Goal: Information Seeking & Learning: Learn about a topic

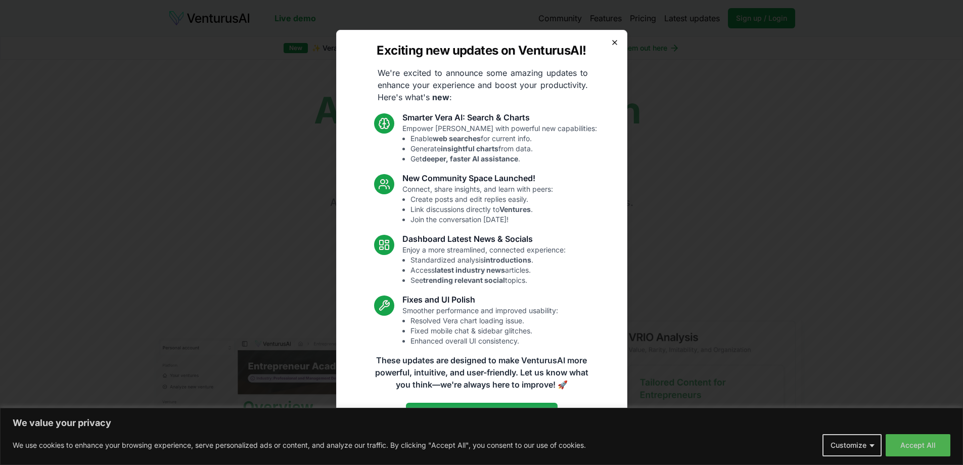
click at [612, 44] on icon "button" at bounding box center [615, 42] width 8 height 8
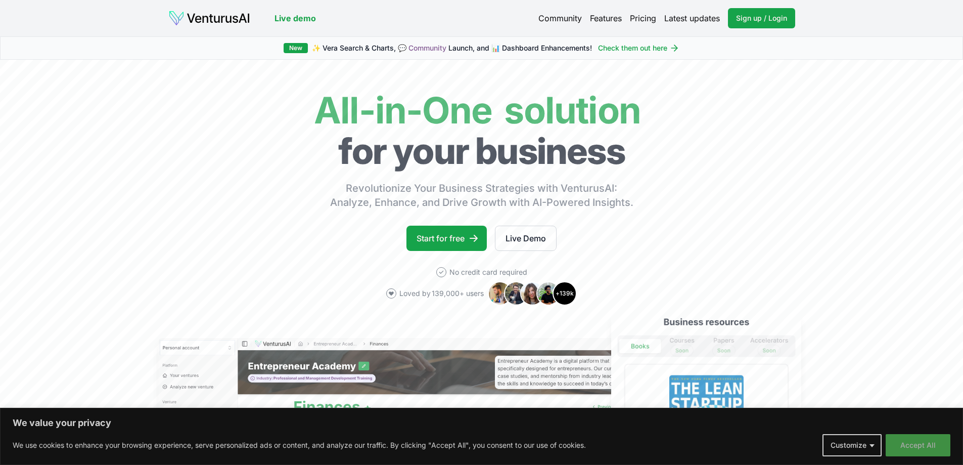
click at [924, 445] on button "Accept All" at bounding box center [918, 445] width 65 height 22
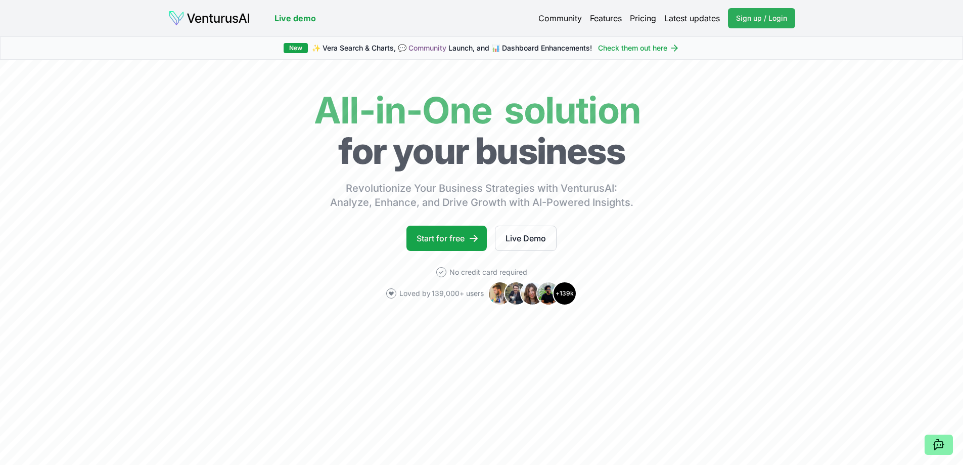
click at [769, 14] on span "Sign up / Login" at bounding box center [761, 18] width 51 height 10
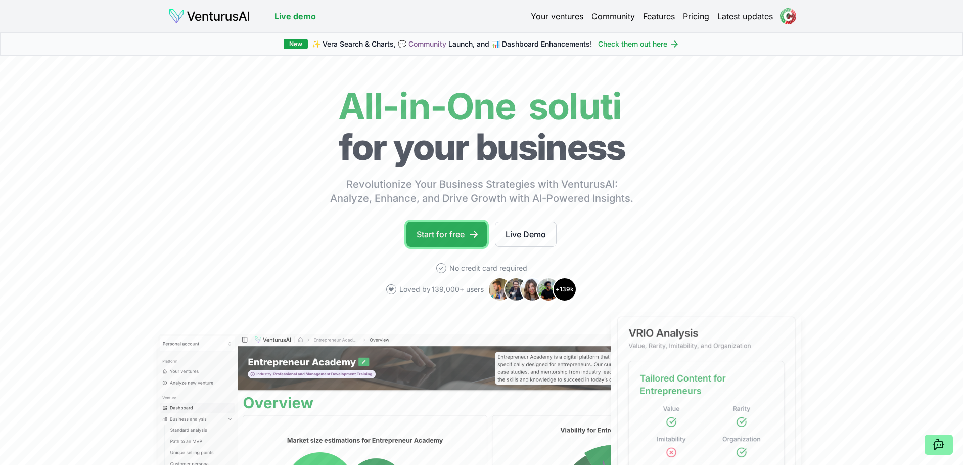
click at [455, 234] on link "Start for free" at bounding box center [447, 233] width 80 height 25
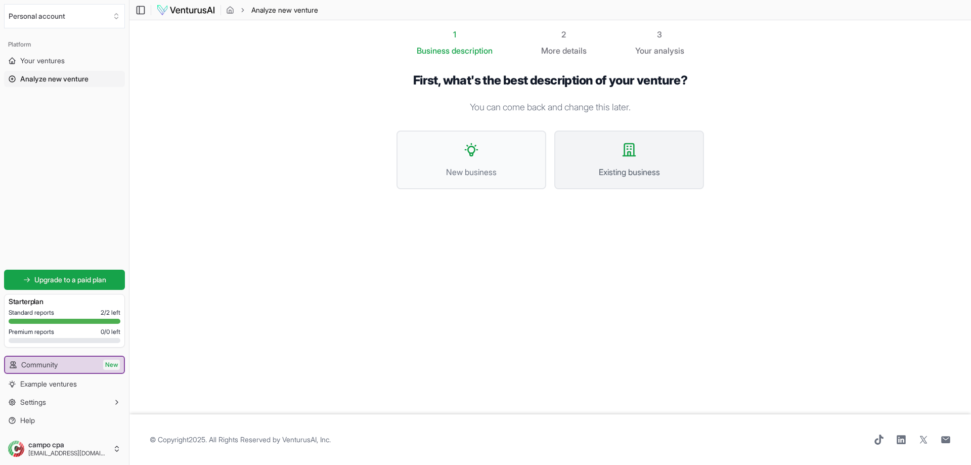
click at [610, 166] on span "Existing business" at bounding box center [628, 172] width 127 height 12
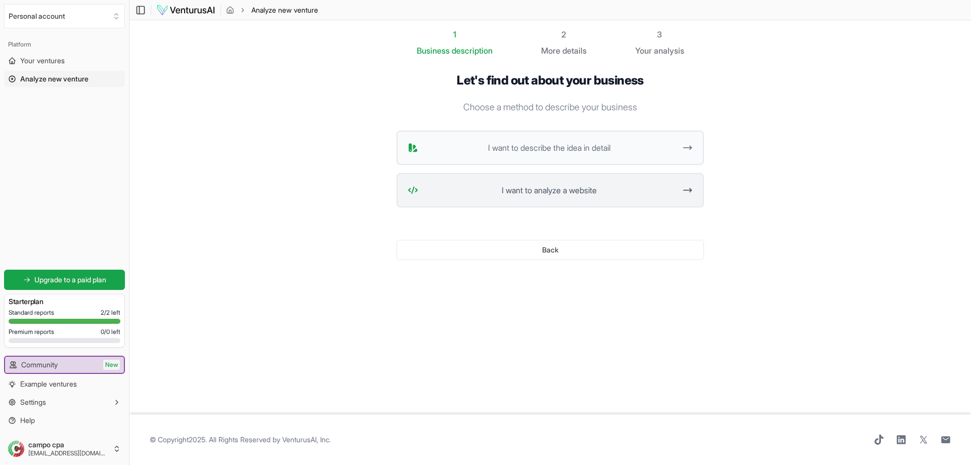
click at [628, 191] on span "I want to analyze a website" at bounding box center [548, 190] width 253 height 12
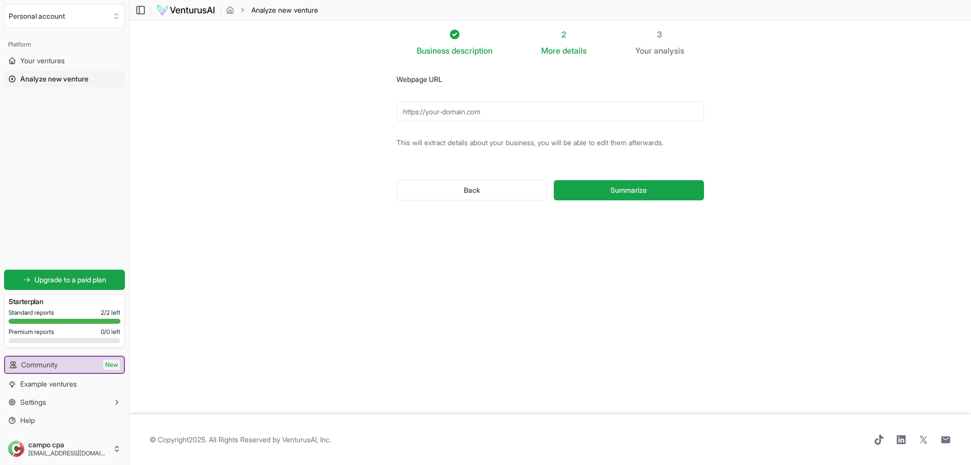
click at [432, 112] on input "Webpage URL" at bounding box center [549, 111] width 307 height 20
drag, startPoint x: 428, startPoint y: 114, endPoint x: 500, endPoint y: 113, distance: 71.8
click at [500, 113] on input "Webpage URL" at bounding box center [549, 111] width 307 height 20
drag, startPoint x: 500, startPoint y: 113, endPoint x: 465, endPoint y: 111, distance: 35.0
click at [465, 111] on input "Webpage URL" at bounding box center [549, 111] width 307 height 20
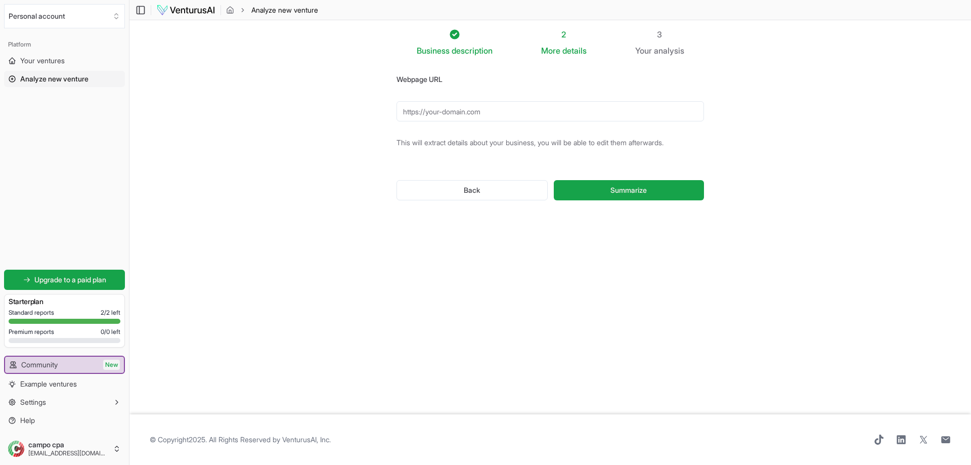
click at [474, 114] on input "Webpage URL" at bounding box center [549, 111] width 307 height 20
click at [482, 114] on input "Webpage URL" at bounding box center [549, 111] width 307 height 20
click at [489, 111] on input "Webpage URL" at bounding box center [549, 111] width 307 height 20
paste input "https://www.campo.com.br/site/"
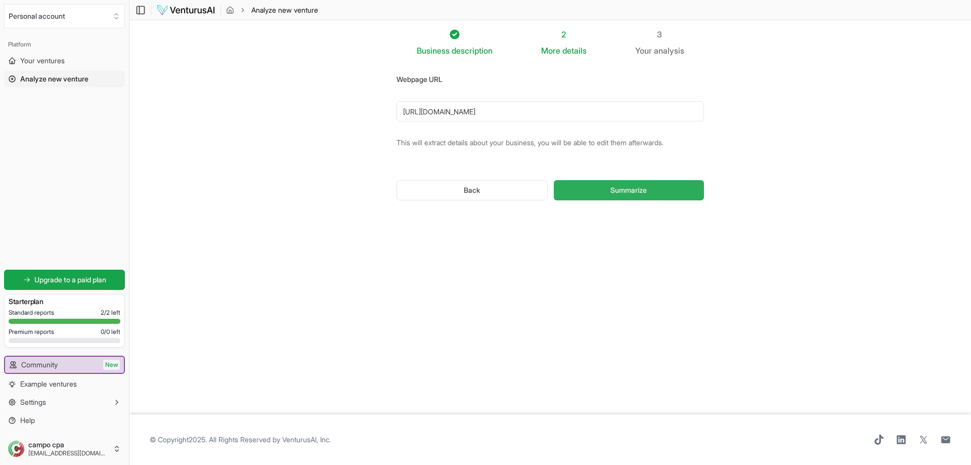
type input "https://www.campo.com.br/site/"
click at [636, 191] on span "Summarize" at bounding box center [628, 190] width 36 height 10
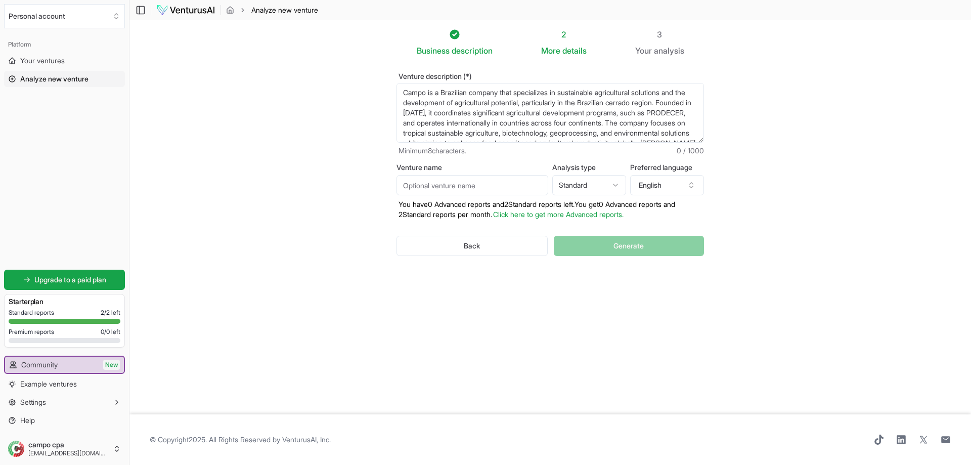
click at [602, 245] on div "Back Generate" at bounding box center [549, 245] width 307 height 53
click at [566, 30] on div "2" at bounding box center [564, 34] width 46 height 12
click at [562, 44] on div "2 More details" at bounding box center [564, 42] width 46 height 28
click at [561, 52] on div "More details" at bounding box center [564, 50] width 46 height 12
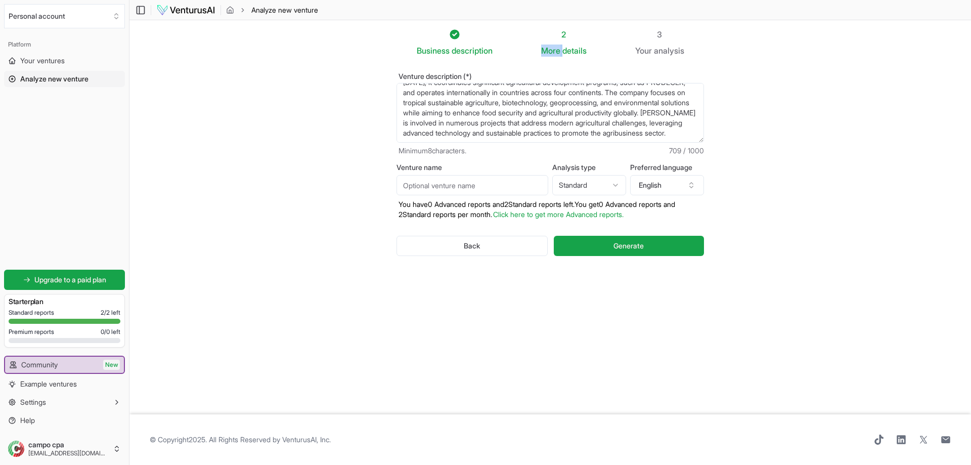
click at [561, 52] on div "More details" at bounding box center [564, 50] width 46 height 12
click at [633, 246] on span "Generate" at bounding box center [628, 246] width 30 height 10
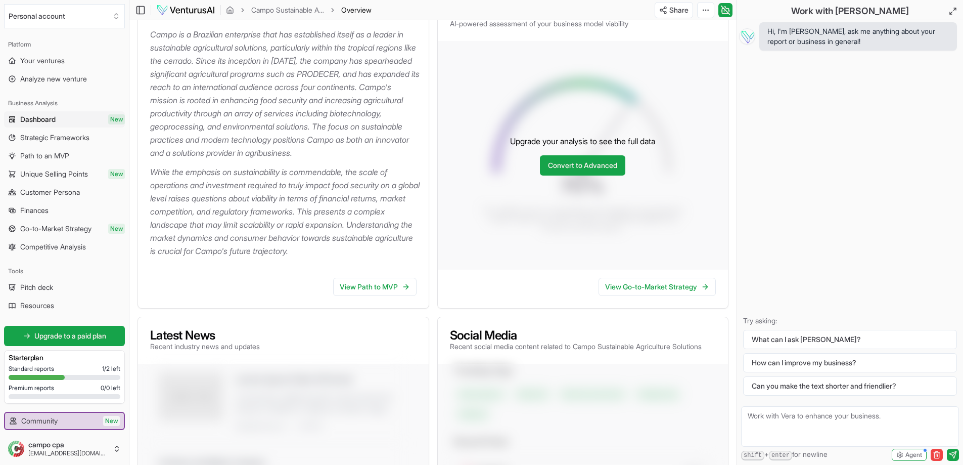
scroll to position [140, 0]
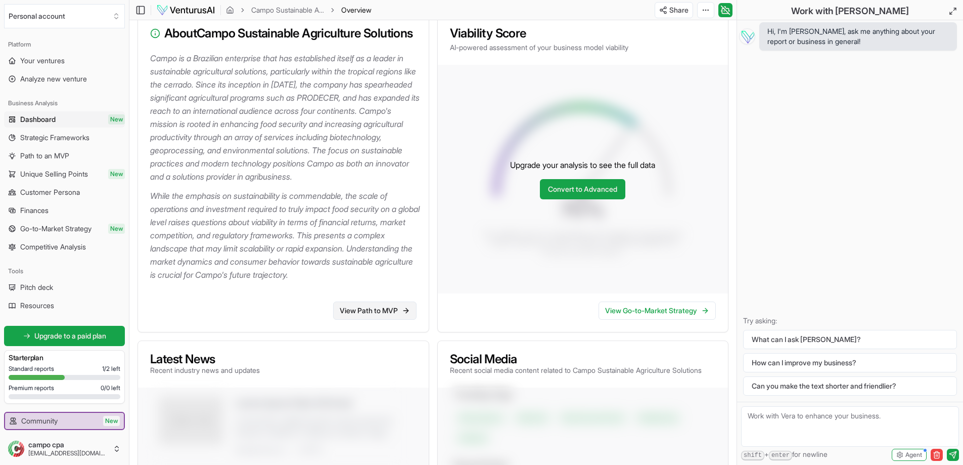
click at [392, 320] on link "View Path to MVP" at bounding box center [374, 310] width 83 height 18
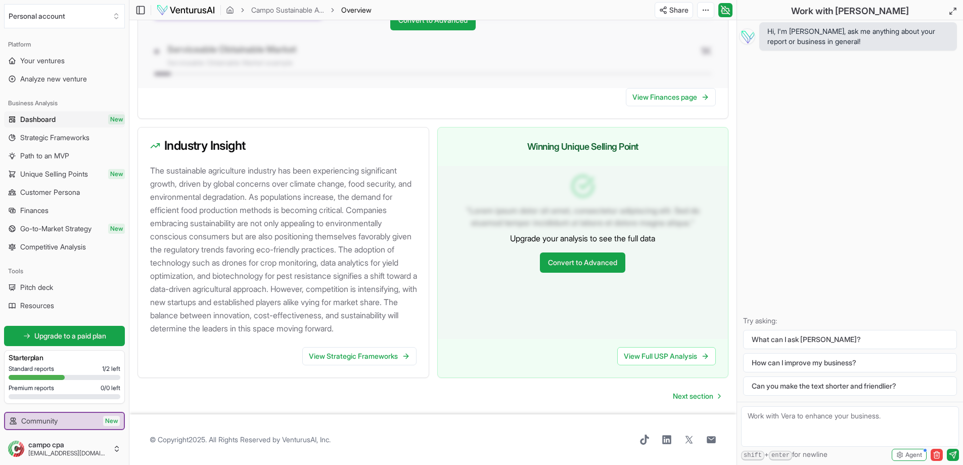
scroll to position [1005, 0]
click at [680, 42] on div "Download PDF" at bounding box center [667, 47] width 82 height 16
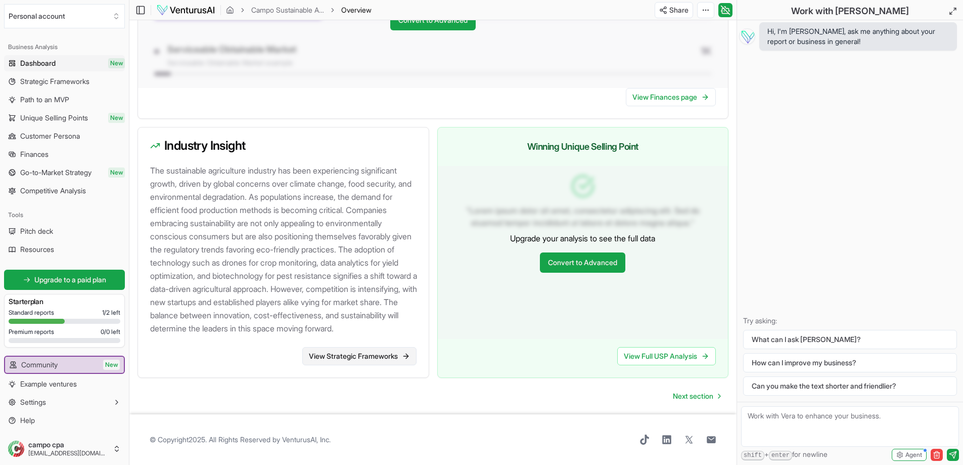
click at [346, 353] on link "View Strategic Frameworks" at bounding box center [359, 356] width 114 height 18
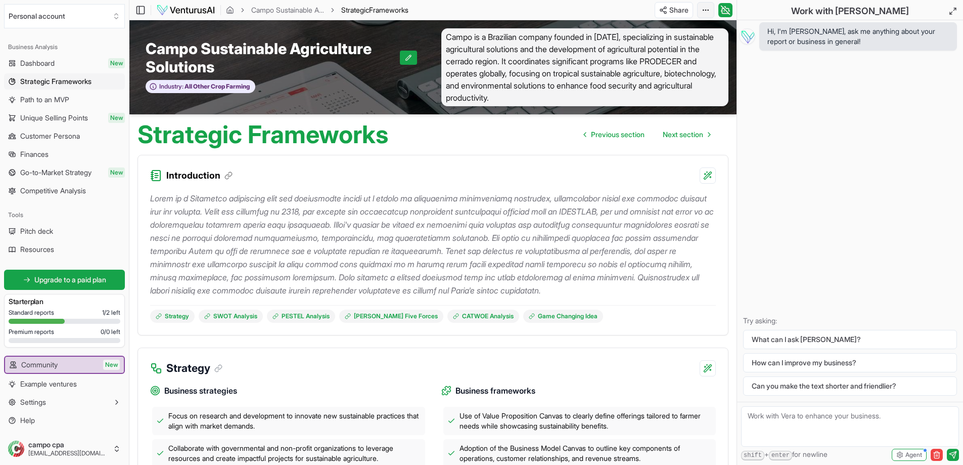
click at [701, 9] on html "We value your privacy We use cookies to enhance your browsing experience, serve…" at bounding box center [481, 232] width 963 height 465
click at [687, 46] on div "Download PDF" at bounding box center [667, 47] width 82 height 16
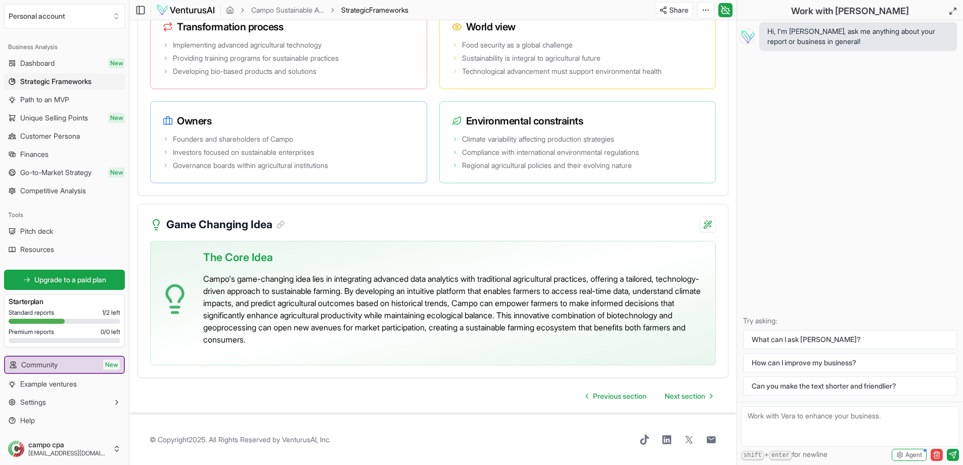
scroll to position [2090, 0]
click at [687, 396] on span "Next section" at bounding box center [685, 396] width 40 height 10
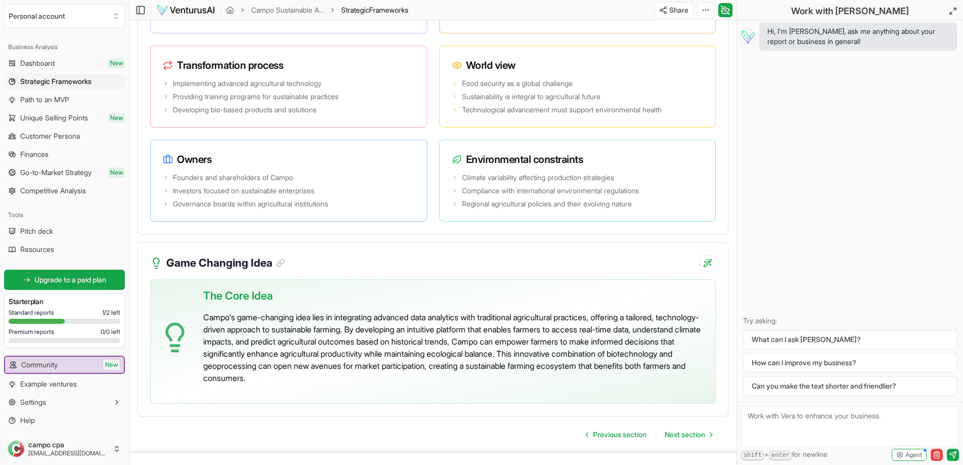
scroll to position [2090, 0]
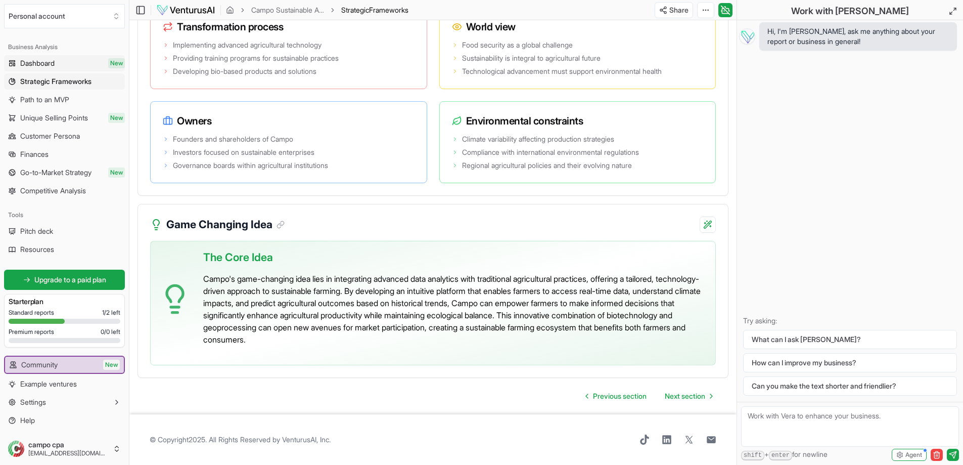
click at [61, 60] on link "Dashboard New" at bounding box center [64, 63] width 121 height 16
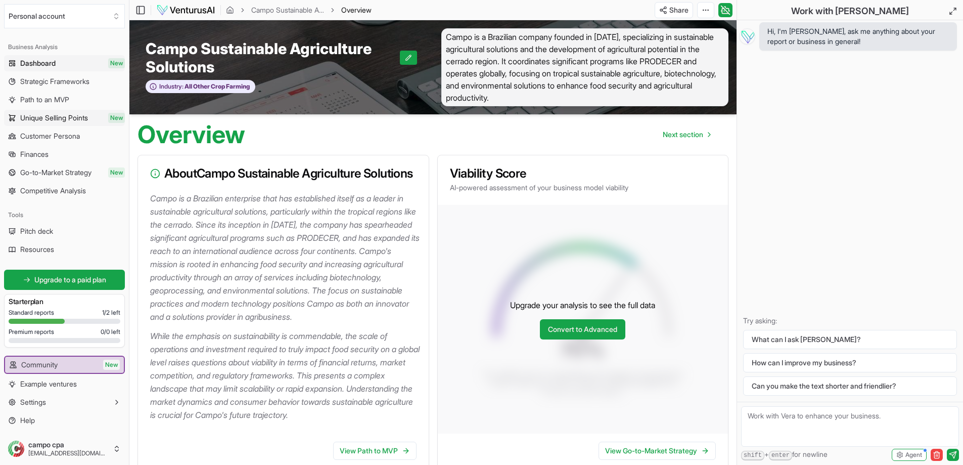
click at [66, 121] on span "Unique Selling Points" at bounding box center [54, 118] width 68 height 10
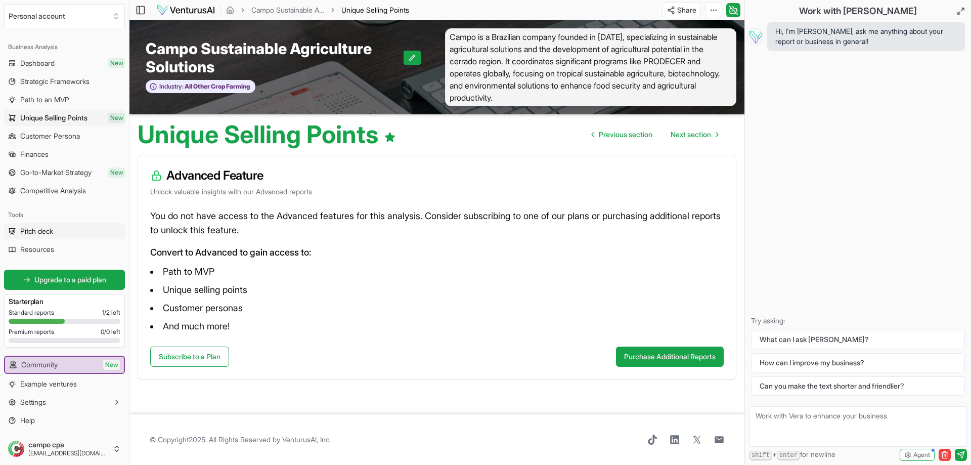
click at [68, 231] on link "Pitch deck" at bounding box center [64, 231] width 121 height 16
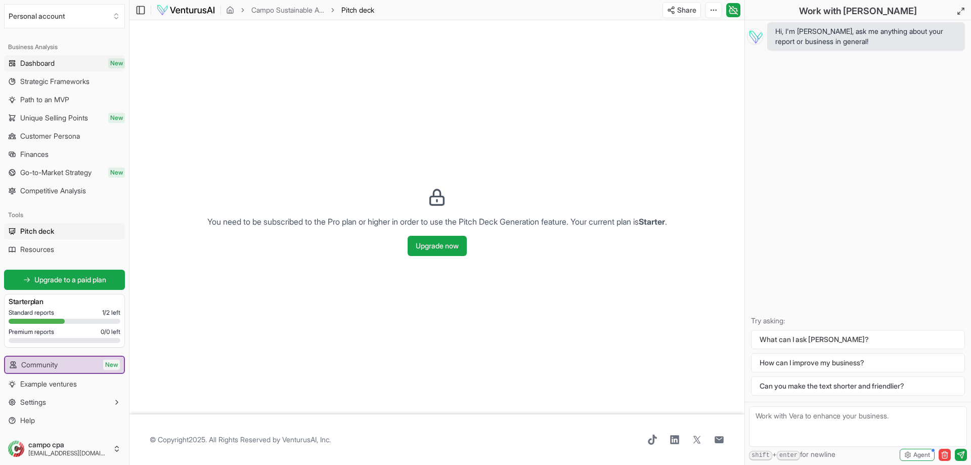
click at [55, 63] on span "Dashboard" at bounding box center [37, 63] width 34 height 10
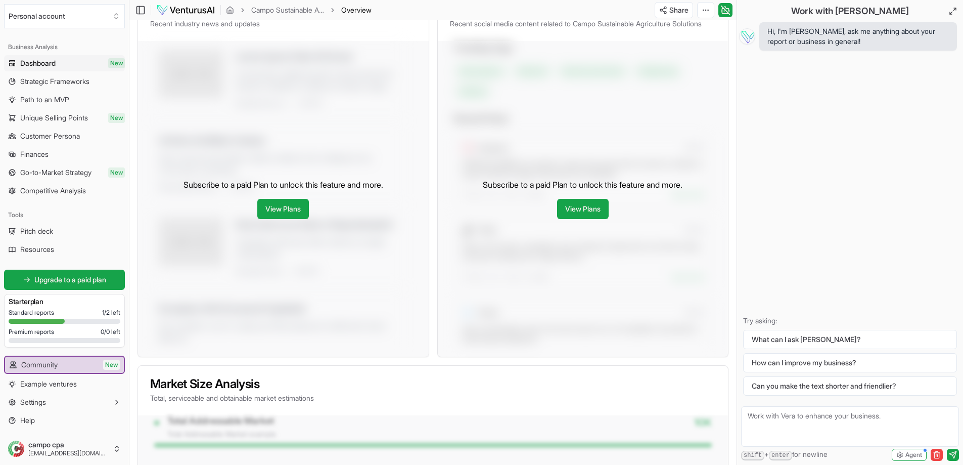
scroll to position [506, 0]
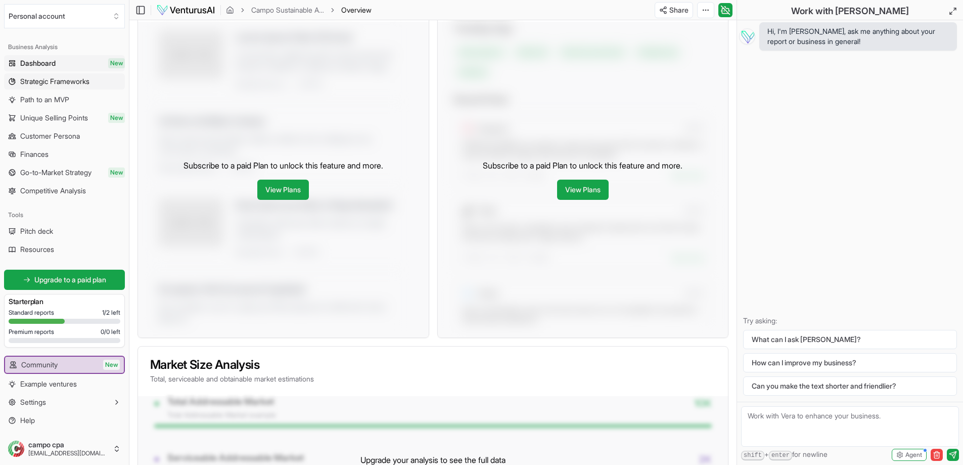
click at [60, 76] on span "Strategic Frameworks" at bounding box center [54, 81] width 69 height 10
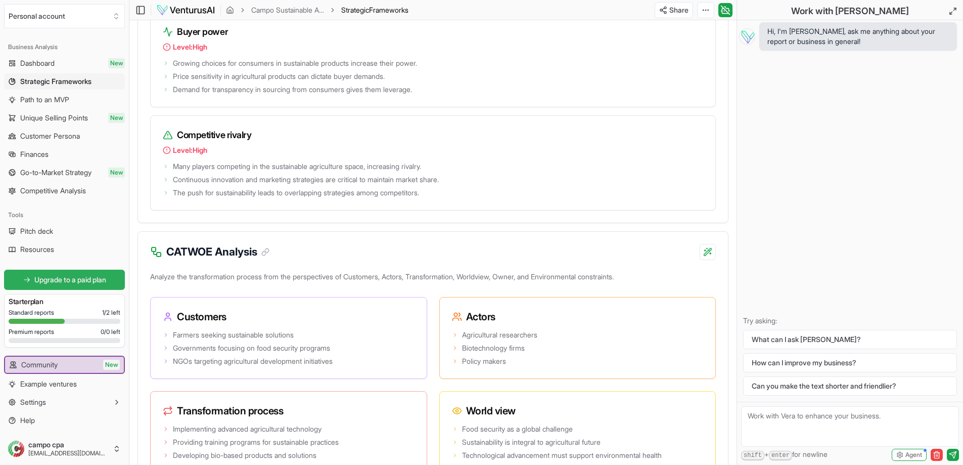
scroll to position [1770, 0]
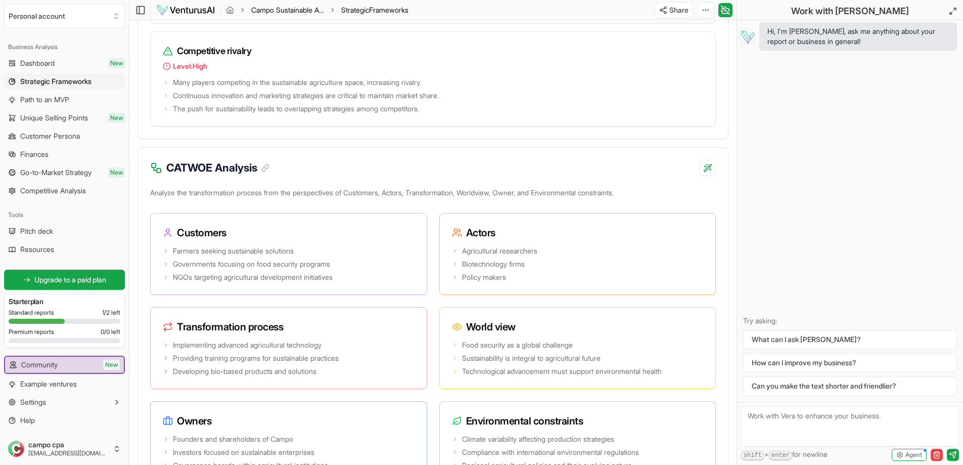
click at [294, 8] on link "Campo Sustainable Agriculture Solutions" at bounding box center [287, 10] width 73 height 10
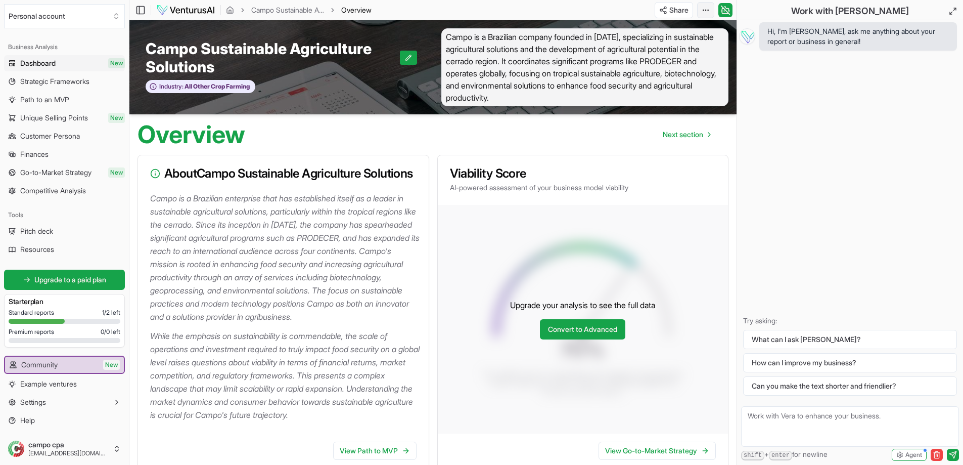
click at [709, 10] on html "We value your privacy We use cookies to enhance your browsing experience, serve…" at bounding box center [481, 232] width 963 height 465
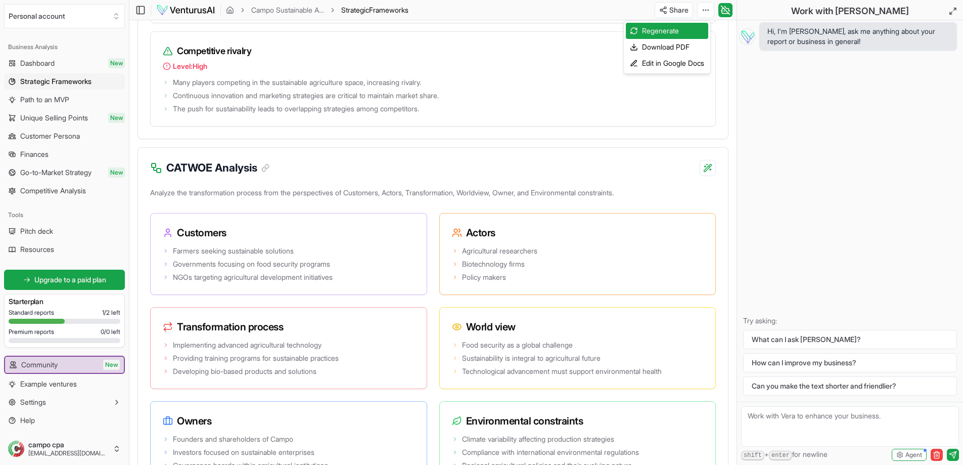
scroll to position [506, 0]
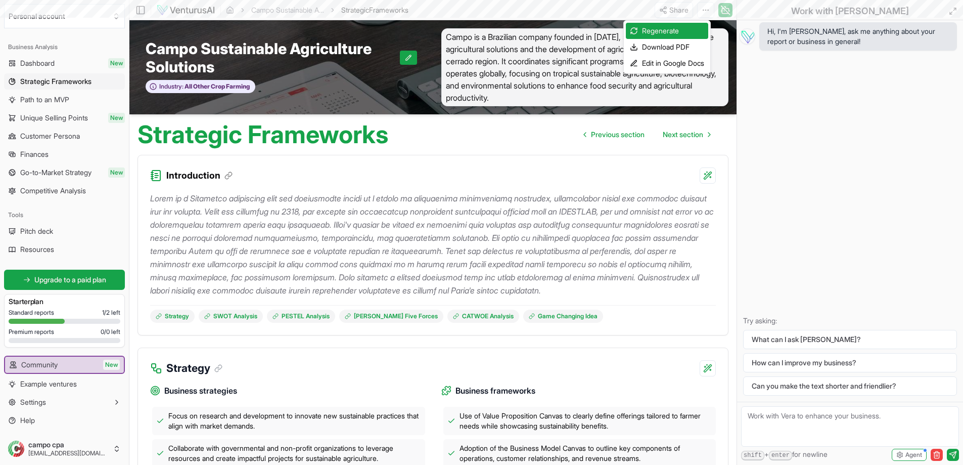
scroll to position [2090, 0]
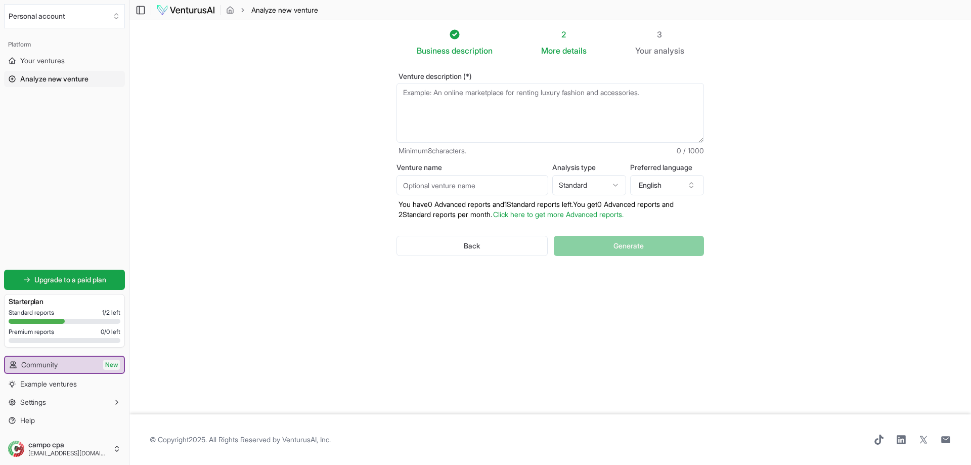
click at [667, 36] on div "3" at bounding box center [659, 34] width 49 height 12
click at [655, 47] on div "Your analysis" at bounding box center [659, 50] width 49 height 12
click at [654, 249] on div "Back Generate" at bounding box center [549, 245] width 307 height 53
click at [690, 188] on icon "button" at bounding box center [691, 185] width 8 height 8
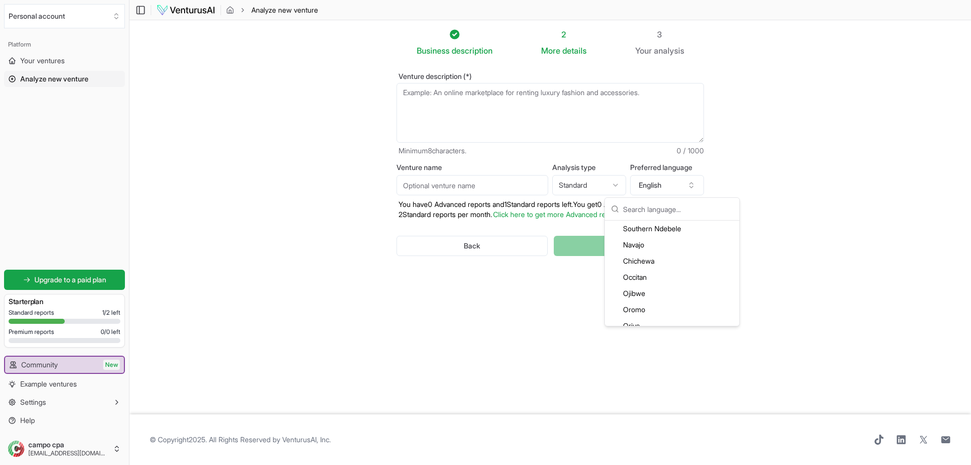
scroll to position [1921, 0]
click at [672, 212] on input "text" at bounding box center [678, 209] width 110 height 22
type input "por"
click at [665, 234] on div "Portuguese" at bounding box center [672, 230] width 130 height 16
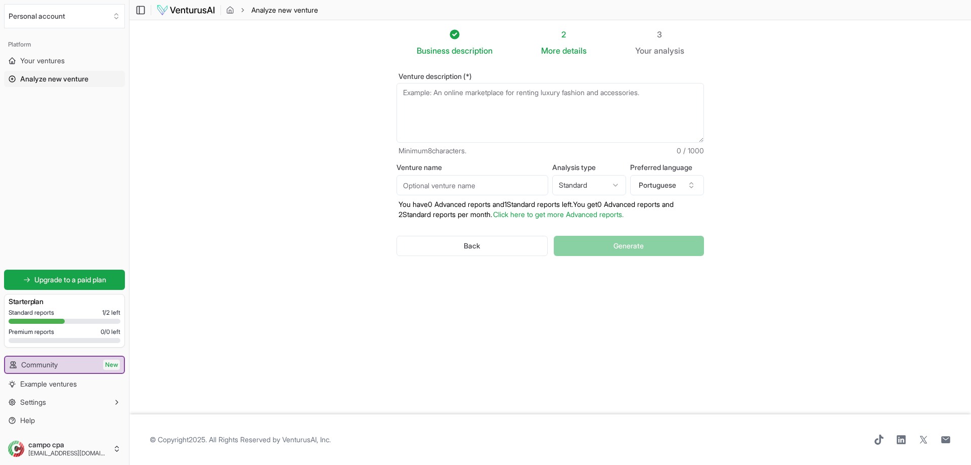
click at [465, 96] on textarea "Venture description (*)" at bounding box center [549, 113] width 307 height 60
paste textarea "https://www.campo.com.br/site/"
type textarea "https://www.campo.com.br/site/"
click at [663, 253] on button "Generate" at bounding box center [629, 246] width 150 height 20
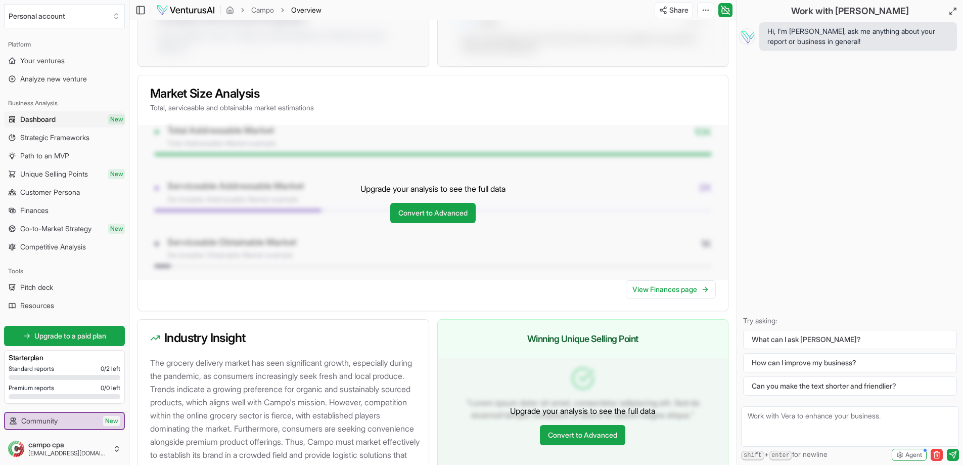
scroll to position [758, 0]
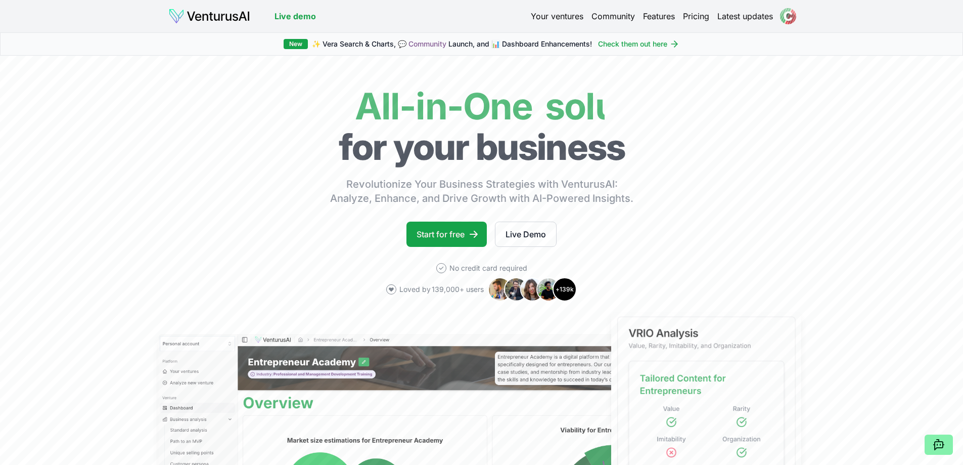
click at [794, 18] on html "We value your privacy We use cookies to enhance your browsing experience, serve…" at bounding box center [481, 232] width 963 height 465
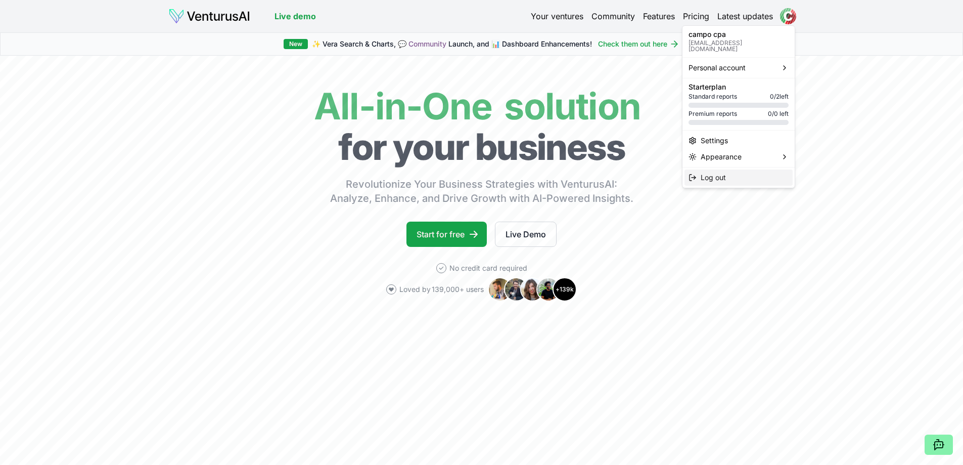
click at [730, 173] on div "Log out" at bounding box center [739, 177] width 108 height 16
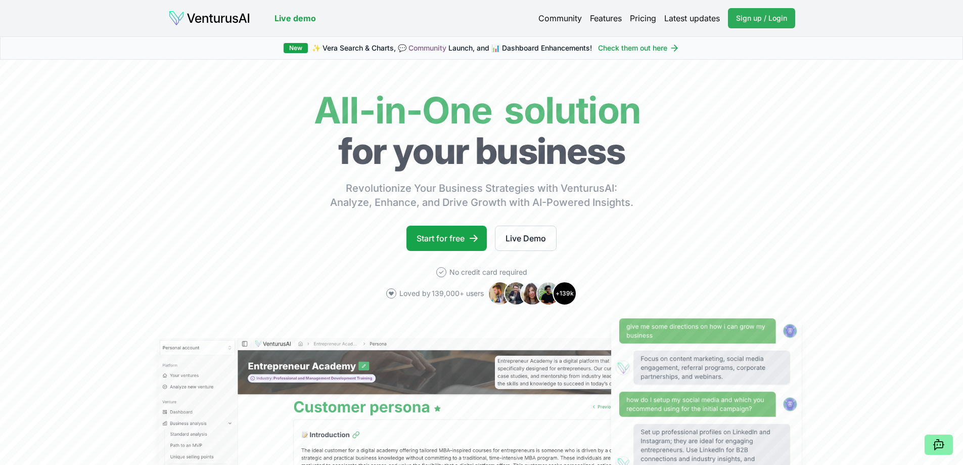
click at [768, 13] on span "Sign up / Login" at bounding box center [761, 18] width 51 height 10
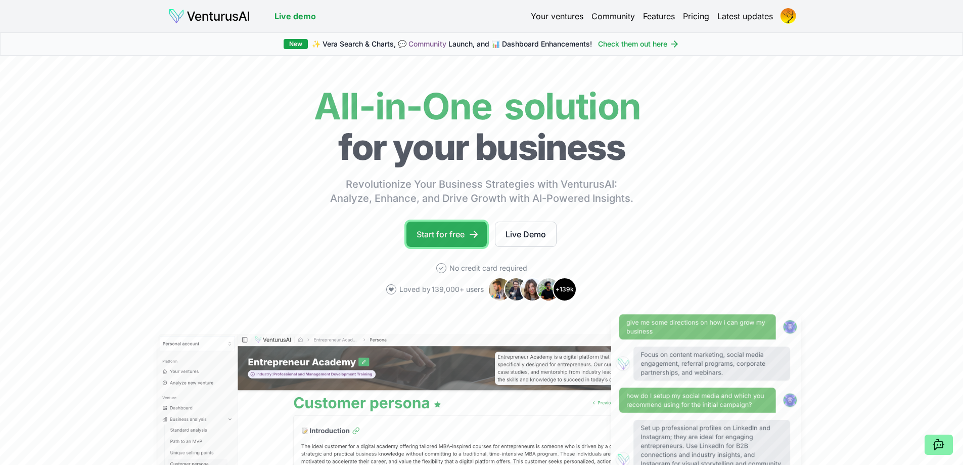
click at [457, 233] on link "Start for free" at bounding box center [447, 233] width 80 height 25
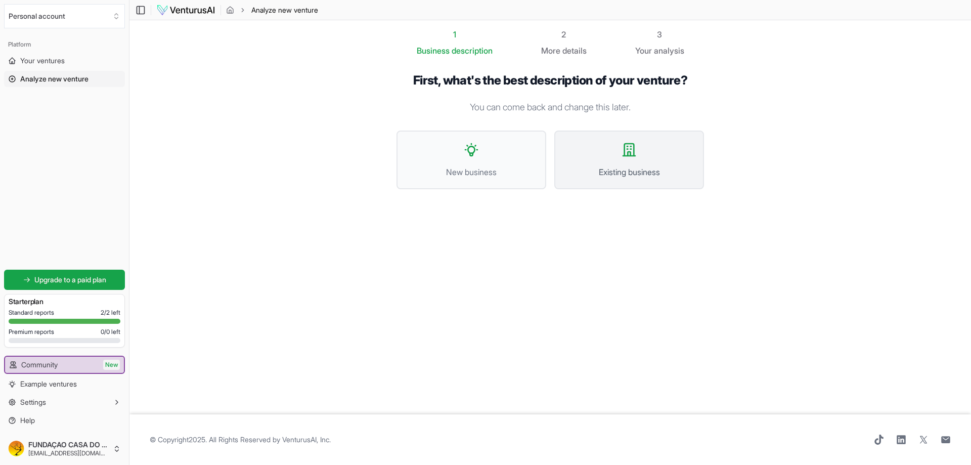
click at [611, 164] on button "Existing business" at bounding box center [629, 159] width 150 height 59
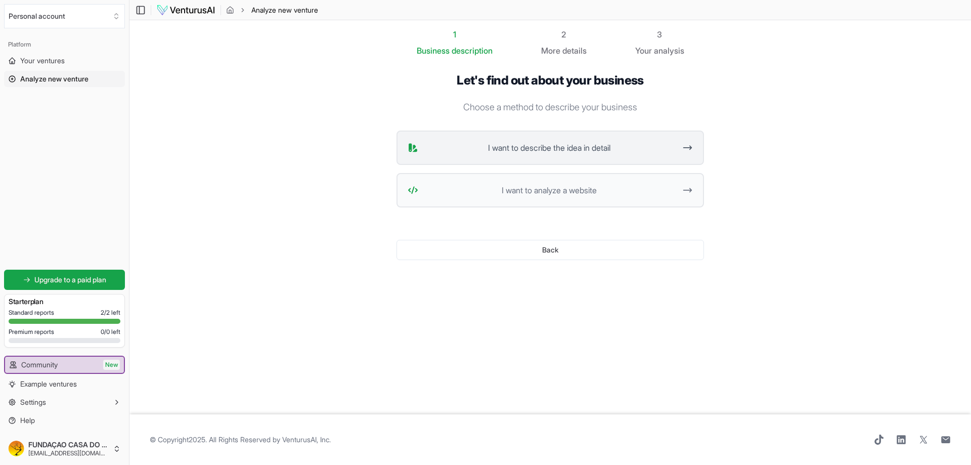
click at [621, 150] on span "I want to describe the idea in detail" at bounding box center [548, 148] width 253 height 12
click at [521, 188] on span "I want to analyze a website" at bounding box center [548, 190] width 253 height 12
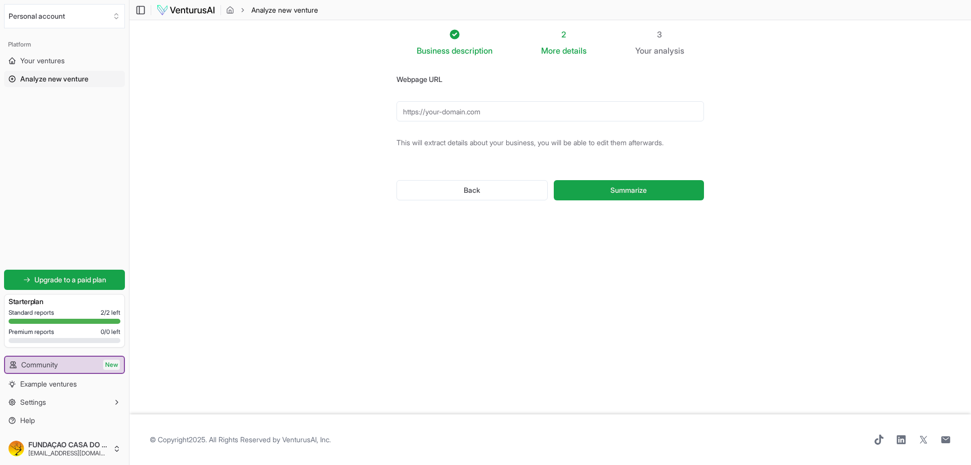
paste input "https://www.casadocerrado.org/"
type input "https://www.casadocerrado.org/"
click at [651, 191] on button "Summarize" at bounding box center [629, 190] width 150 height 20
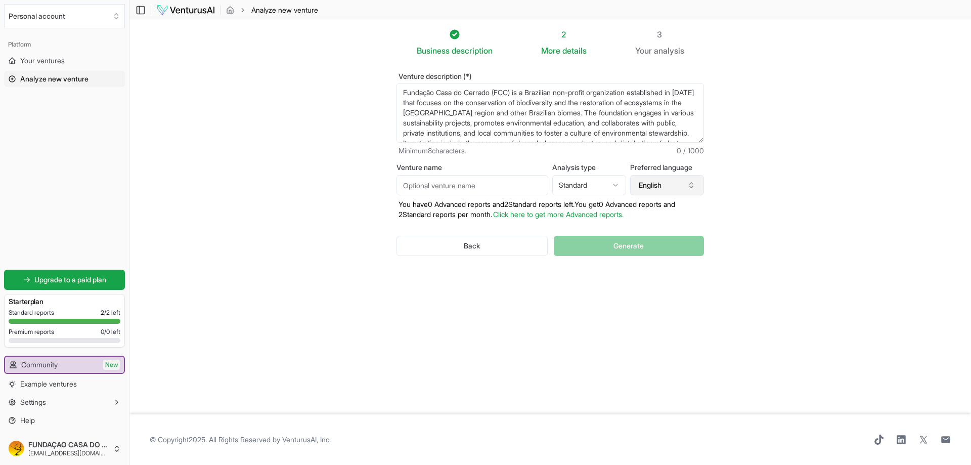
click at [690, 187] on icon "button" at bounding box center [692, 187] width 4 height 2
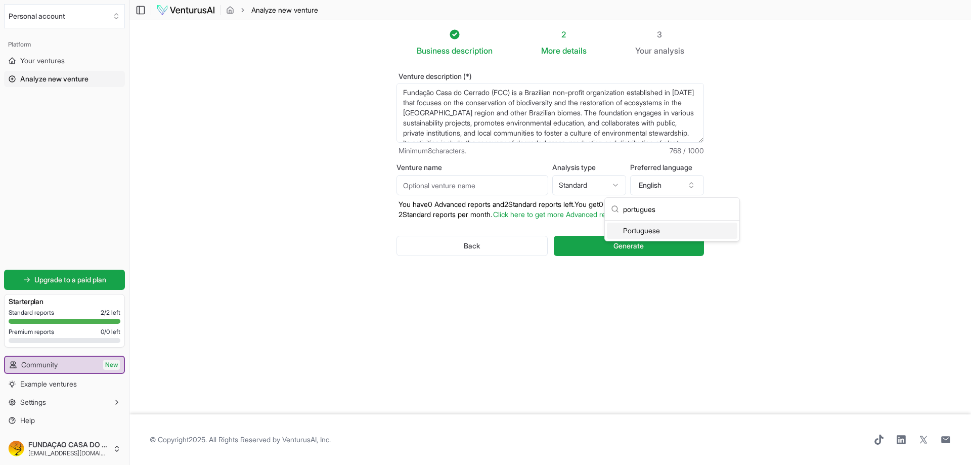
type input "portugues"
click at [677, 232] on div "Portuguese" at bounding box center [672, 230] width 130 height 16
click at [616, 185] on html "We value your privacy We use cookies to enhance your browsing experience, serve…" at bounding box center [485, 232] width 971 height 465
select select "advanced"
click at [632, 243] on span "Generate" at bounding box center [628, 246] width 30 height 10
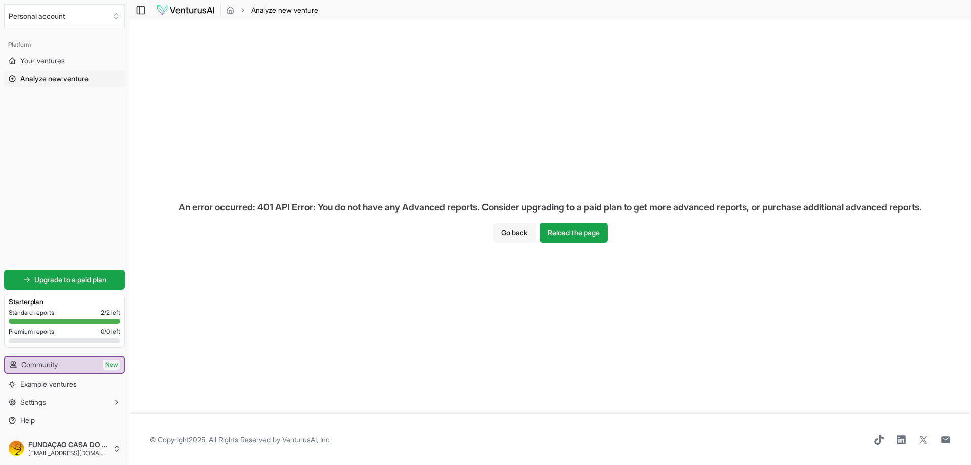
click at [518, 232] on button "Go back" at bounding box center [514, 232] width 42 height 20
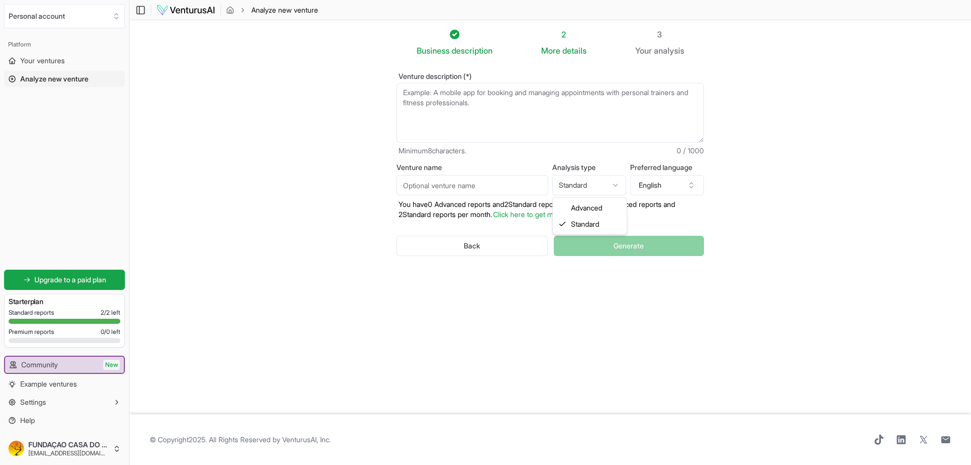
click at [600, 184] on html "We value your privacy We use cookies to enhance your browsing experience, serve…" at bounding box center [485, 232] width 971 height 465
click at [623, 249] on div "Back Generate" at bounding box center [549, 245] width 307 height 53
click at [445, 93] on textarea "Venture description (*)" at bounding box center [549, 113] width 307 height 60
paste textarea "https://www.casadocerrado.org/"
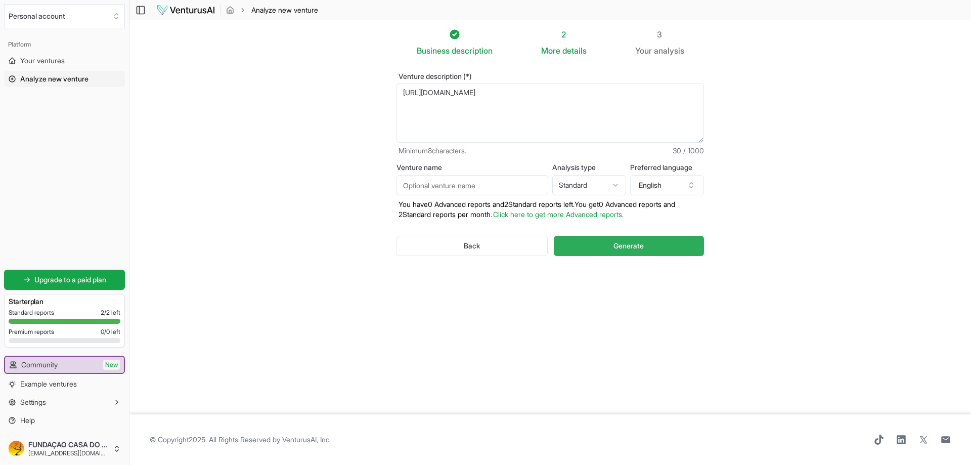
type textarea "https://www.casadocerrado.org/"
click at [631, 247] on span "Generate" at bounding box center [628, 246] width 30 height 10
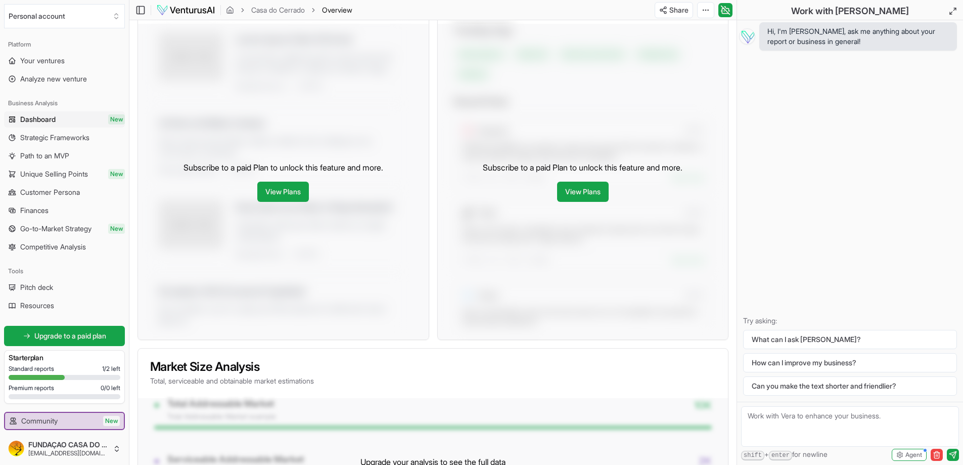
scroll to position [253, 0]
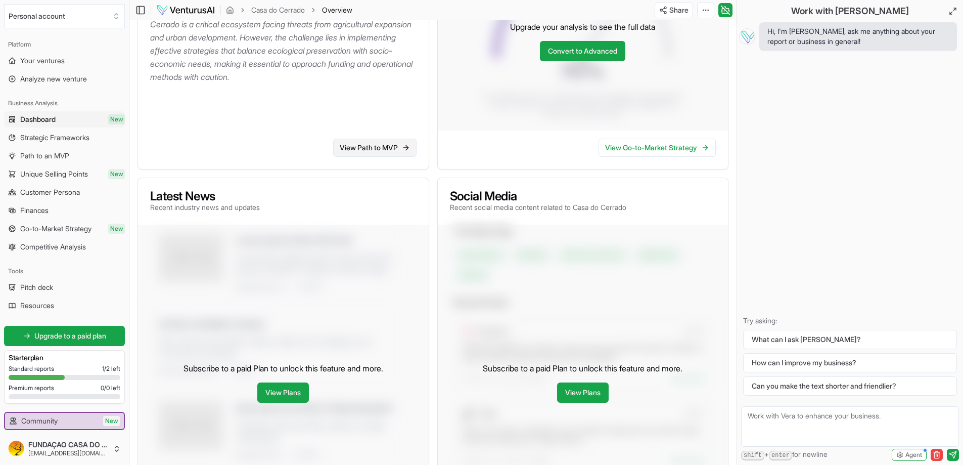
click at [373, 148] on link "View Path to MVP" at bounding box center [374, 148] width 83 height 18
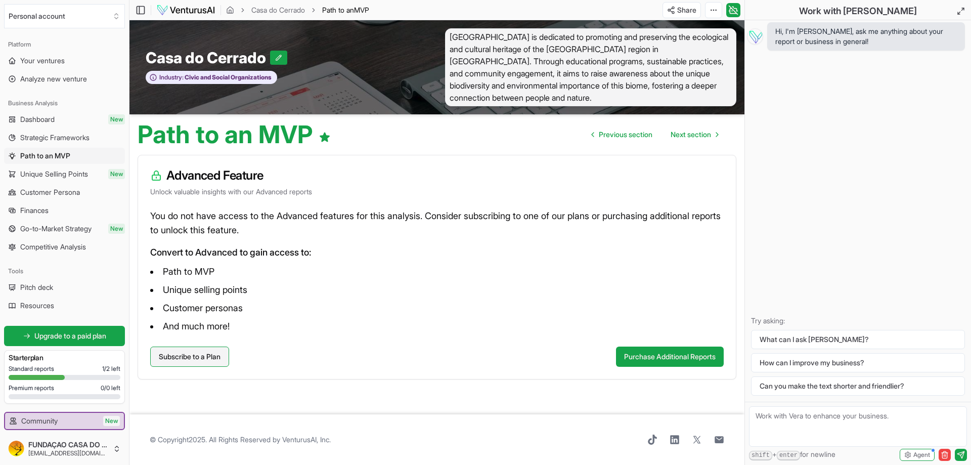
click at [212, 360] on link "Subscribe to a Plan" at bounding box center [189, 356] width 79 height 20
click at [627, 360] on button "Purchase Additional Reports" at bounding box center [670, 356] width 108 height 20
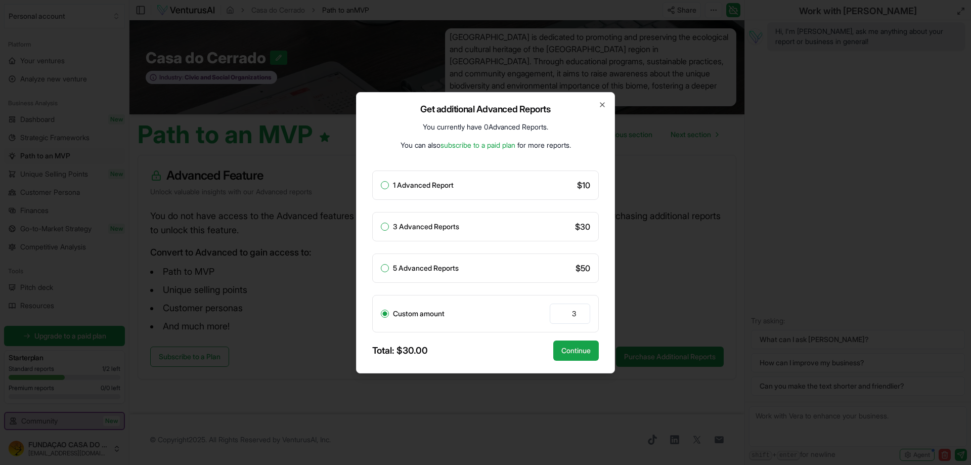
click at [270, 151] on div at bounding box center [485, 232] width 971 height 465
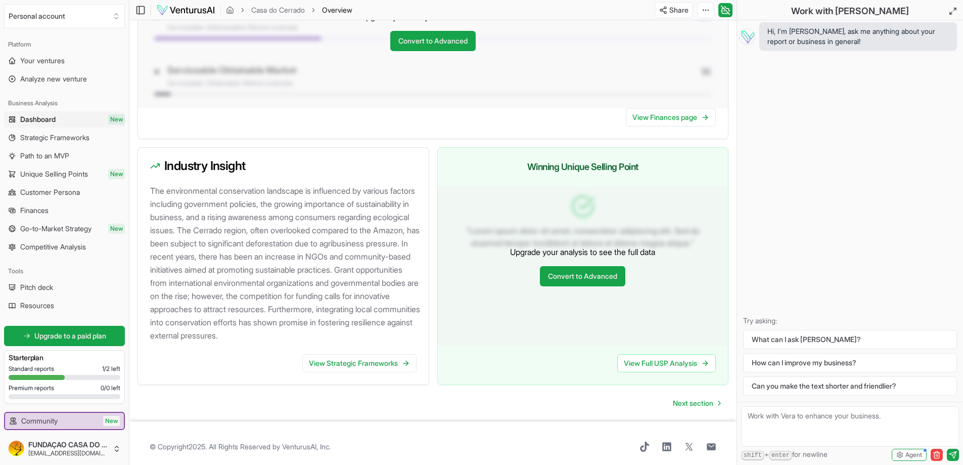
scroll to position [919, 0]
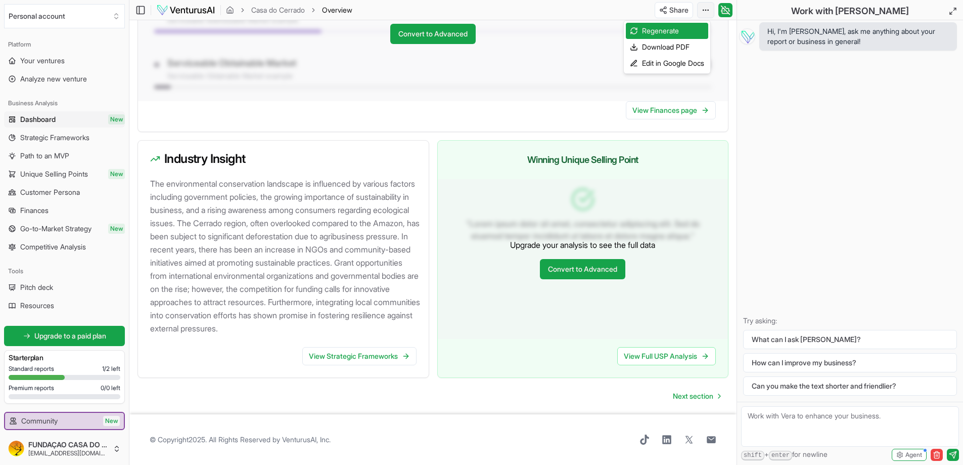
click at [692, 45] on div "Download PDF" at bounding box center [667, 47] width 82 height 16
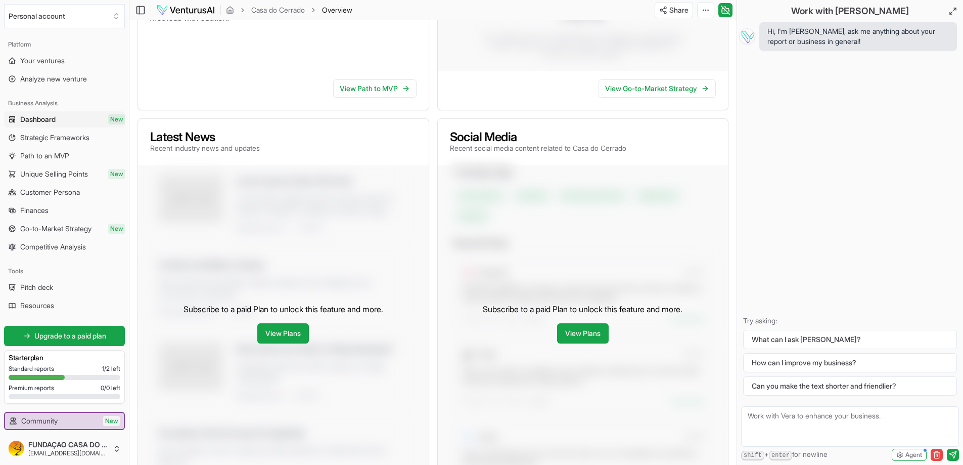
scroll to position [59, 0]
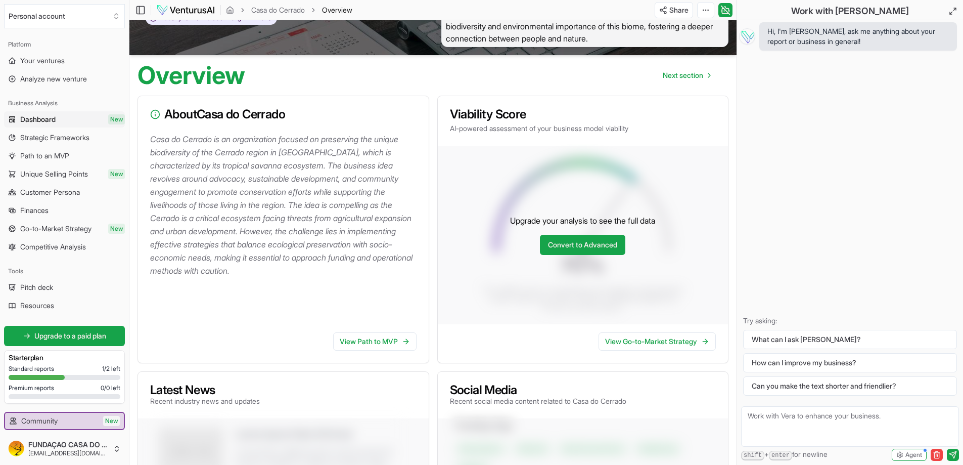
click at [63, 115] on link "Dashboard New" at bounding box center [64, 119] width 121 height 16
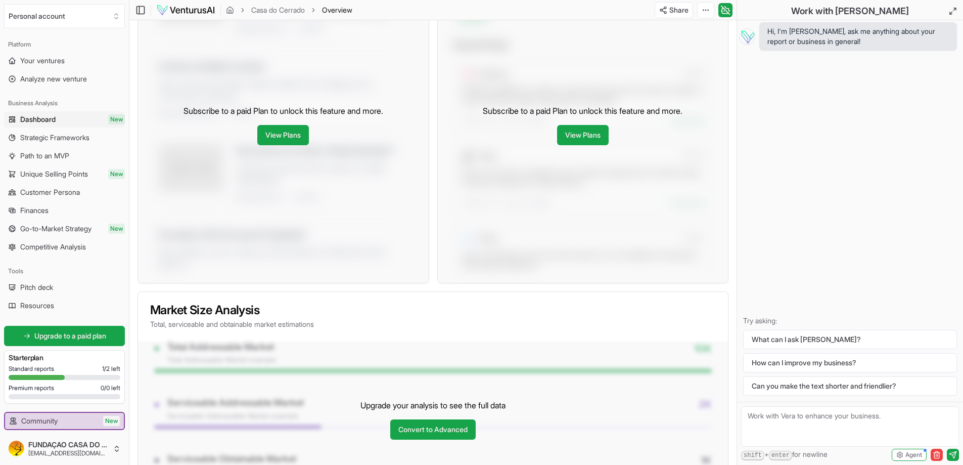
scroll to position [455, 0]
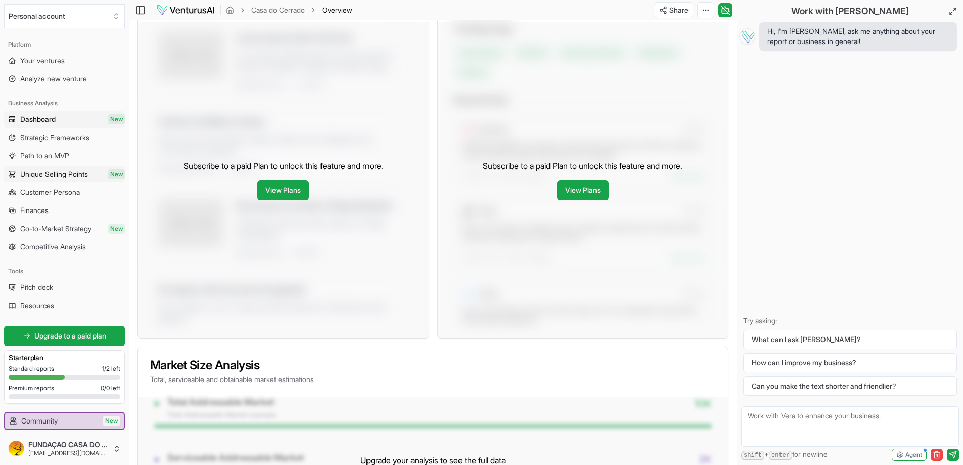
click at [76, 175] on span "Unique Selling Points" at bounding box center [54, 174] width 68 height 10
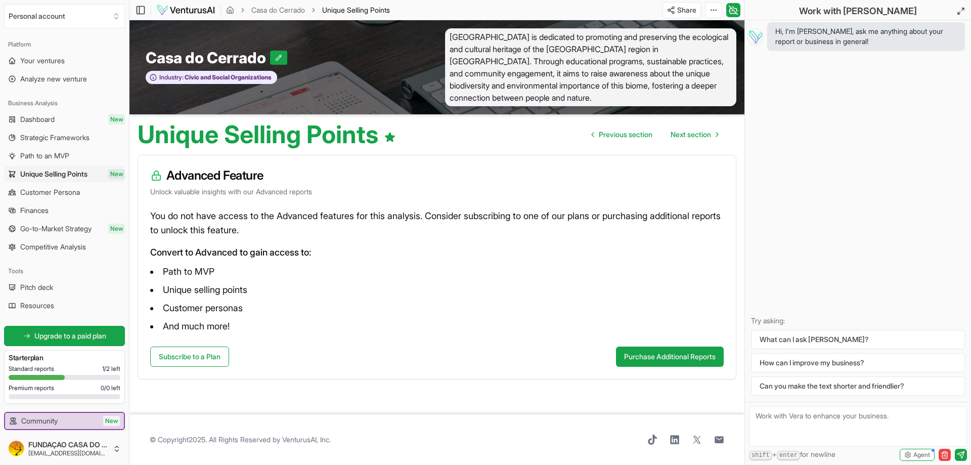
click at [233, 302] on li "Customer personas" at bounding box center [436, 308] width 573 height 16
click at [226, 315] on li "Customer personas" at bounding box center [436, 308] width 573 height 16
click at [224, 308] on li "Customer personas" at bounding box center [436, 308] width 573 height 16
click at [225, 292] on li "Unique selling points" at bounding box center [436, 290] width 573 height 16
click at [72, 227] on span "Go-to-Market Strategy" at bounding box center [55, 228] width 71 height 10
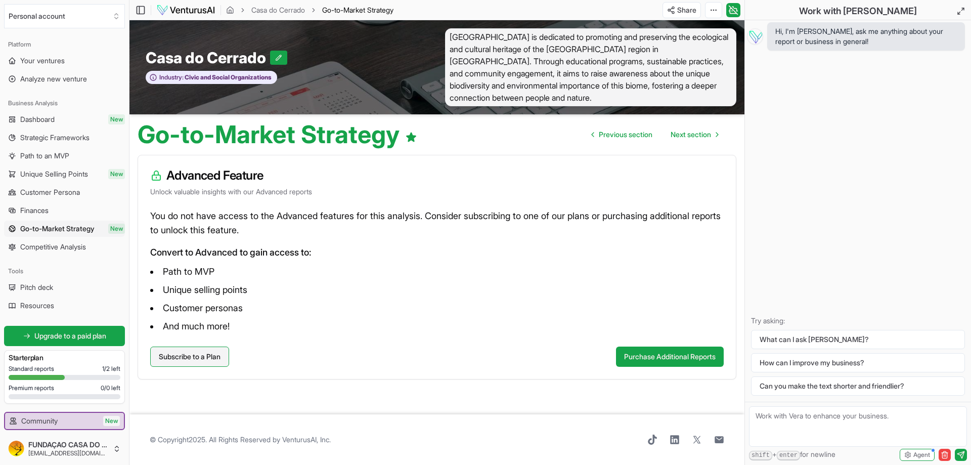
click at [190, 357] on link "Subscribe to a Plan" at bounding box center [189, 356] width 79 height 20
click at [70, 192] on span "Customer Persona" at bounding box center [50, 192] width 60 height 10
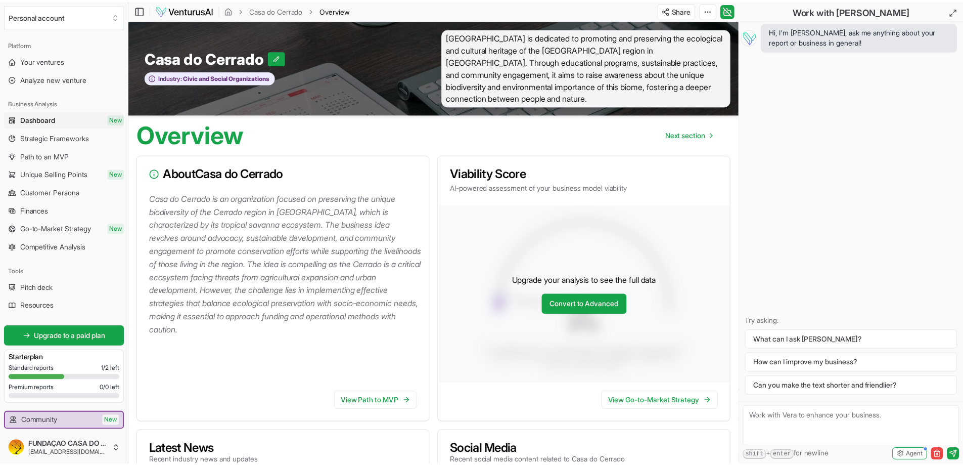
scroll to position [455, 0]
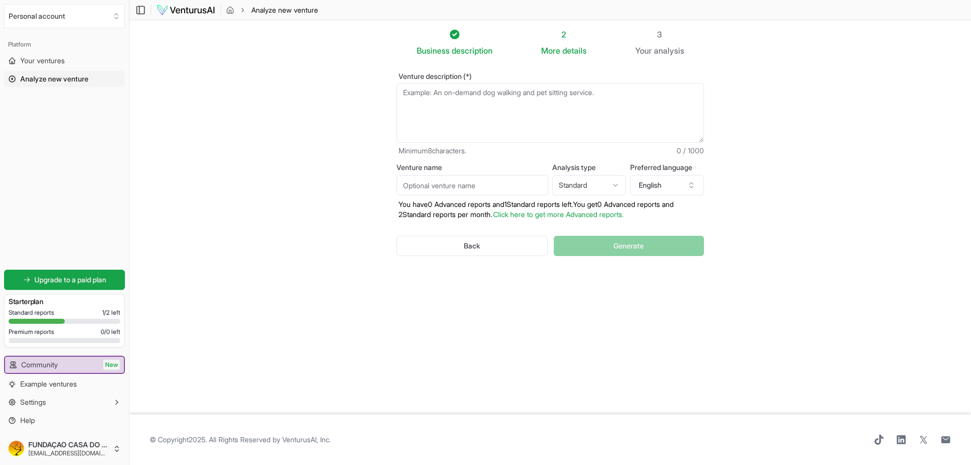
click at [433, 96] on textarea "Venture description (*)" at bounding box center [549, 113] width 307 height 60
paste textarea "https://www.casadocerrado.org/"
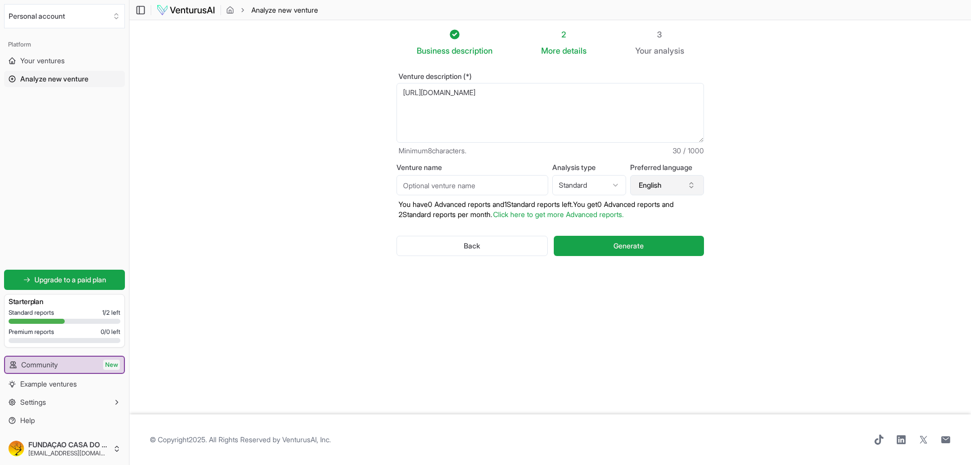
type textarea "https://www.casadocerrado.org/"
click at [691, 187] on icon "button" at bounding box center [692, 187] width 4 height 2
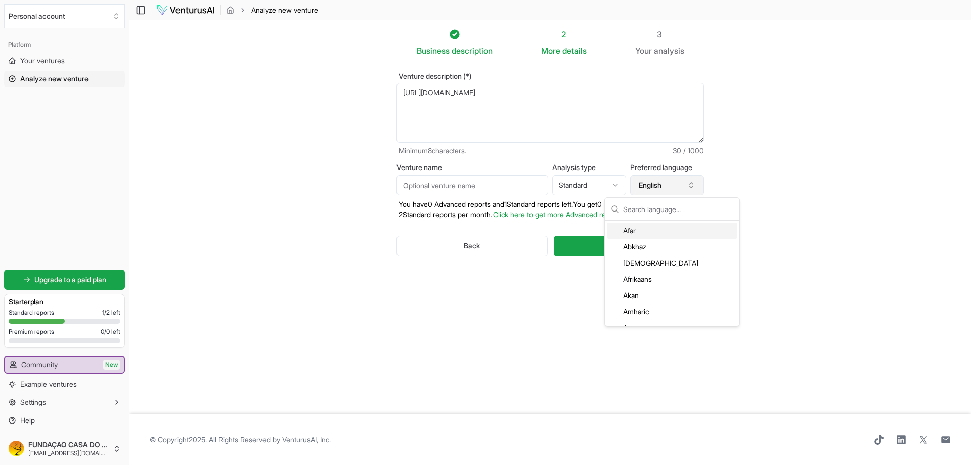
click at [667, 185] on button "English" at bounding box center [667, 185] width 74 height 20
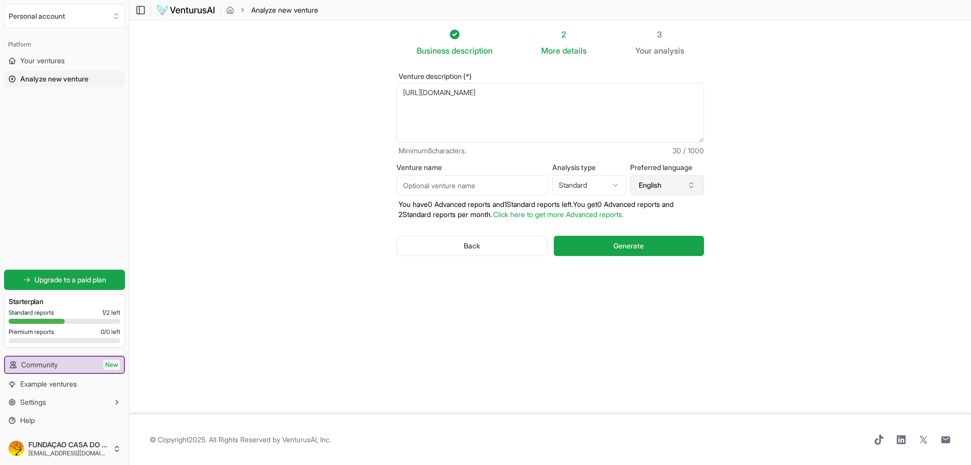
click at [667, 185] on button "English" at bounding box center [667, 185] width 74 height 20
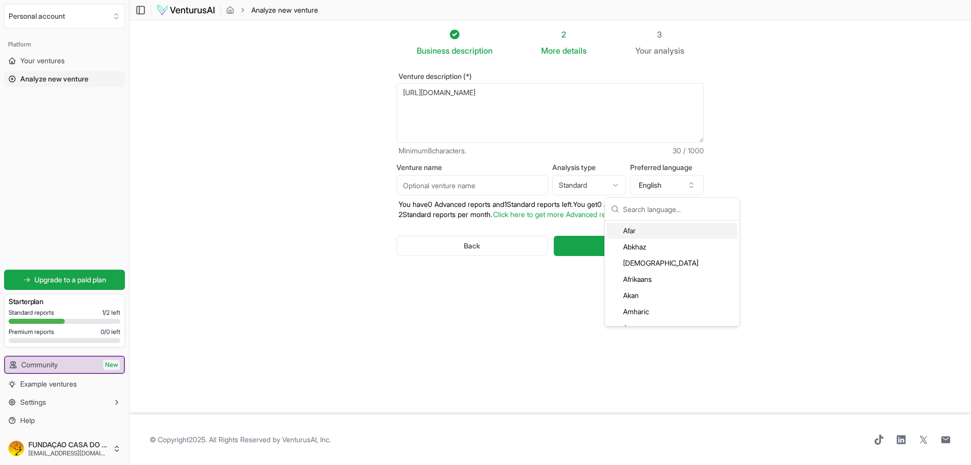
click at [664, 206] on input "text" at bounding box center [678, 209] width 110 height 22
click at [649, 209] on input "portugues" at bounding box center [678, 209] width 110 height 22
click at [707, 211] on input "portugues" at bounding box center [678, 209] width 110 height 22
type input "portugues"
click at [689, 235] on div "Portuguese" at bounding box center [672, 230] width 130 height 16
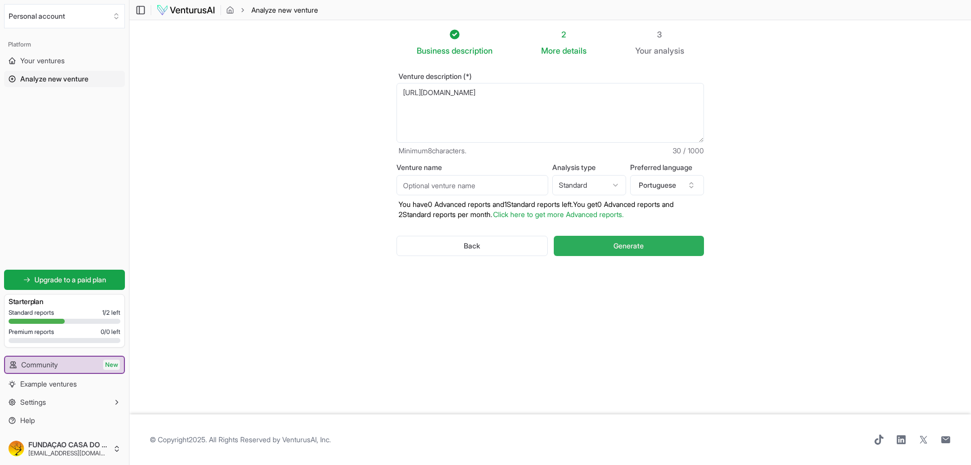
click at [638, 249] on span "Generate" at bounding box center [628, 246] width 30 height 10
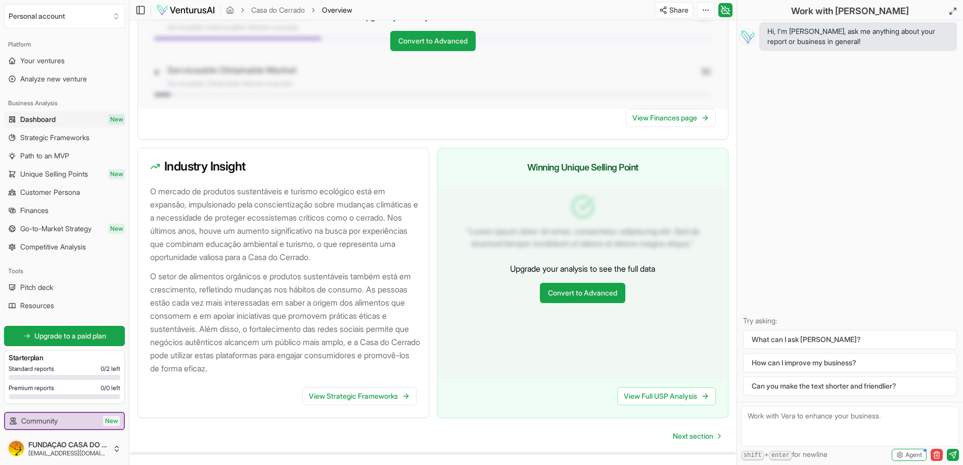
scroll to position [950, 0]
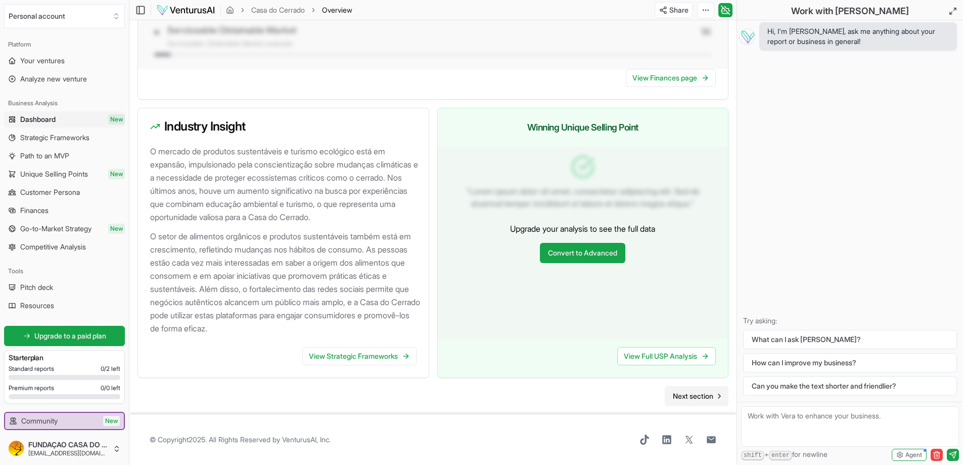
click at [677, 397] on span "Next section" at bounding box center [693, 396] width 40 height 10
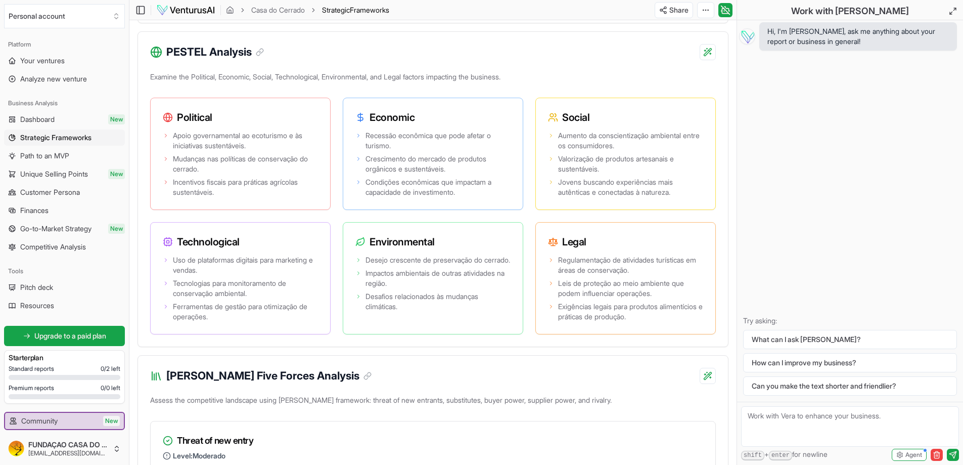
scroll to position [860, 0]
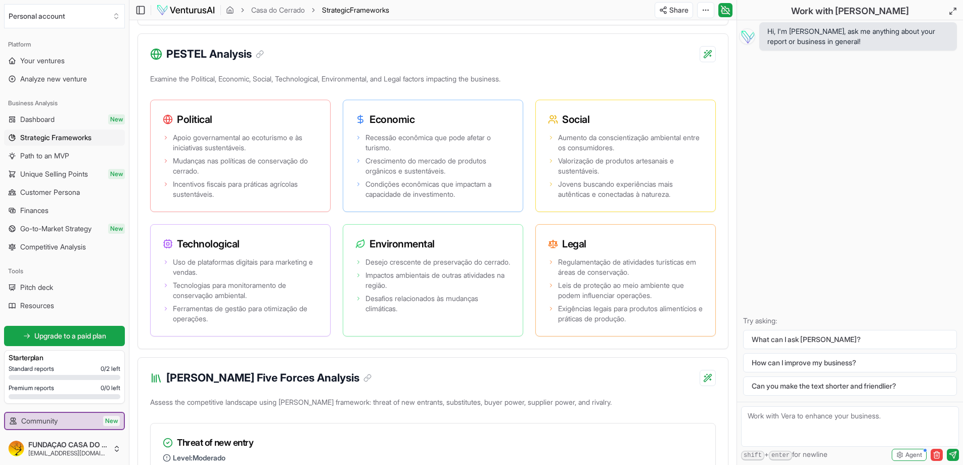
click at [682, 48] on div "Download PDF" at bounding box center [667, 47] width 82 height 16
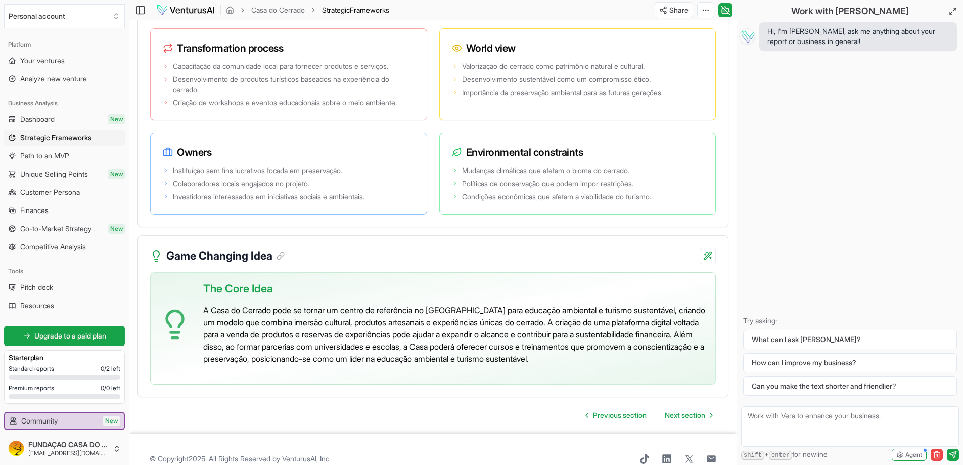
scroll to position [1961, 0]
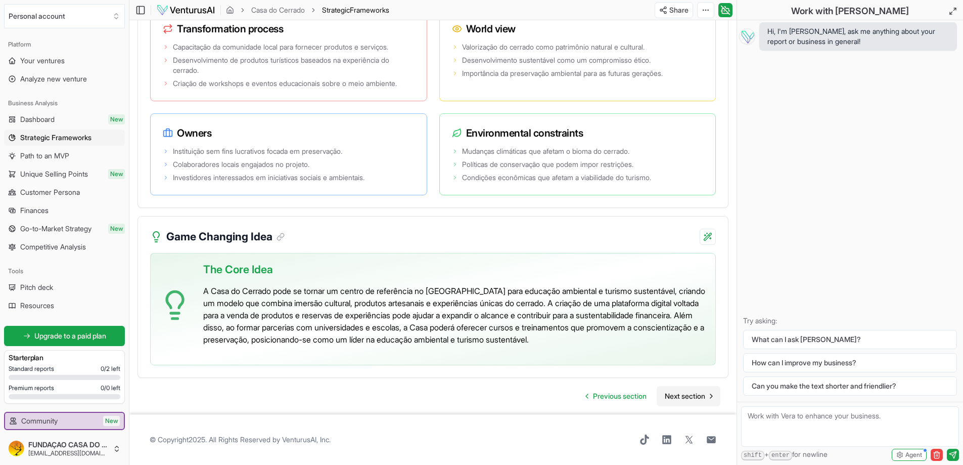
click at [686, 396] on span "Next section" at bounding box center [685, 396] width 40 height 10
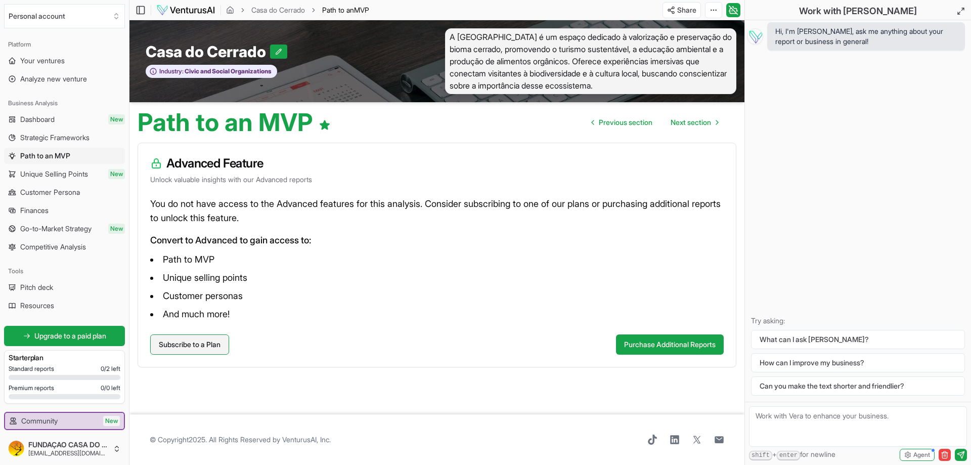
click at [174, 349] on link "Subscribe to a Plan" at bounding box center [189, 344] width 79 height 20
click at [657, 343] on button "Purchase Additional Reports" at bounding box center [670, 344] width 108 height 20
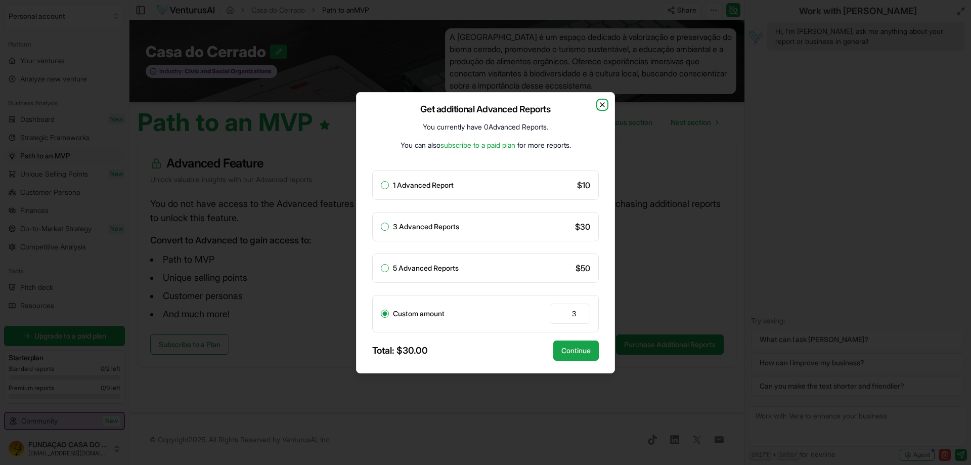
click at [601, 104] on icon "button" at bounding box center [602, 105] width 8 height 8
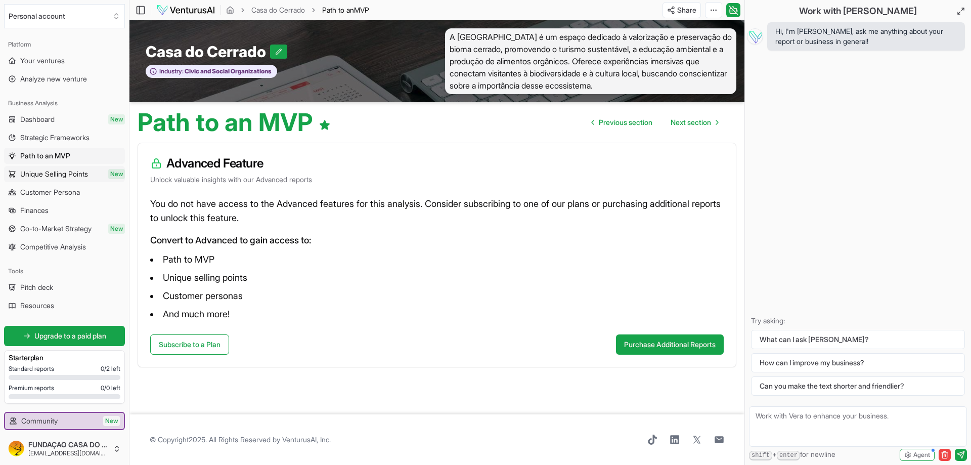
click at [41, 176] on span "Unique Selling Points" at bounding box center [54, 174] width 68 height 10
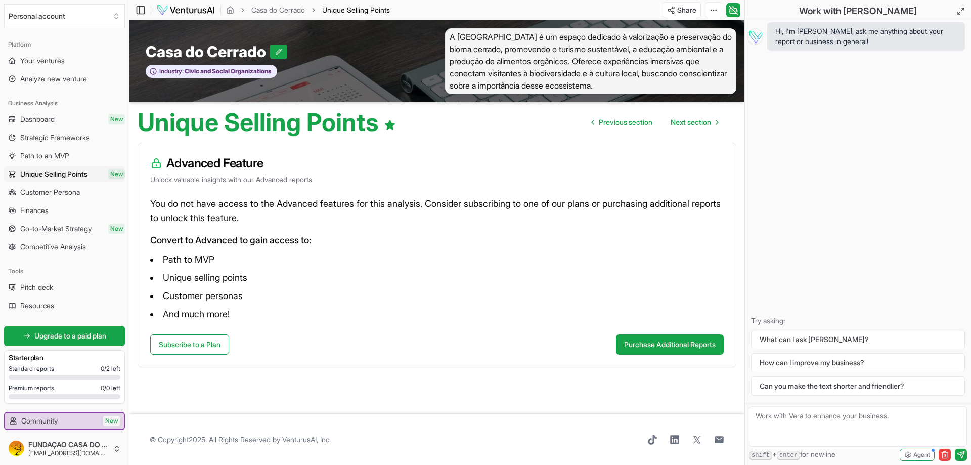
click at [41, 176] on span "Unique Selling Points" at bounding box center [53, 174] width 67 height 10
drag, startPoint x: 47, startPoint y: 194, endPoint x: 55, endPoint y: 134, distance: 59.6
click at [55, 115] on span "Dashboard" at bounding box center [37, 119] width 34 height 10
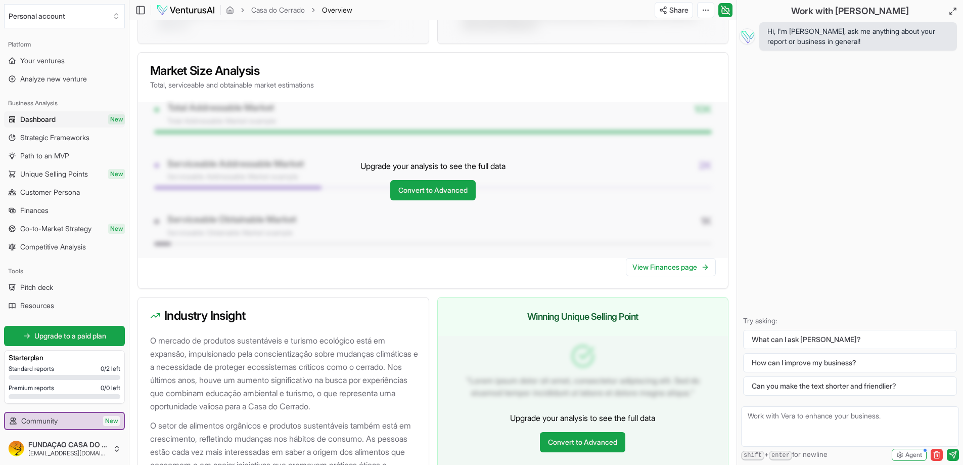
scroll to position [950, 0]
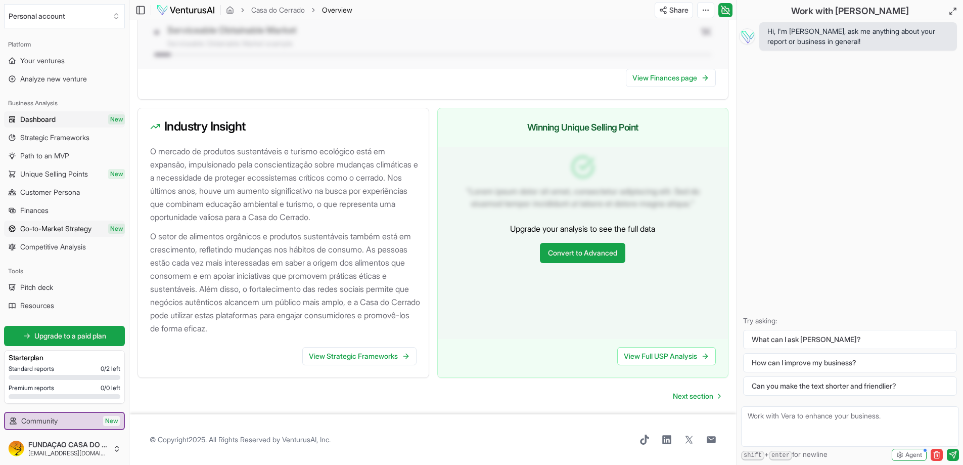
click at [71, 231] on span "Go-to-Market Strategy" at bounding box center [55, 228] width 71 height 10
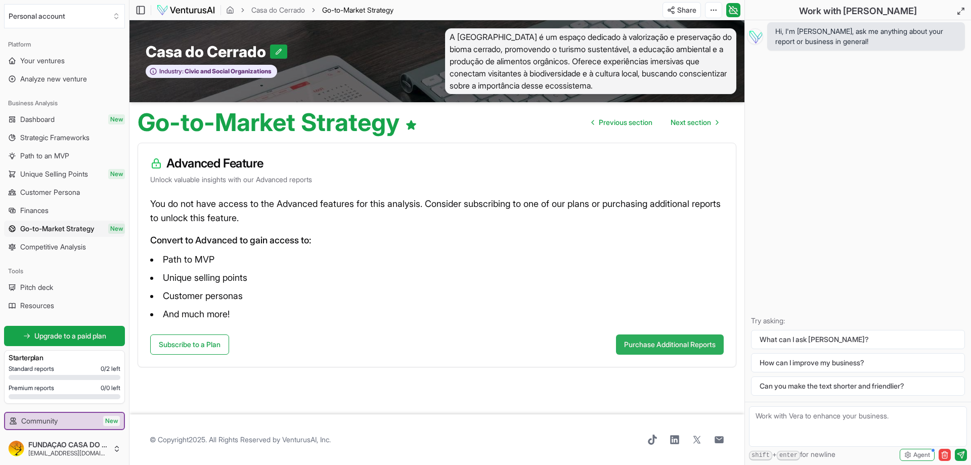
click at [637, 344] on button "Purchase Additional Reports" at bounding box center [670, 344] width 108 height 20
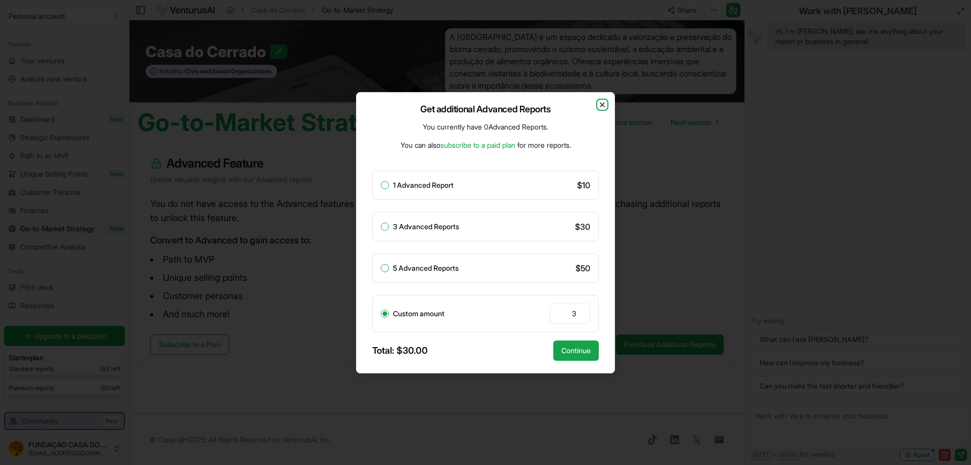
click at [600, 103] on icon "button" at bounding box center [602, 105] width 8 height 8
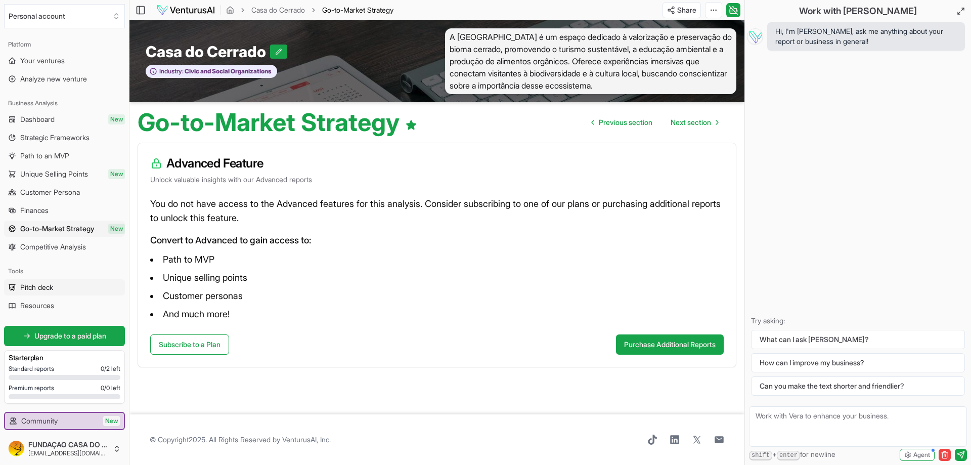
click at [26, 289] on span "Pitch deck" at bounding box center [36, 287] width 33 height 10
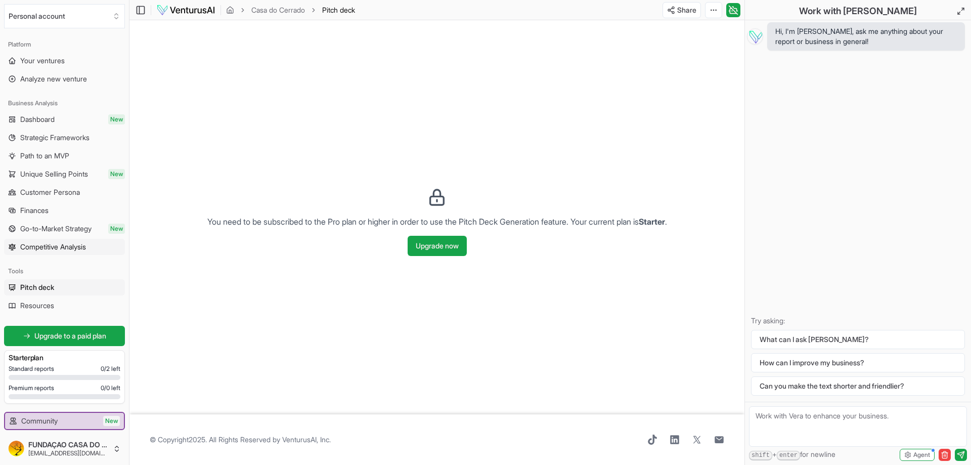
click at [62, 247] on span "Competitive Analysis" at bounding box center [53, 247] width 66 height 10
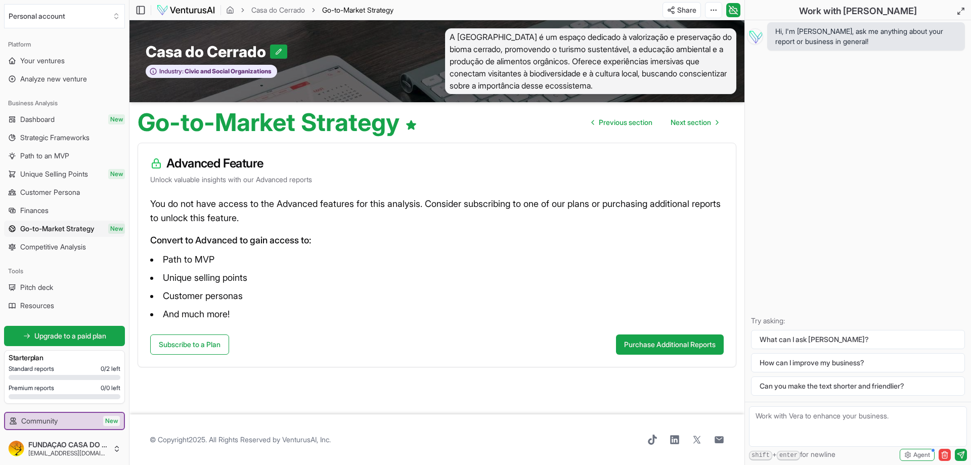
click at [65, 209] on link "Finances" at bounding box center [64, 210] width 121 height 16
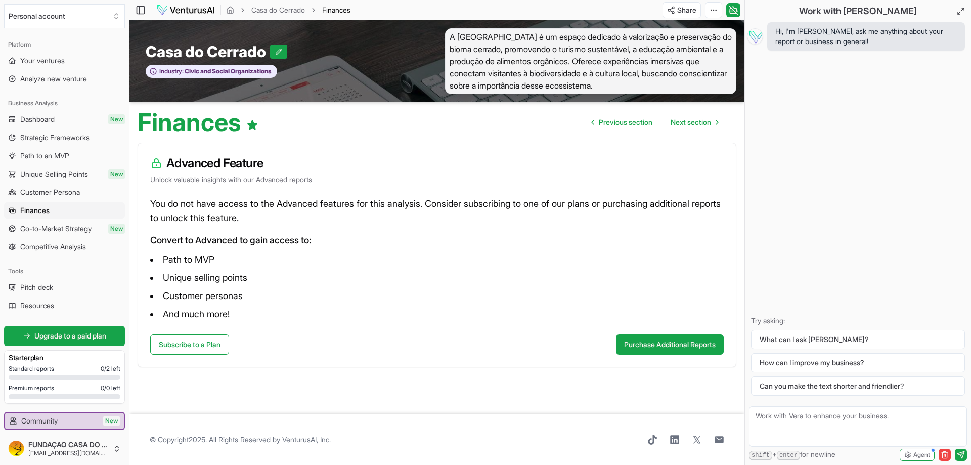
click at [62, 194] on span "Customer Persona" at bounding box center [50, 192] width 60 height 10
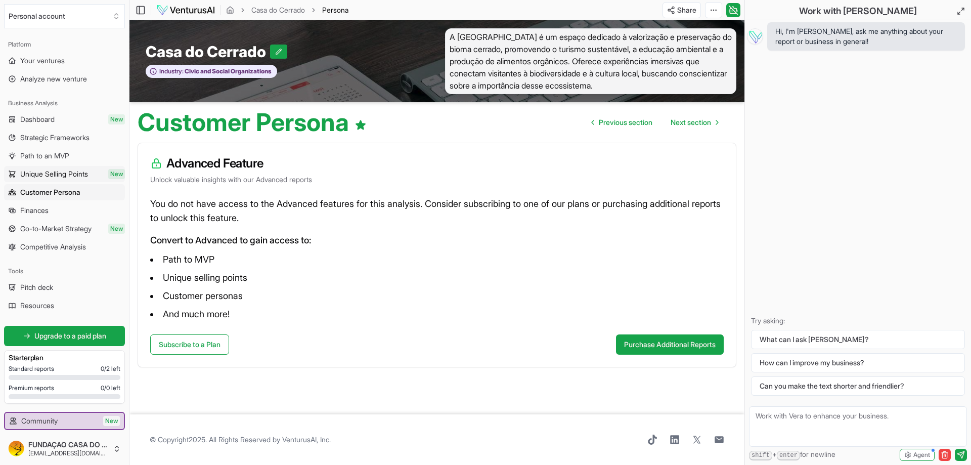
click at [67, 175] on span "Unique Selling Points" at bounding box center [54, 174] width 68 height 10
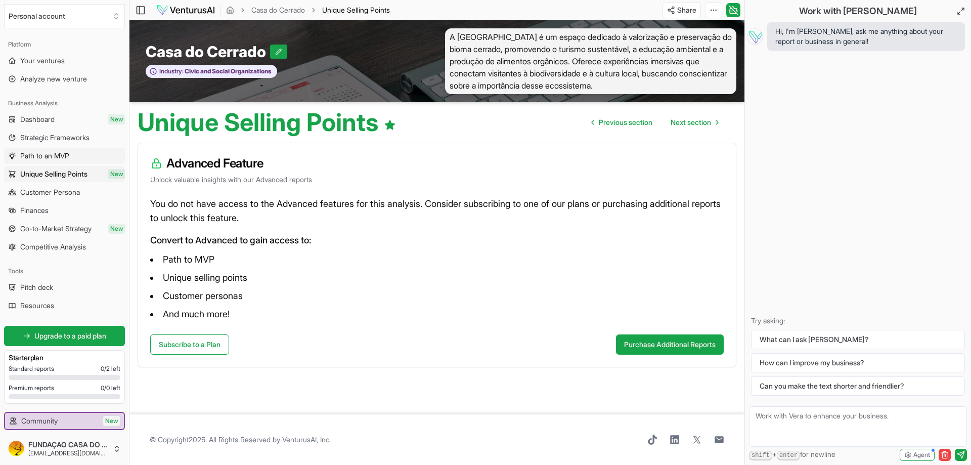
click at [69, 150] on link "Path to an MVP" at bounding box center [64, 156] width 121 height 16
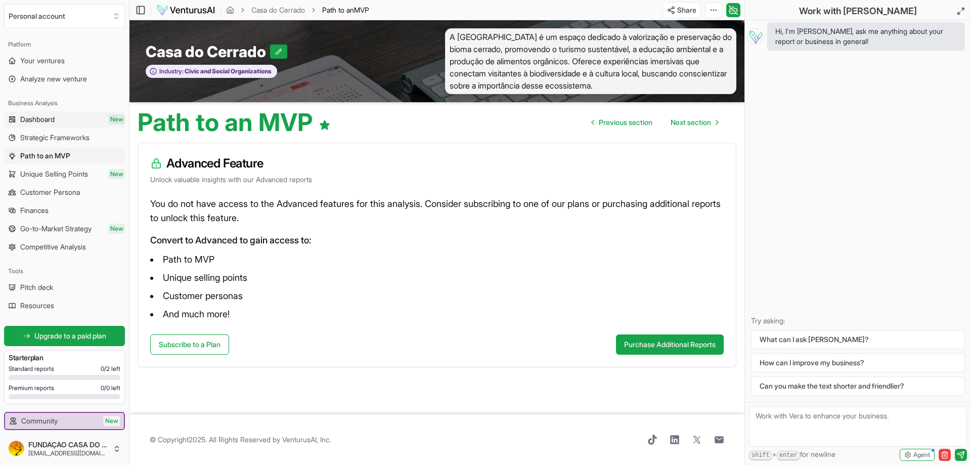
click at [66, 125] on link "Dashboard New" at bounding box center [64, 119] width 121 height 16
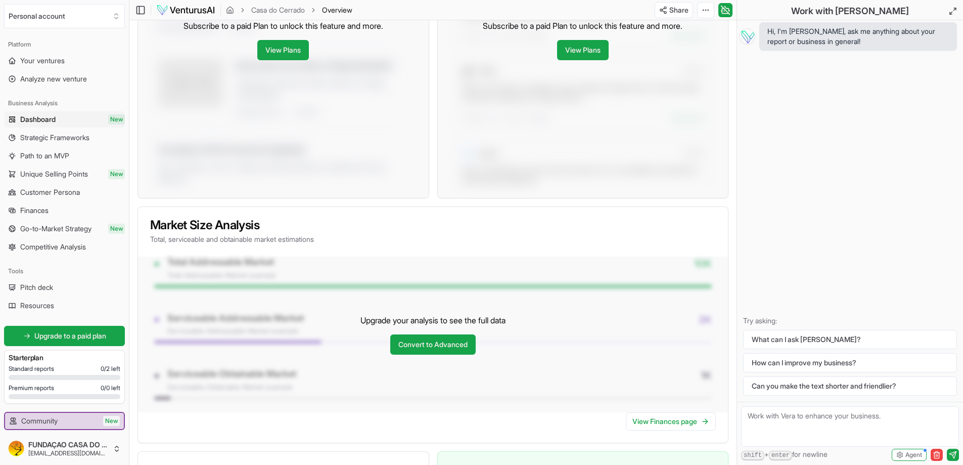
scroll to position [860, 0]
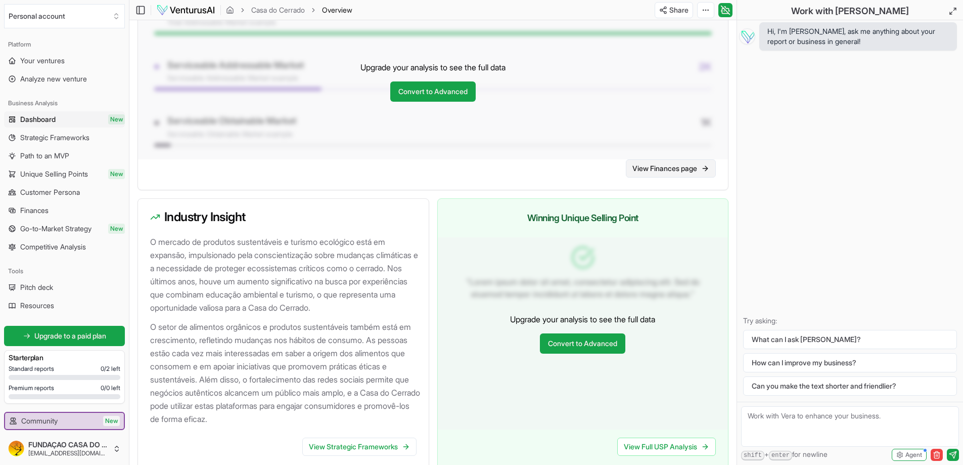
click at [668, 168] on link "View Finances page" at bounding box center [671, 168] width 90 height 18
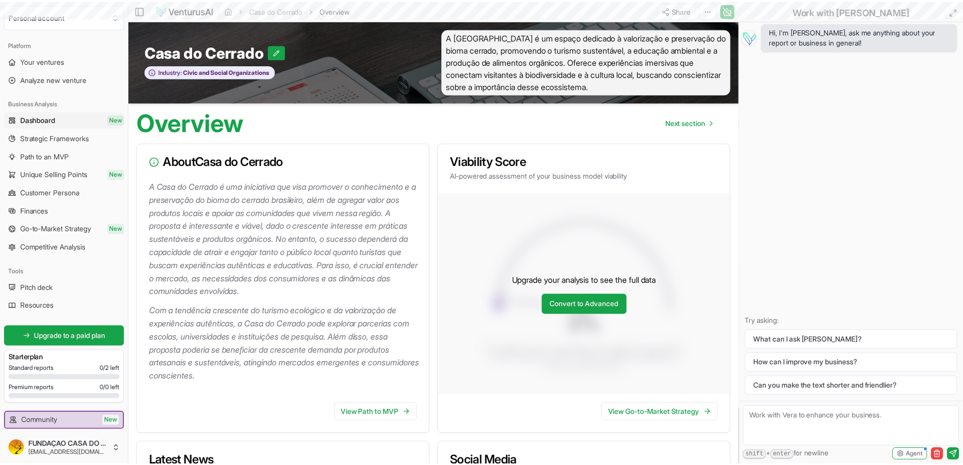
scroll to position [860, 0]
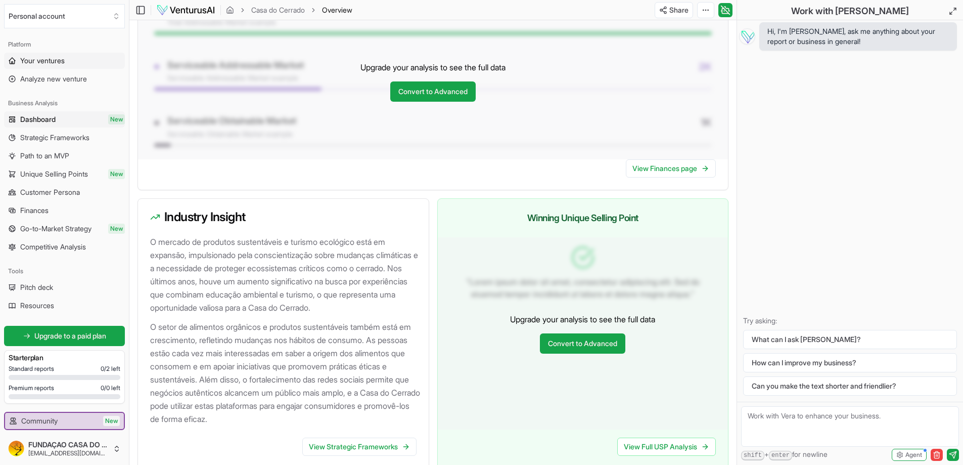
click at [51, 58] on span "Your ventures" at bounding box center [42, 61] width 44 height 10
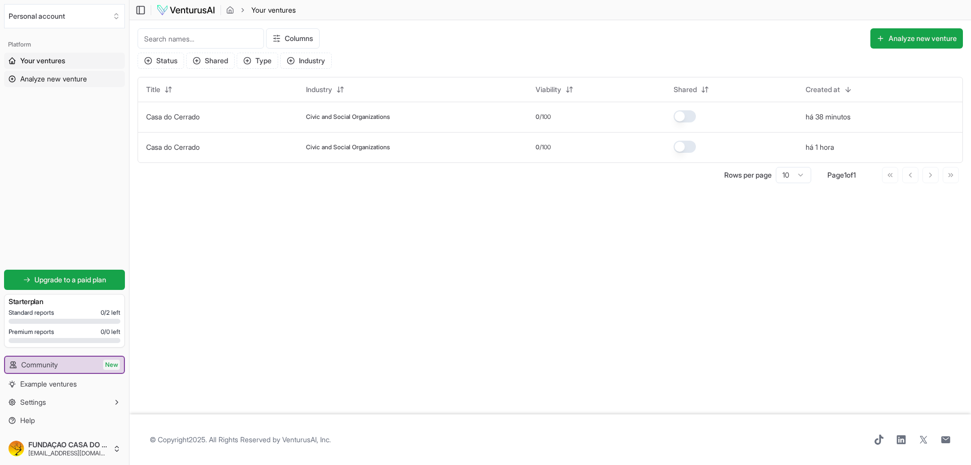
click at [35, 79] on span "Analyze new venture" at bounding box center [53, 79] width 67 height 10
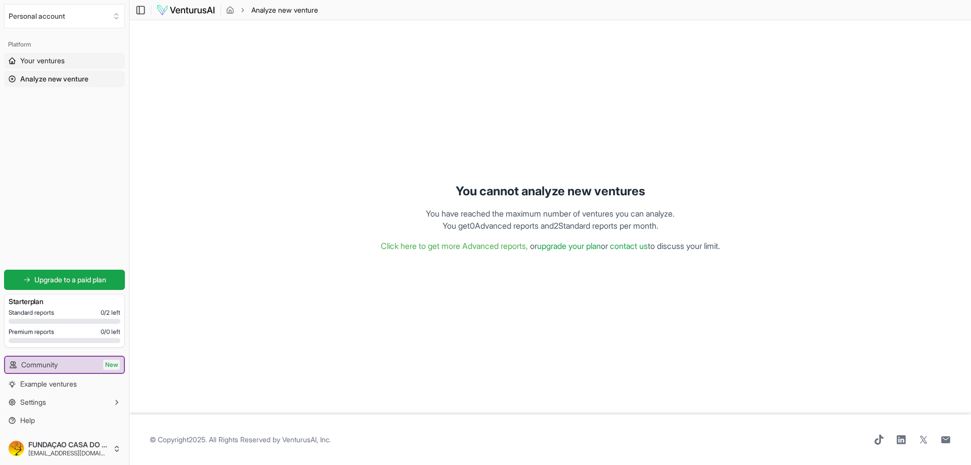
click at [49, 62] on span "Your ventures" at bounding box center [42, 61] width 44 height 10
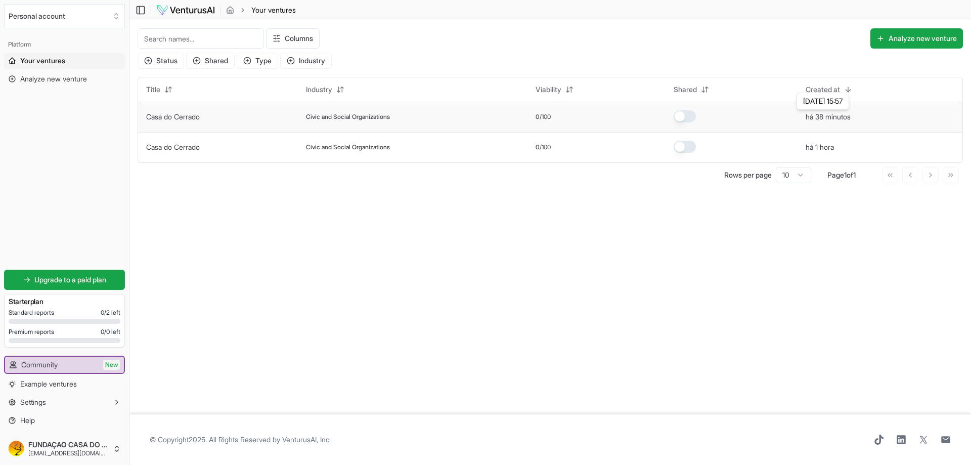
click at [828, 115] on button "há 38 minutos" at bounding box center [827, 117] width 45 height 10
click at [326, 117] on span "Civic and Social Organizations" at bounding box center [348, 117] width 84 height 8
click at [176, 115] on link "Casa do Cerrado" at bounding box center [173, 116] width 54 height 9
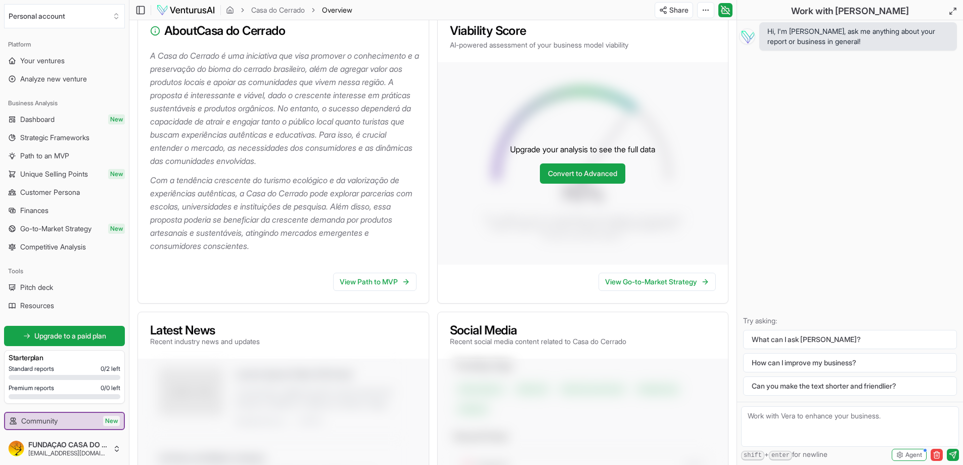
scroll to position [152, 0]
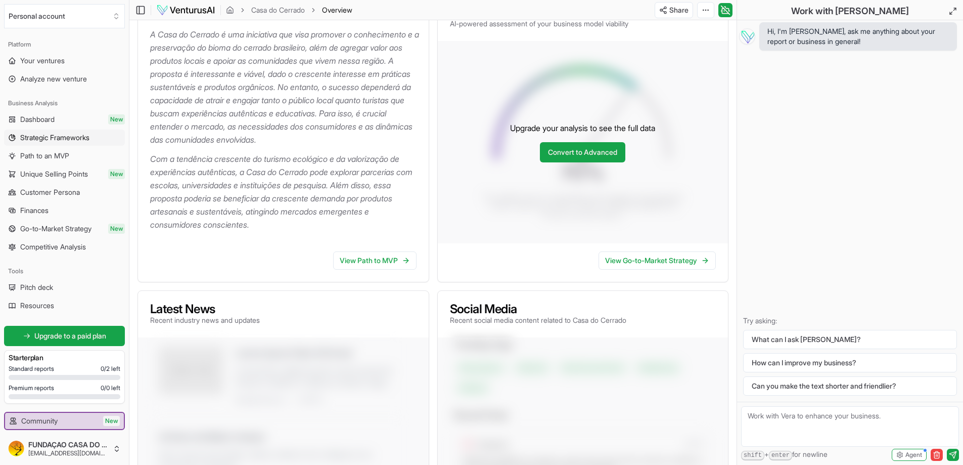
click at [83, 134] on span "Strategic Frameworks" at bounding box center [54, 137] width 69 height 10
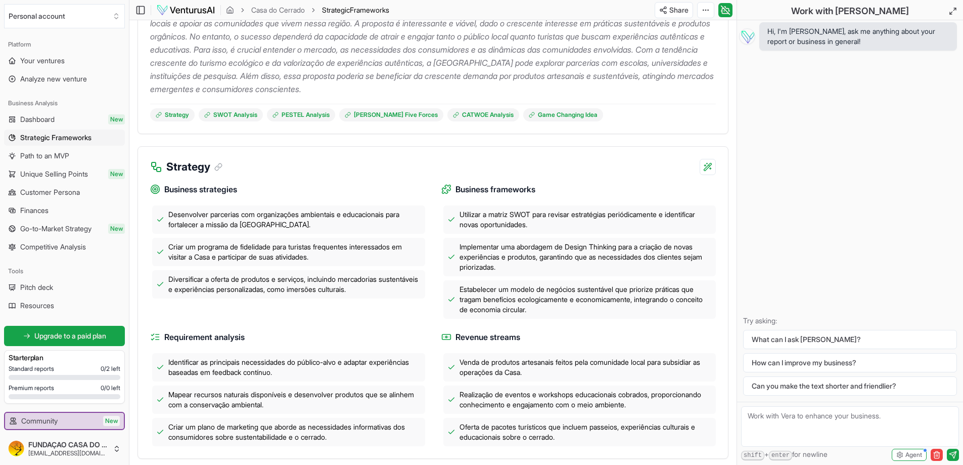
scroll to position [202, 0]
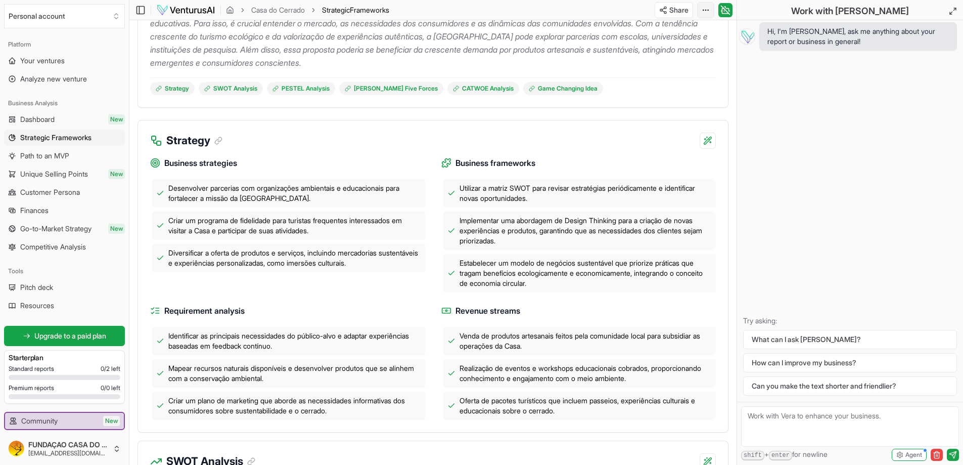
click at [706, 11] on html "We value your privacy We use cookies to enhance your browsing experience, serve…" at bounding box center [481, 30] width 963 height 465
click at [685, 46] on div "Download PDF" at bounding box center [667, 47] width 82 height 16
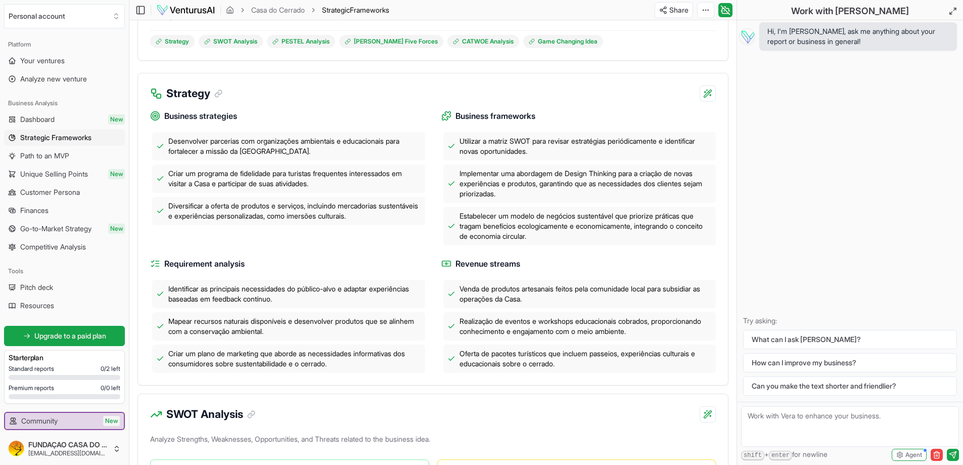
scroll to position [253, 0]
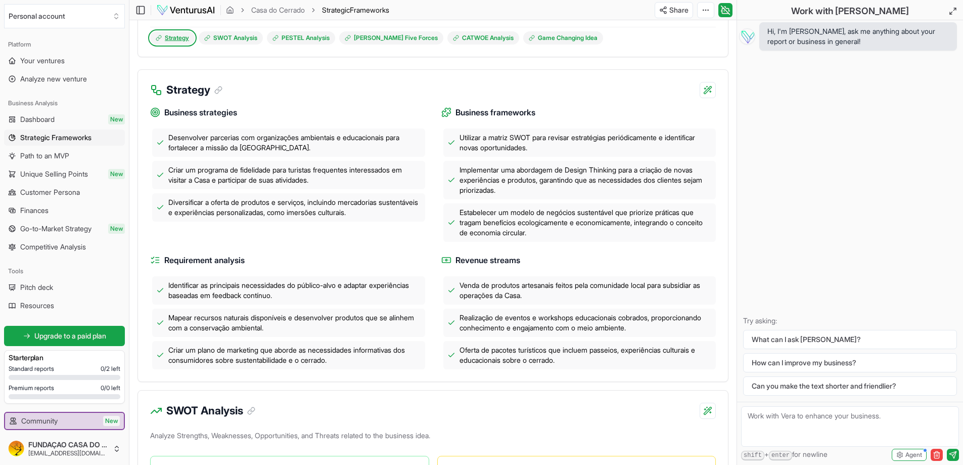
click at [171, 42] on link "Strategy" at bounding box center [172, 37] width 44 height 13
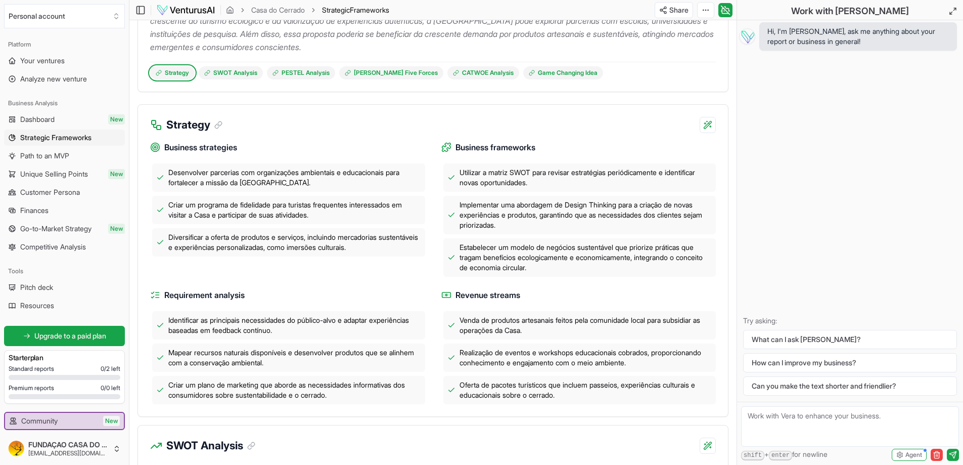
scroll to position [193, 0]
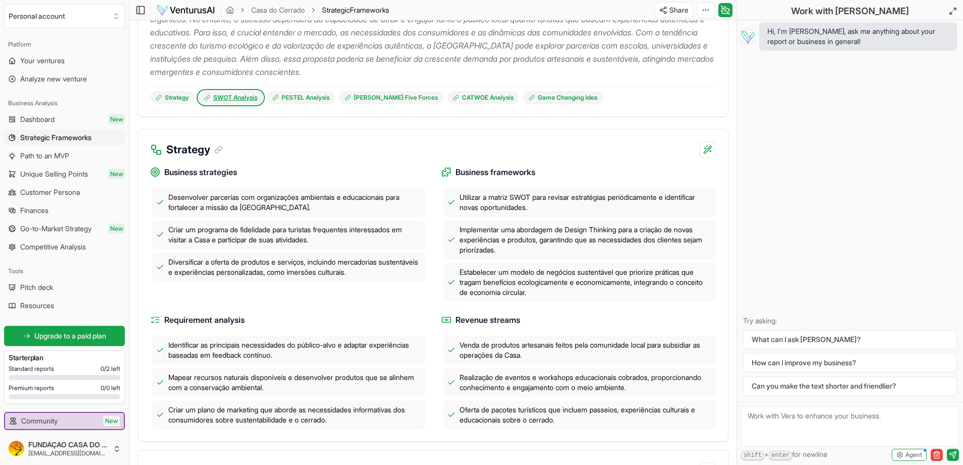
click at [247, 97] on link "SWOT Analysis" at bounding box center [231, 97] width 64 height 13
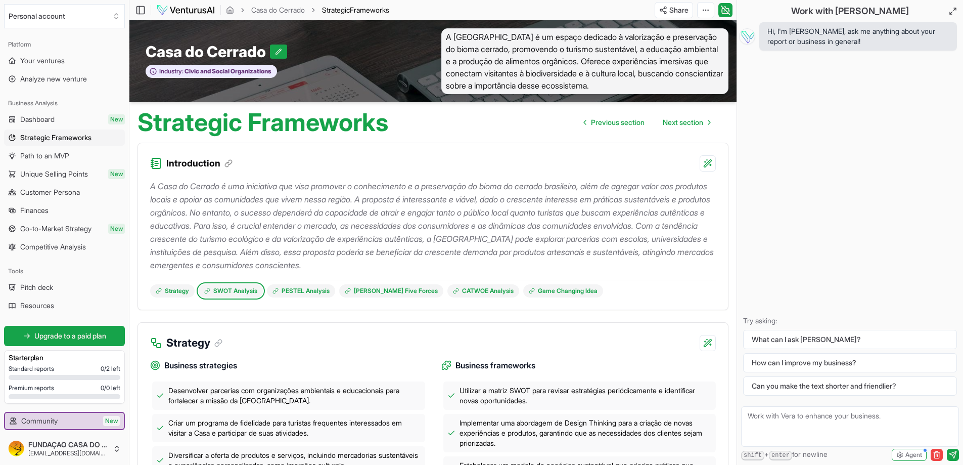
scroll to position [193, 0]
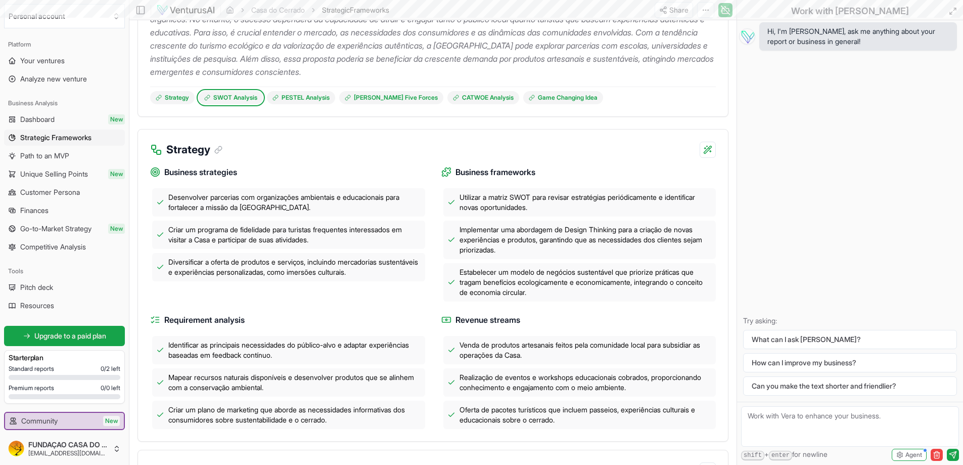
scroll to position [253, 0]
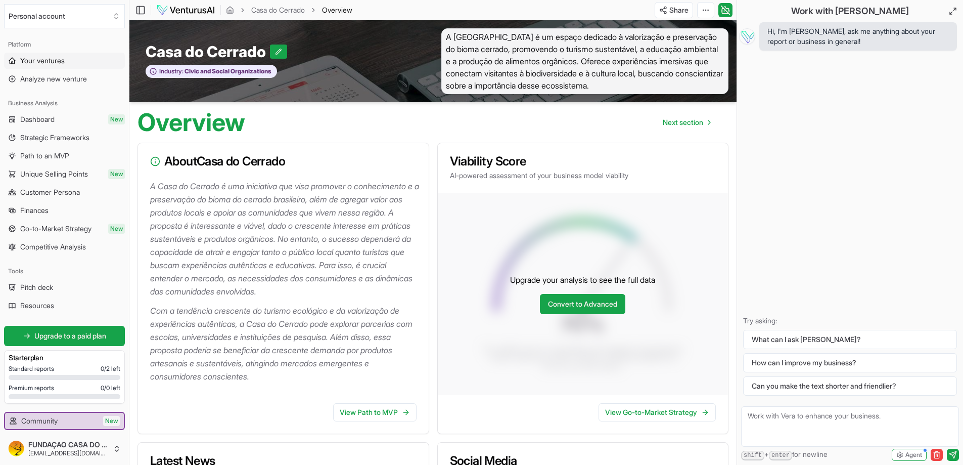
click at [40, 64] on span "Your ventures" at bounding box center [42, 61] width 44 height 10
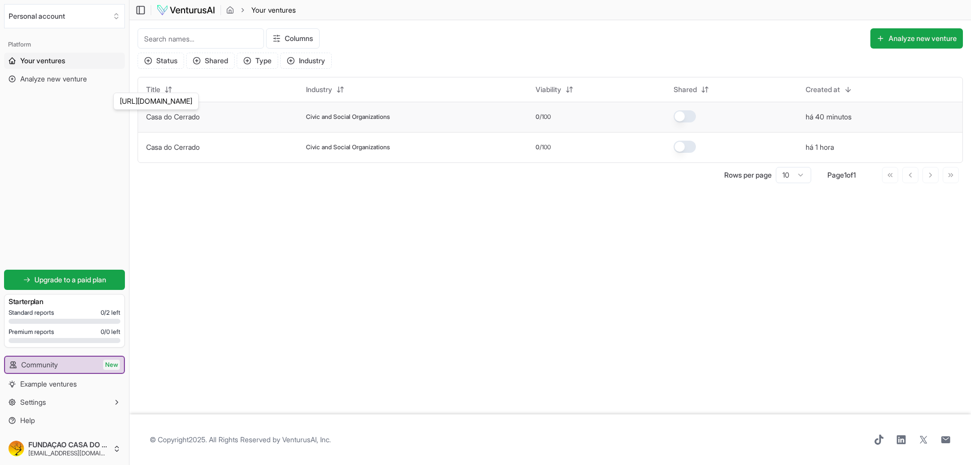
click at [192, 117] on link "Casa do Cerrado" at bounding box center [173, 116] width 54 height 9
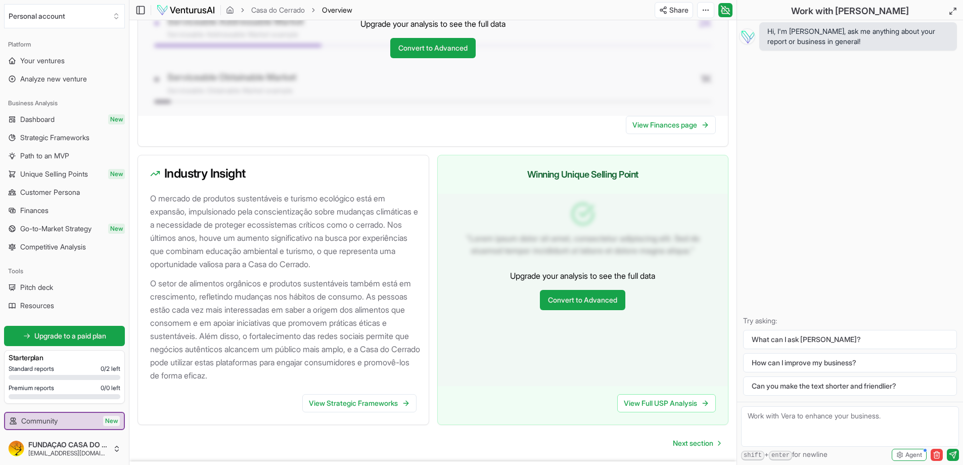
scroll to position [950, 0]
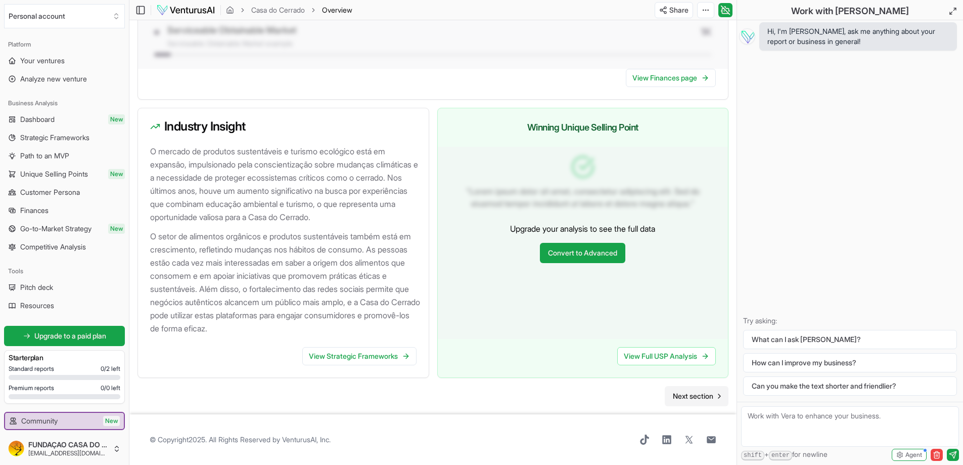
click at [687, 394] on span "Next section" at bounding box center [693, 396] width 40 height 10
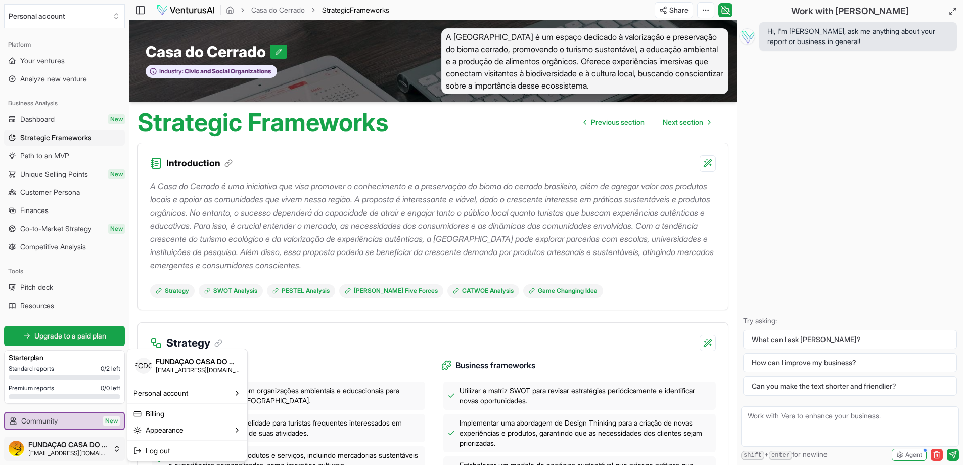
click at [66, 449] on html "We value your privacy We use cookies to enhance your browsing experience, serve…" at bounding box center [481, 232] width 963 height 465
click at [222, 364] on span "FUNDAÇAO CASA DO CERRADO" at bounding box center [197, 361] width 83 height 9
click at [192, 364] on span "FUNDAÇAO CASA DO CERRADO" at bounding box center [197, 361] width 83 height 9
click at [172, 446] on div "Log out" at bounding box center [187, 450] width 116 height 16
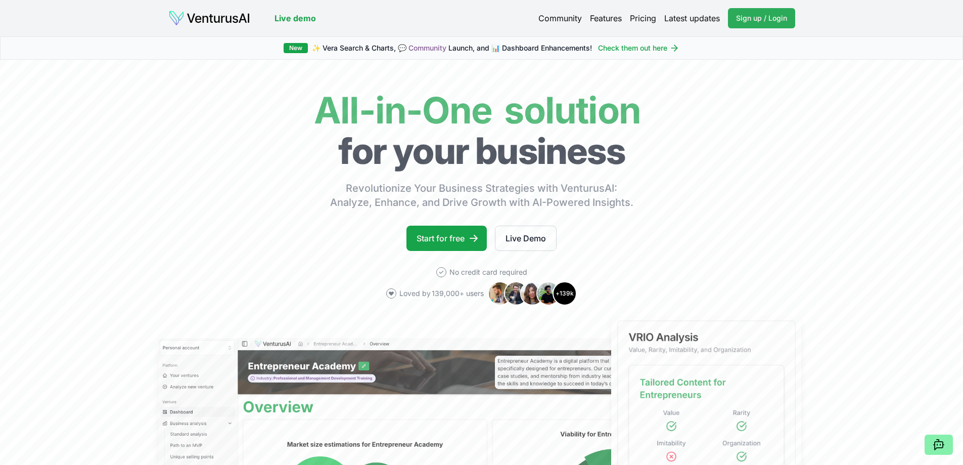
click at [774, 21] on span "Sign up / Login" at bounding box center [761, 18] width 51 height 10
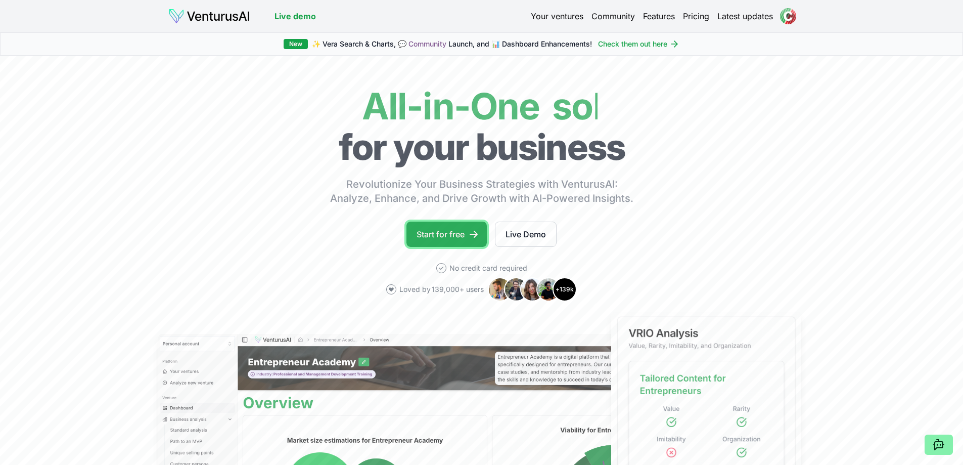
click at [467, 231] on link "Start for free" at bounding box center [447, 233] width 80 height 25
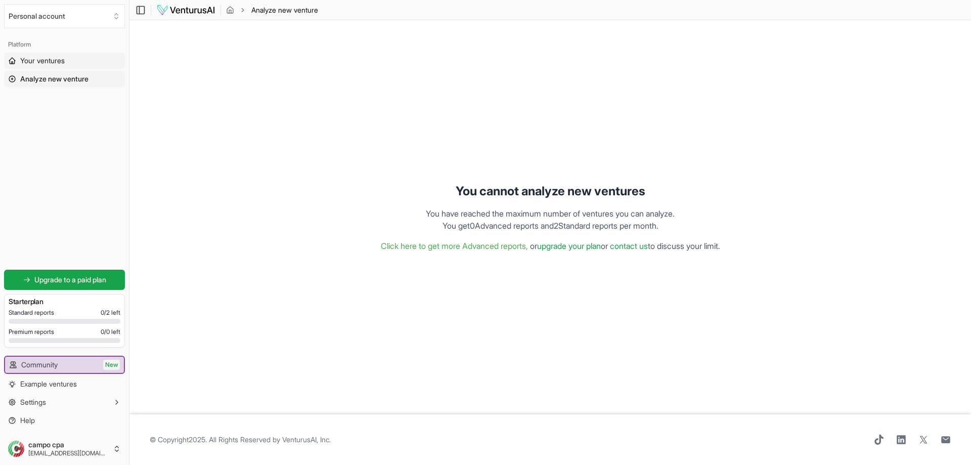
click at [71, 64] on link "Your ventures" at bounding box center [64, 61] width 121 height 16
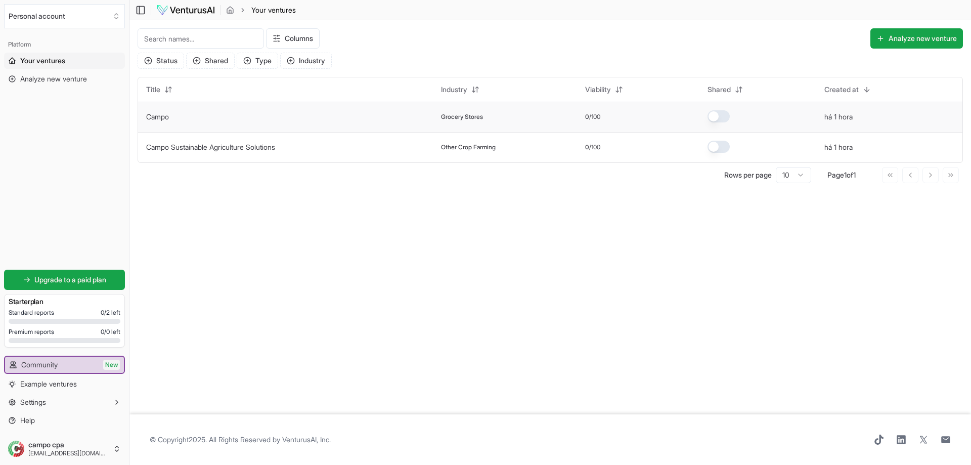
click at [168, 117] on link "Campo" at bounding box center [157, 116] width 23 height 9
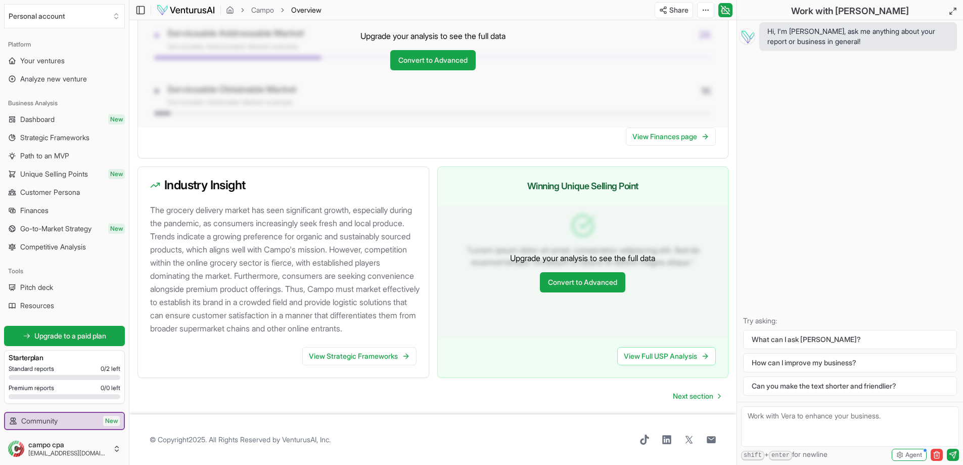
scroll to position [892, 0]
click at [705, 396] on span "Next section" at bounding box center [693, 396] width 40 height 10
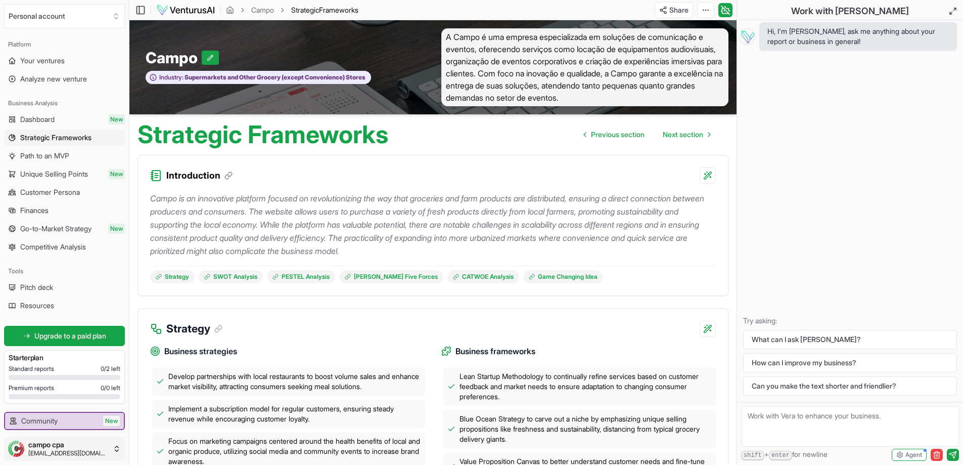
click at [77, 454] on html "We value your privacy We use cookies to enhance your browsing experience, serve…" at bounding box center [481, 232] width 963 height 465
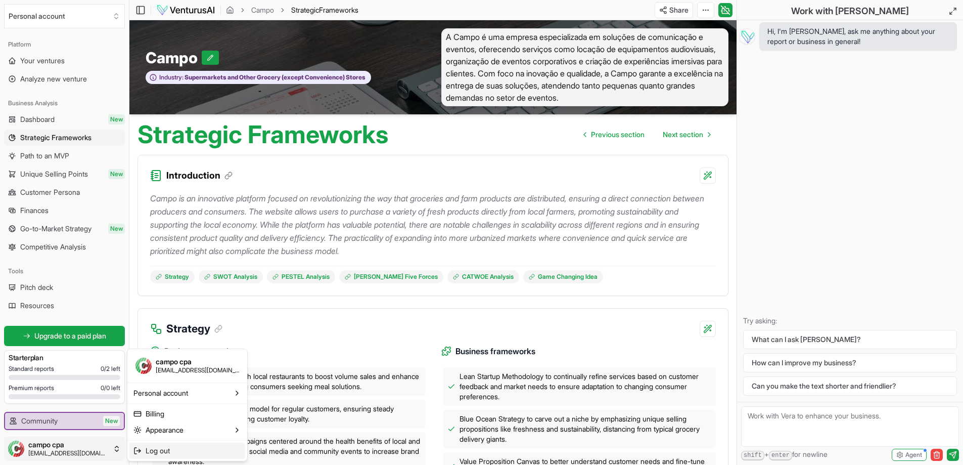
click at [163, 450] on span "Log out" at bounding box center [158, 450] width 24 height 10
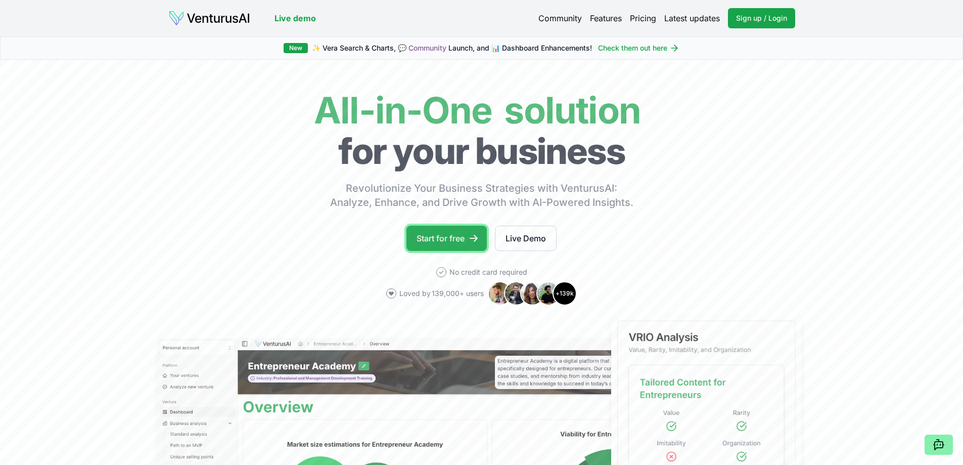
click at [436, 235] on link "Start for free" at bounding box center [447, 238] width 80 height 25
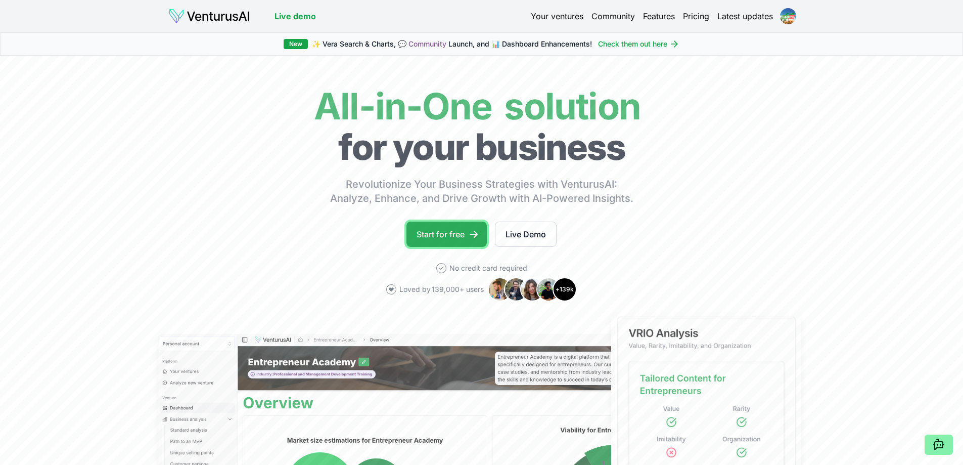
click at [437, 233] on link "Start for free" at bounding box center [447, 233] width 80 height 25
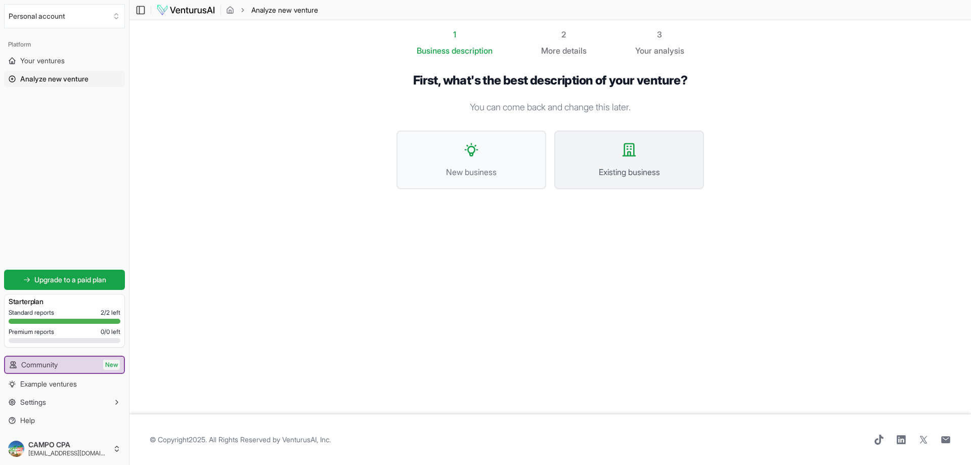
click at [666, 168] on span "Existing business" at bounding box center [628, 172] width 127 height 12
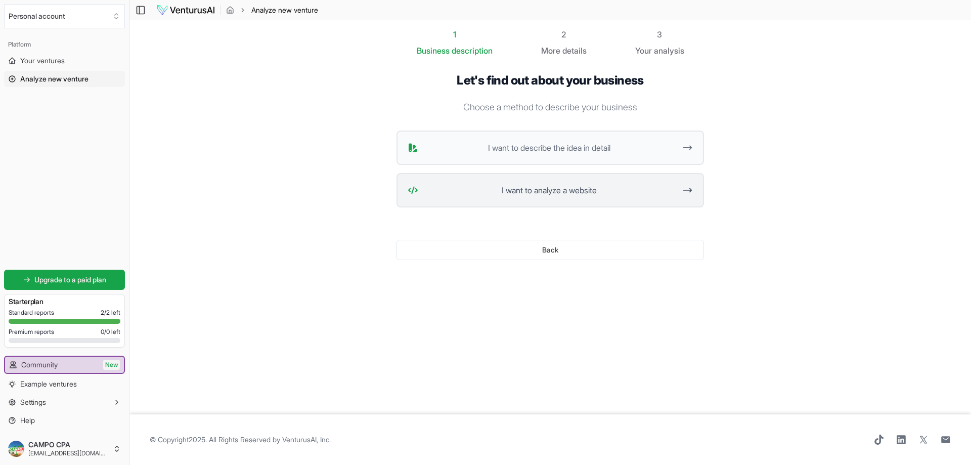
click at [622, 186] on span "I want to analyze a website" at bounding box center [548, 190] width 253 height 12
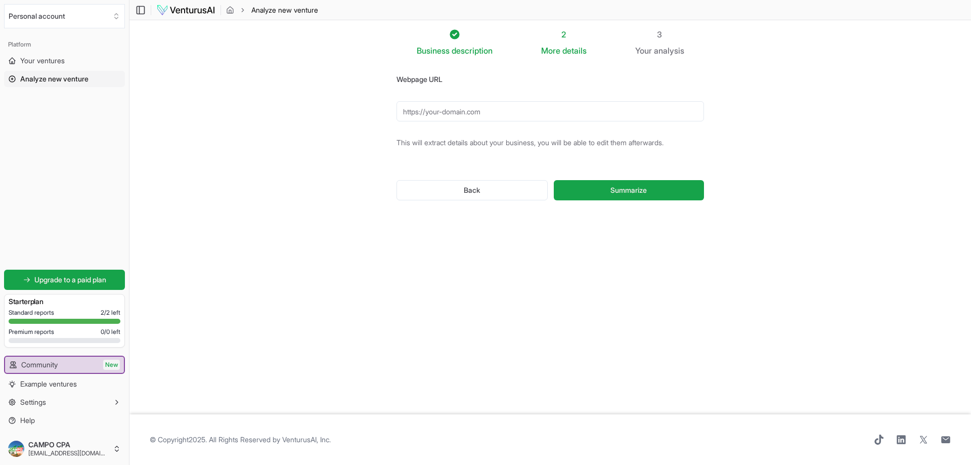
click at [505, 112] on input "Webpage URL" at bounding box center [549, 111] width 307 height 20
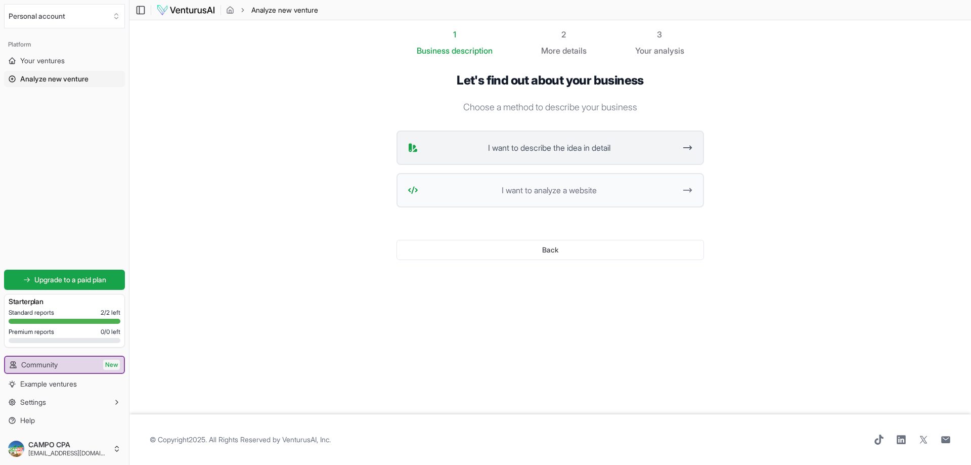
click at [499, 147] on span "I want to describe the idea in detail" at bounding box center [548, 148] width 253 height 12
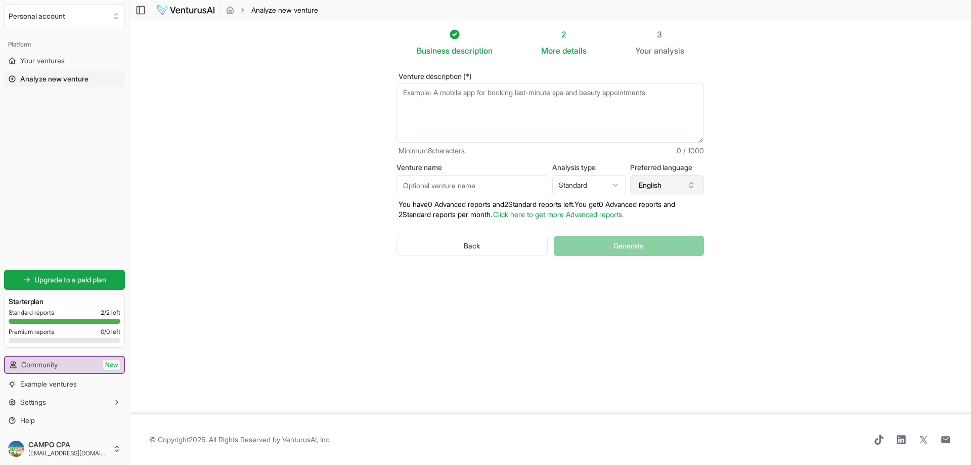
click at [680, 186] on button "English" at bounding box center [667, 185] width 74 height 20
type input "portu"
click at [680, 228] on div "Portuguese" at bounding box center [672, 230] width 130 height 16
click at [504, 97] on textarea "Venture description (*)" at bounding box center [549, 113] width 307 height 60
paste textarea "CAMPO O Grupo CAMPO foi fundado em 1978 com o objetivo inicial de desenvolver o…"
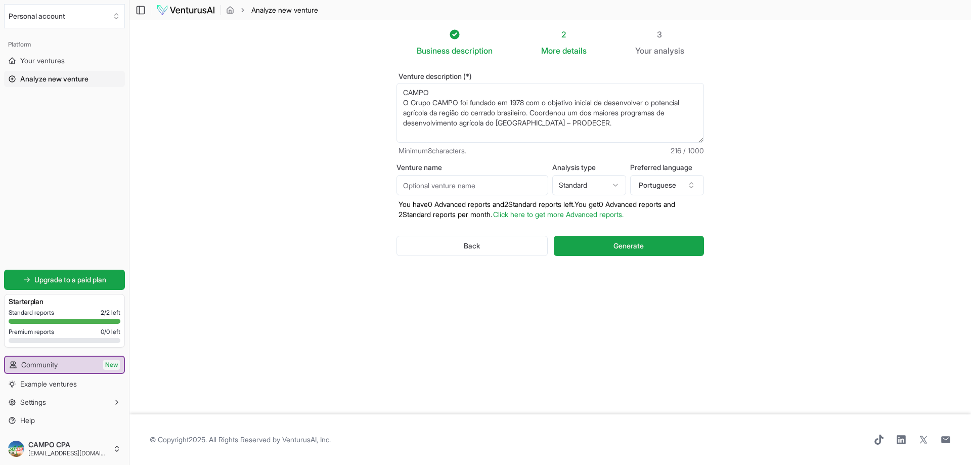
paste textarea "Nossa história A cadeia do agronegócio brasileiro garante a segurança alimentar…"
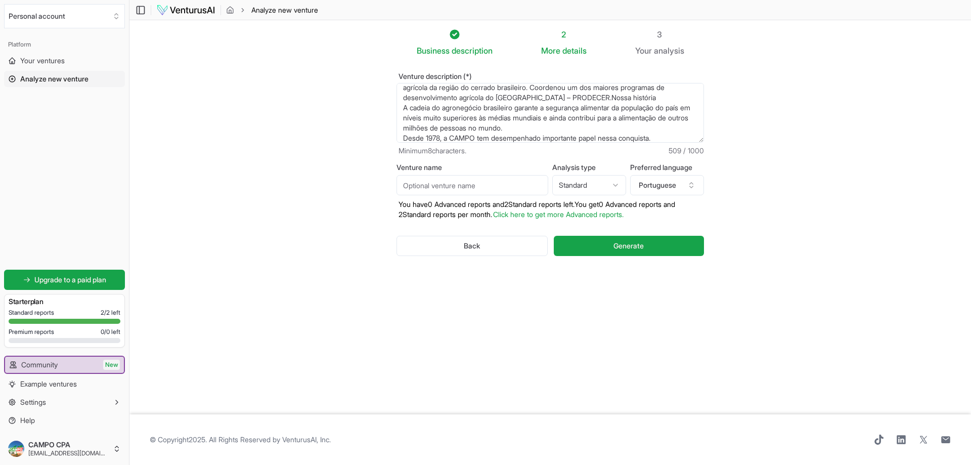
click at [665, 139] on textarea "CAMPO O Grupo CAMPO foi fundado em 1978 com o objetivo inicial de desenvolver o…" at bounding box center [549, 113] width 307 height 60
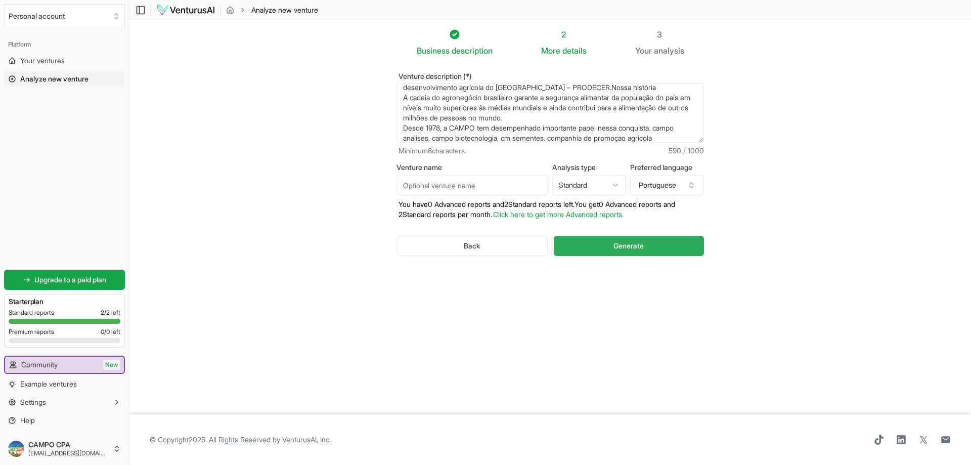
type textarea "CAMPO O Grupo CAMPO foi fundado em 1978 com o objetivo inicial de desenvolver o…"
click at [667, 245] on button "Generate" at bounding box center [629, 246] width 150 height 20
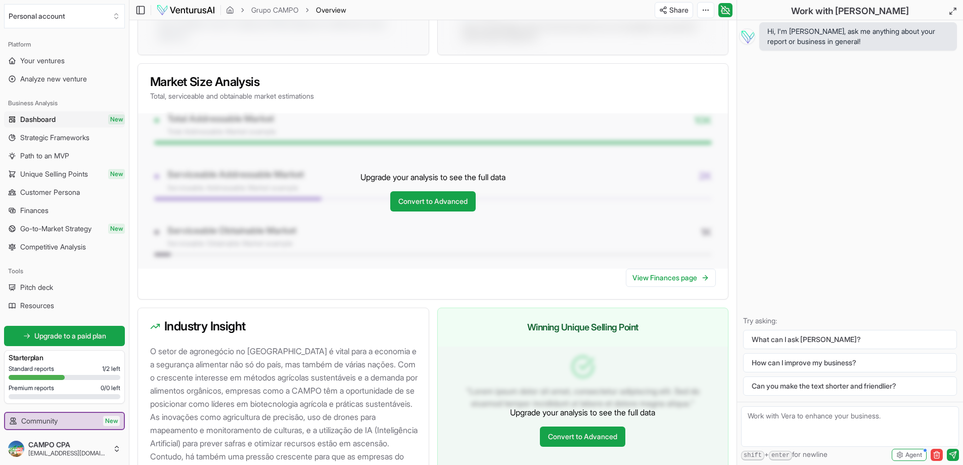
scroll to position [906, 0]
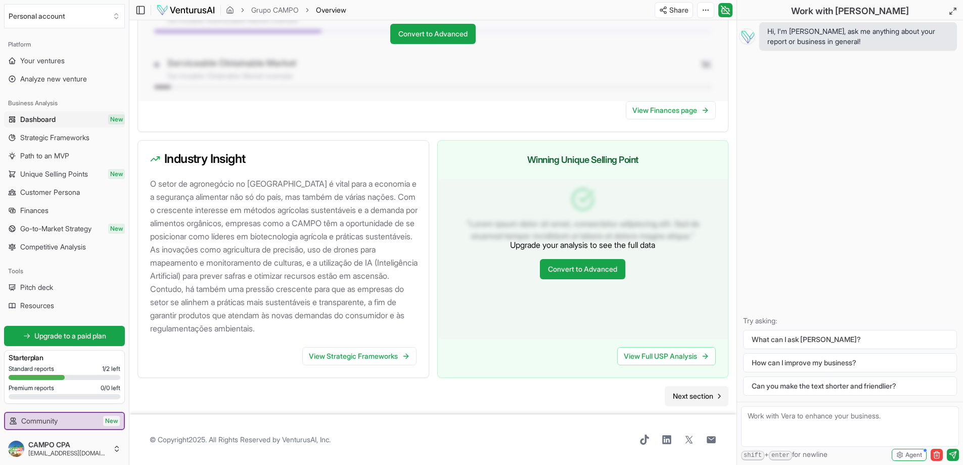
click at [693, 396] on span "Next section" at bounding box center [693, 396] width 40 height 10
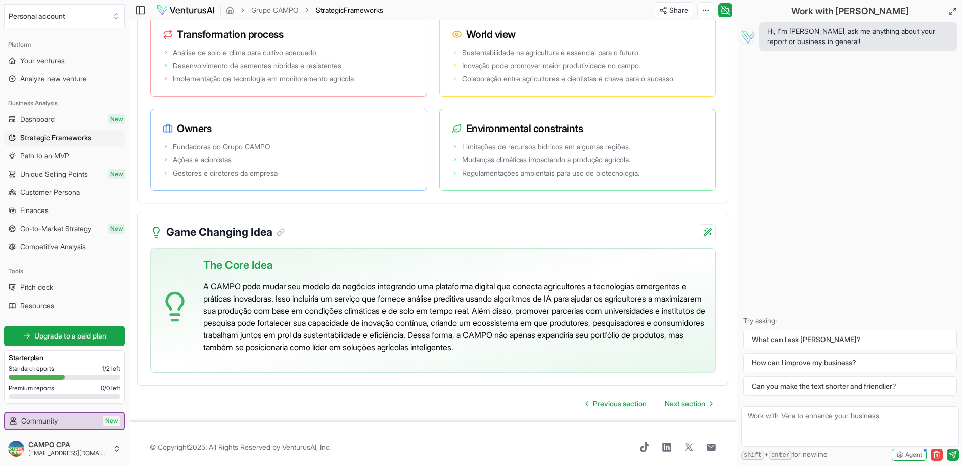
scroll to position [2055, 0]
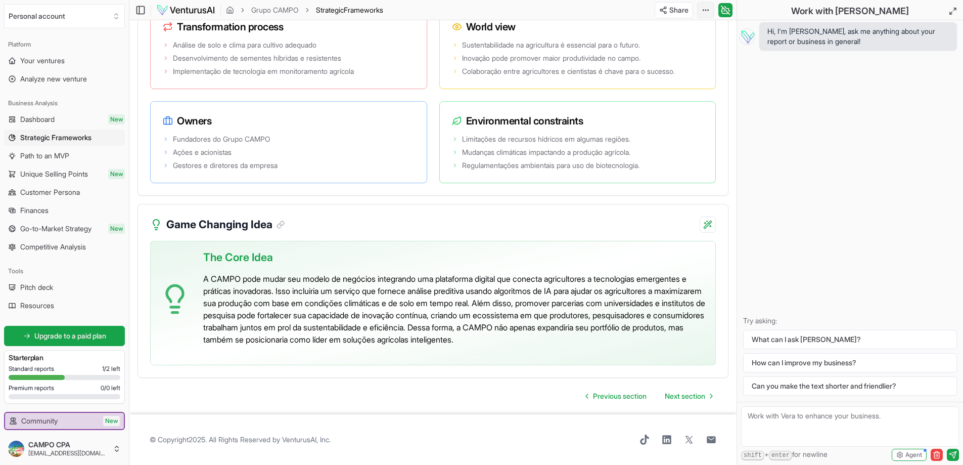
click at [693, 43] on div "Download PDF" at bounding box center [667, 47] width 82 height 16
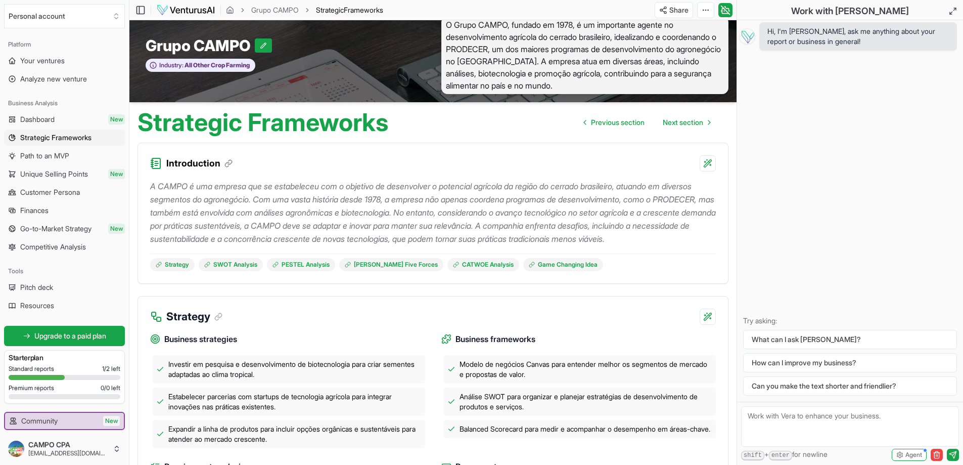
scroll to position [0, 0]
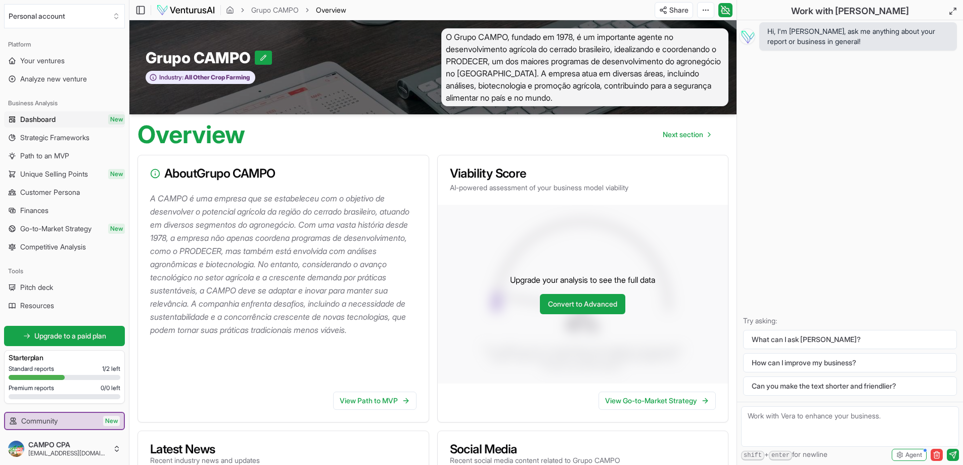
scroll to position [906, 0]
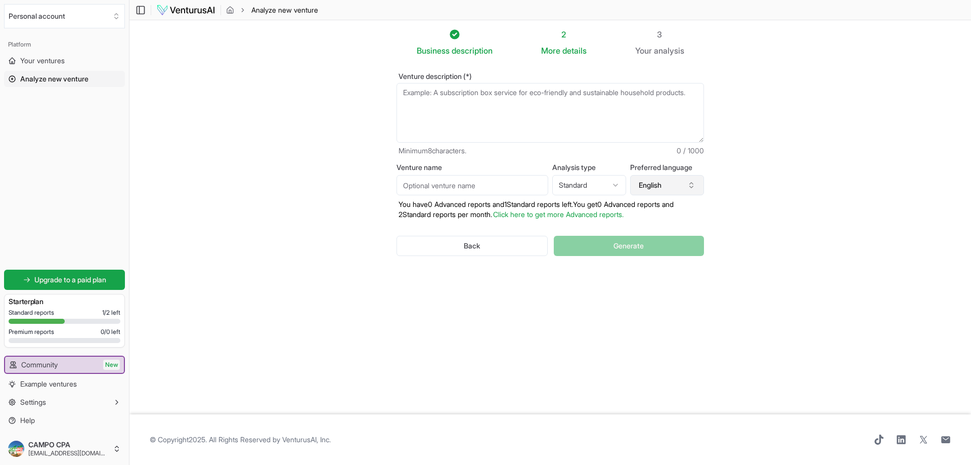
click at [690, 184] on icon "button" at bounding box center [691, 185] width 8 height 8
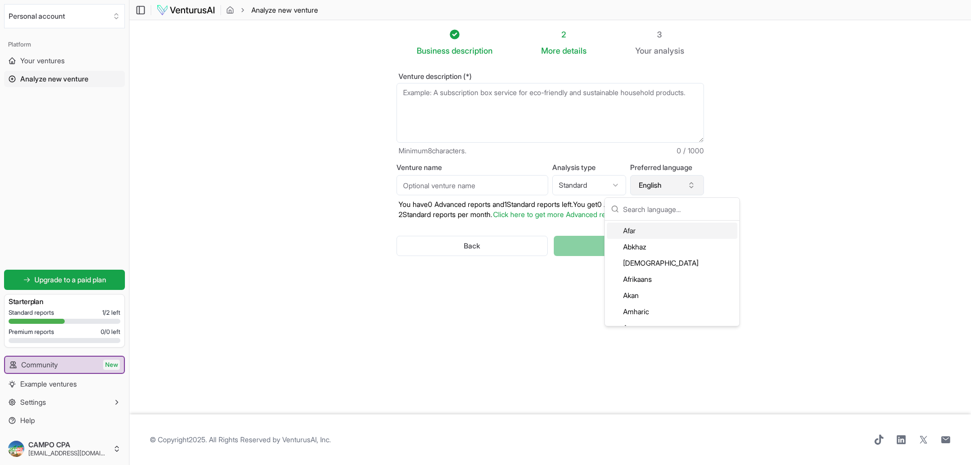
click at [668, 184] on button "English" at bounding box center [667, 185] width 74 height 20
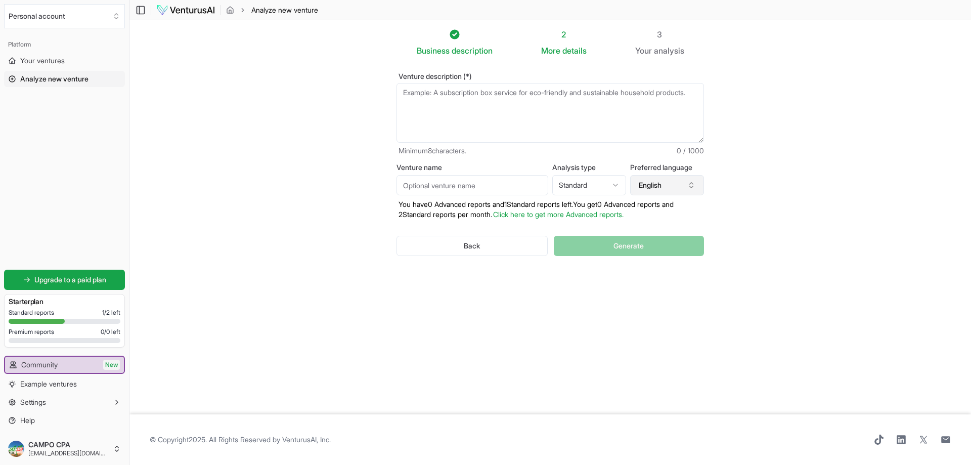
click at [666, 183] on button "English" at bounding box center [667, 185] width 74 height 20
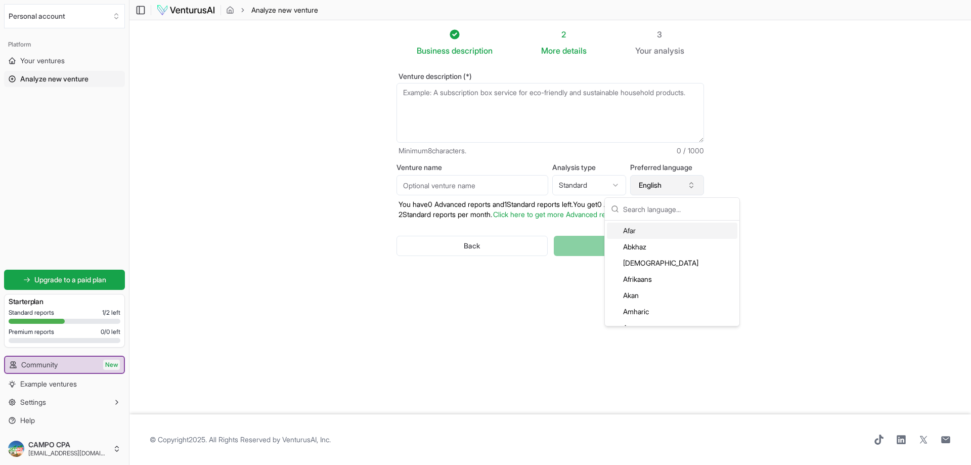
click at [658, 184] on button "English" at bounding box center [667, 185] width 74 height 20
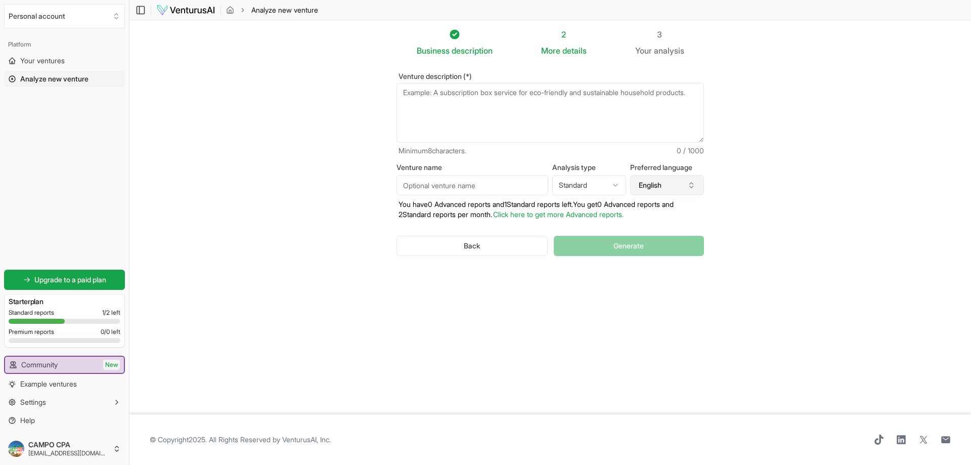
click at [695, 180] on button "English" at bounding box center [667, 185] width 74 height 20
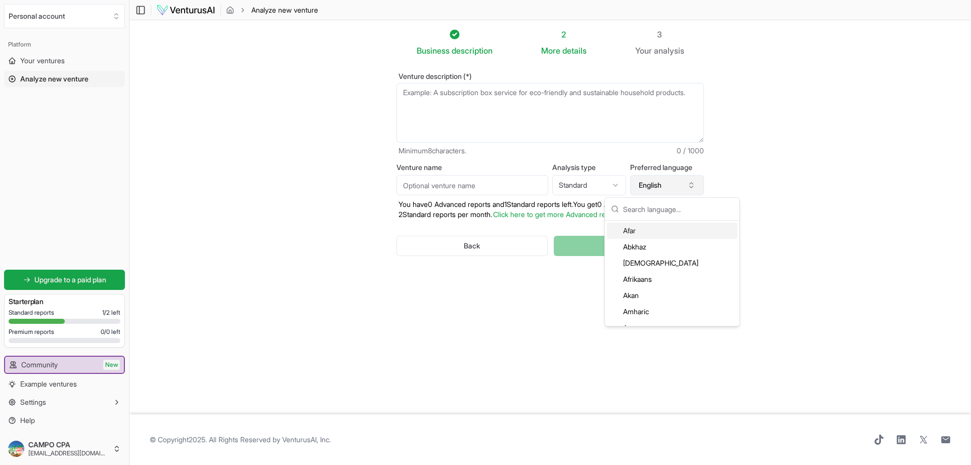
click at [692, 181] on icon "button" at bounding box center [691, 185] width 8 height 8
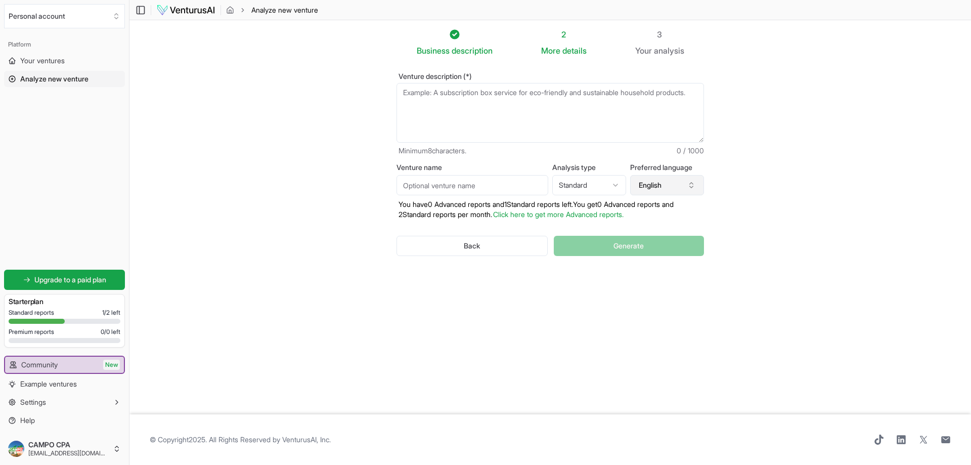
click at [690, 188] on icon "button" at bounding box center [691, 185] width 8 height 8
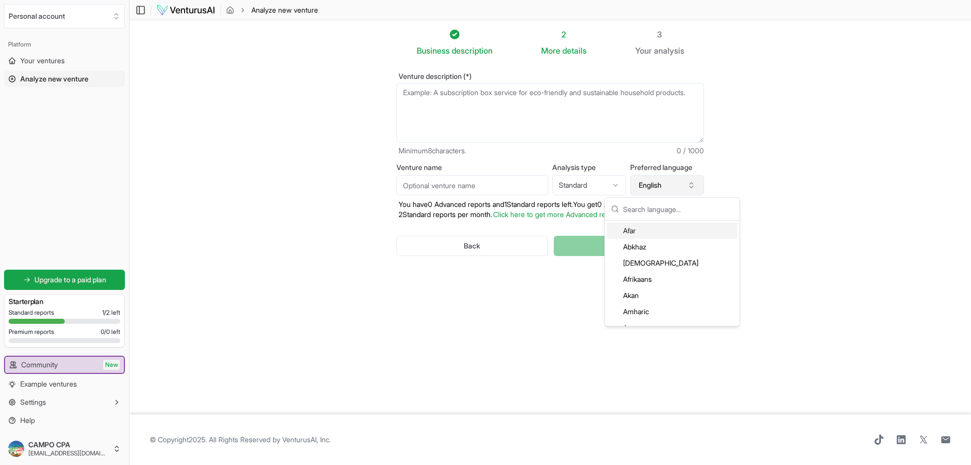
click at [662, 188] on button "English" at bounding box center [667, 185] width 74 height 20
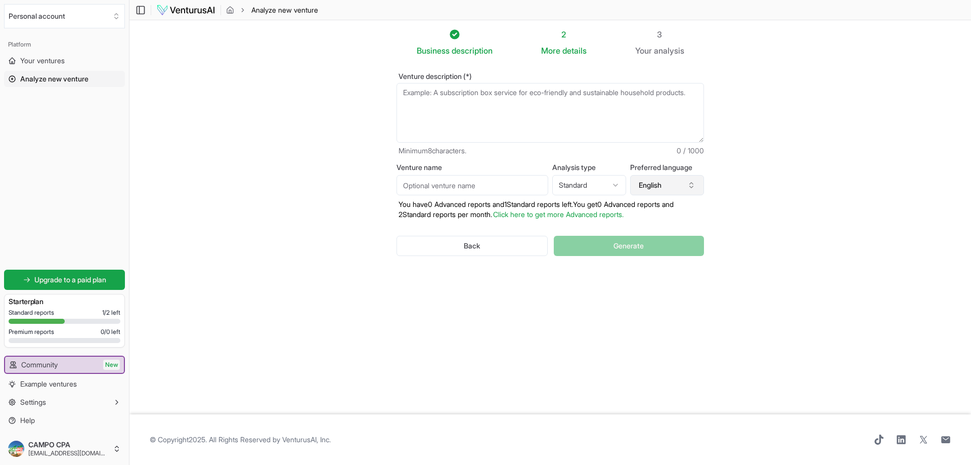
click at [651, 189] on button "English" at bounding box center [667, 185] width 74 height 20
type input "portu"
click at [664, 230] on div "Portuguese" at bounding box center [672, 230] width 130 height 16
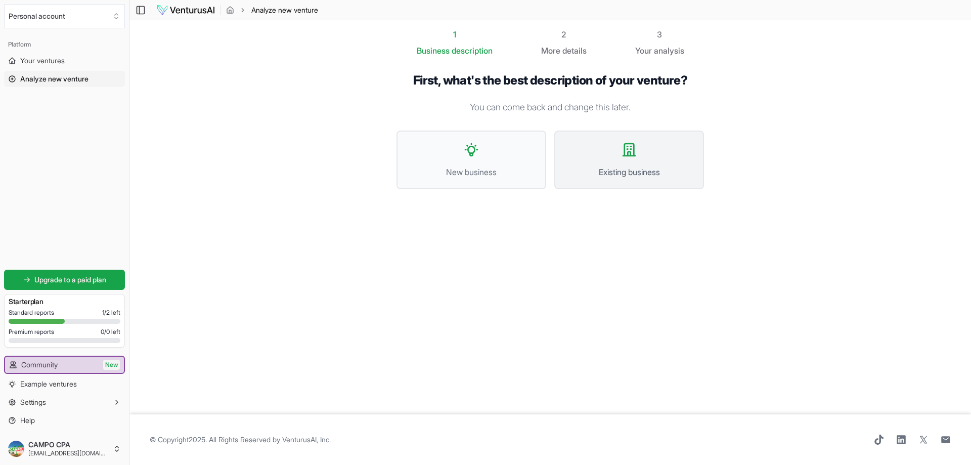
click at [633, 156] on icon at bounding box center [629, 150] width 12 height 12
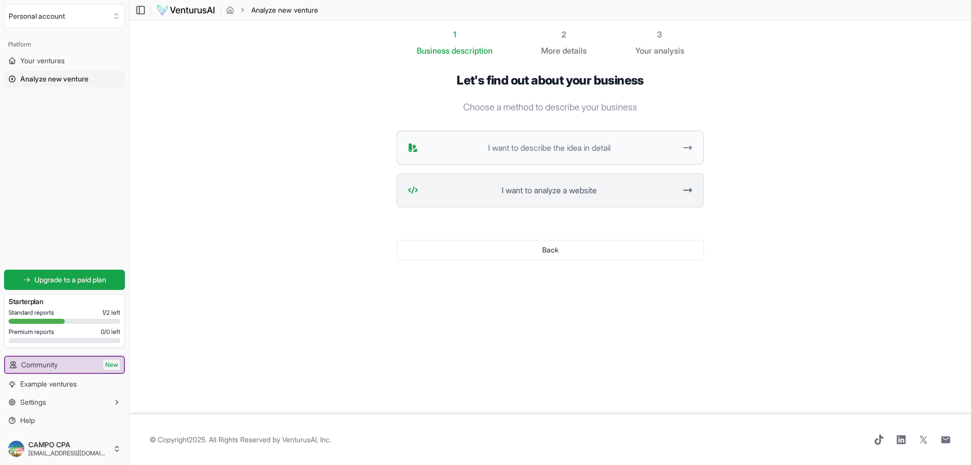
click at [583, 192] on span "I want to analyze a website" at bounding box center [548, 190] width 253 height 12
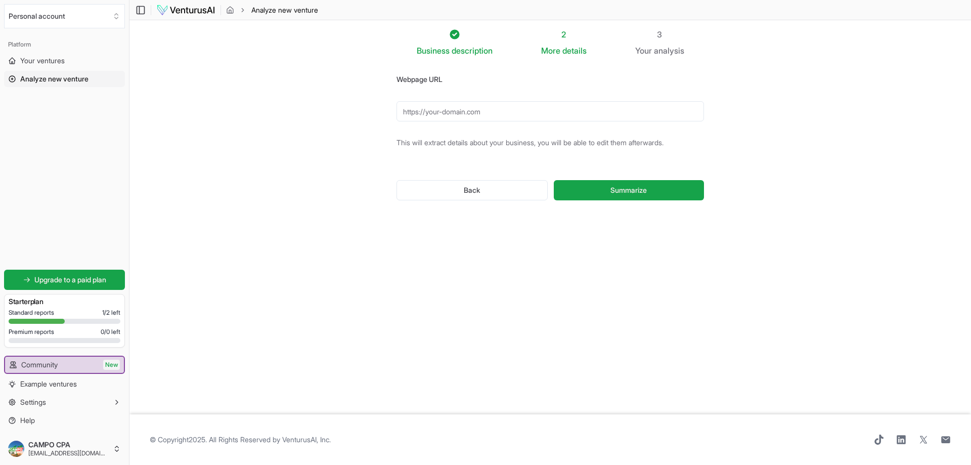
paste input "[URL][DOMAIN_NAME]"
type input "[URL][DOMAIN_NAME]"
click at [618, 192] on span "Summarize" at bounding box center [628, 190] width 36 height 10
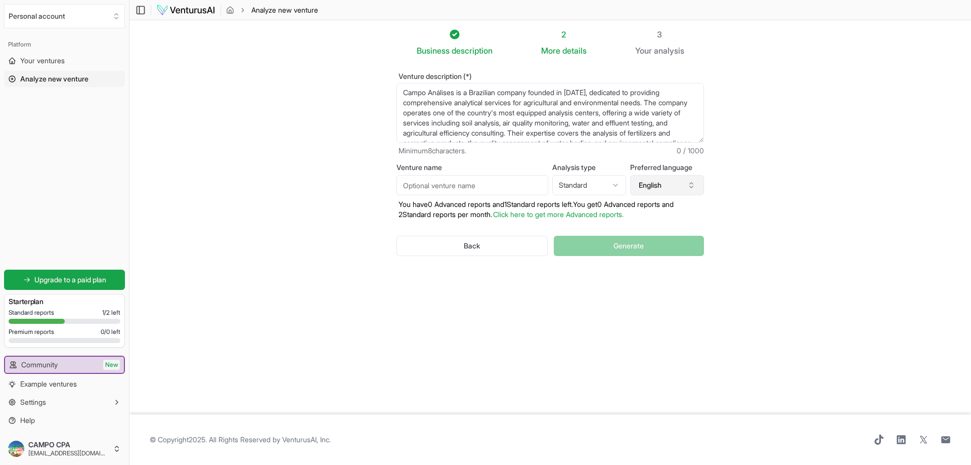
click at [691, 186] on icon "button" at bounding box center [691, 185] width 8 height 8
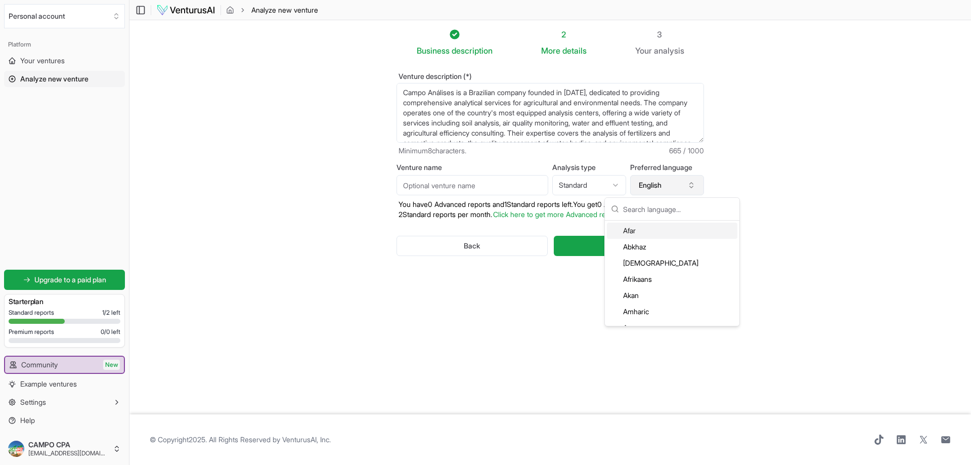
click at [662, 186] on button "English" at bounding box center [667, 185] width 74 height 20
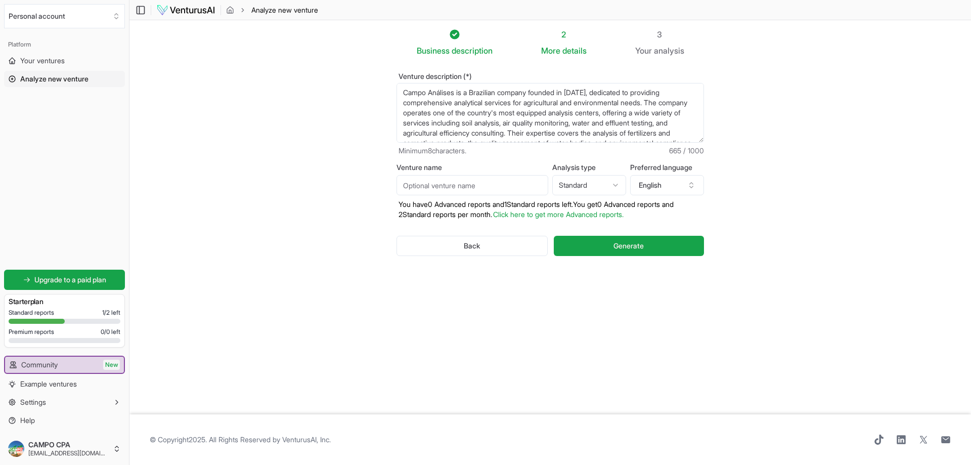
click at [633, 172] on div "Preferred language English" at bounding box center [667, 179] width 74 height 31
click at [639, 184] on button "English" at bounding box center [667, 185] width 74 height 20
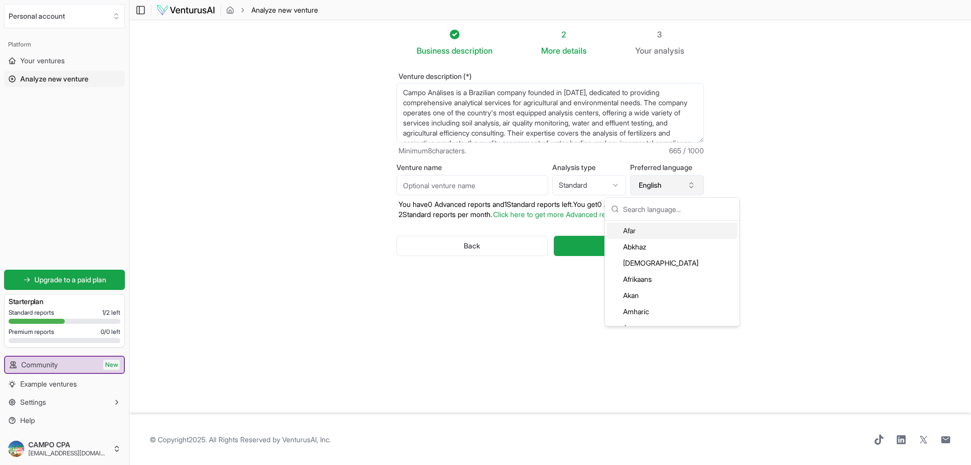
click at [642, 185] on button "English" at bounding box center [667, 185] width 74 height 20
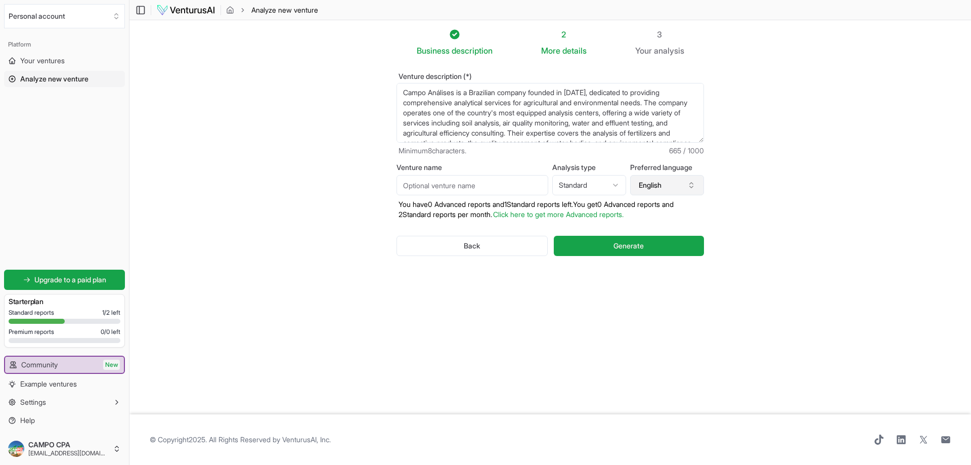
click at [642, 185] on button "English" at bounding box center [667, 185] width 74 height 20
type input "portugu"
click at [652, 229] on div "Portuguese" at bounding box center [672, 230] width 130 height 16
click at [651, 244] on button "Generate" at bounding box center [629, 246] width 150 height 20
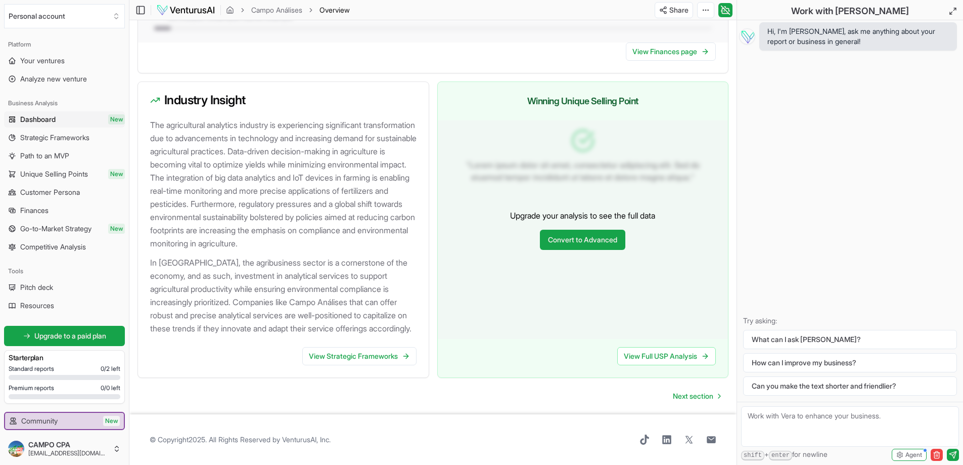
scroll to position [1008, 0]
click at [688, 399] on span "Next section" at bounding box center [693, 396] width 40 height 10
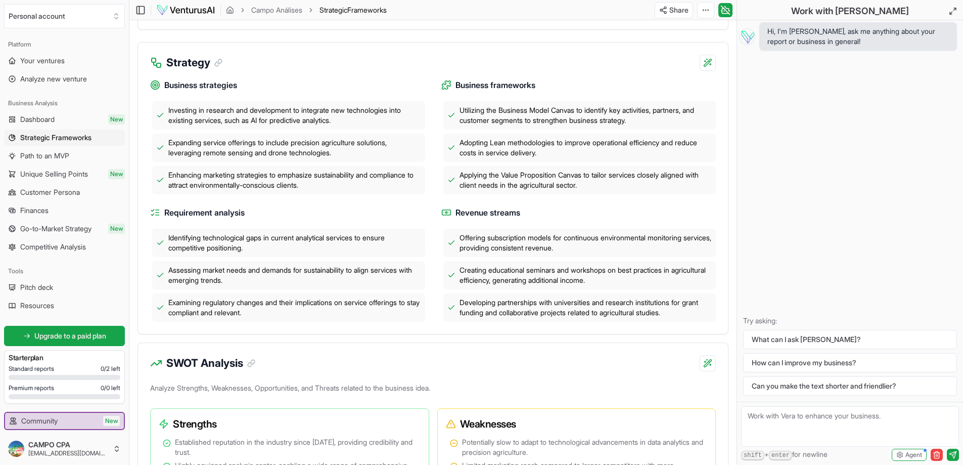
scroll to position [303, 0]
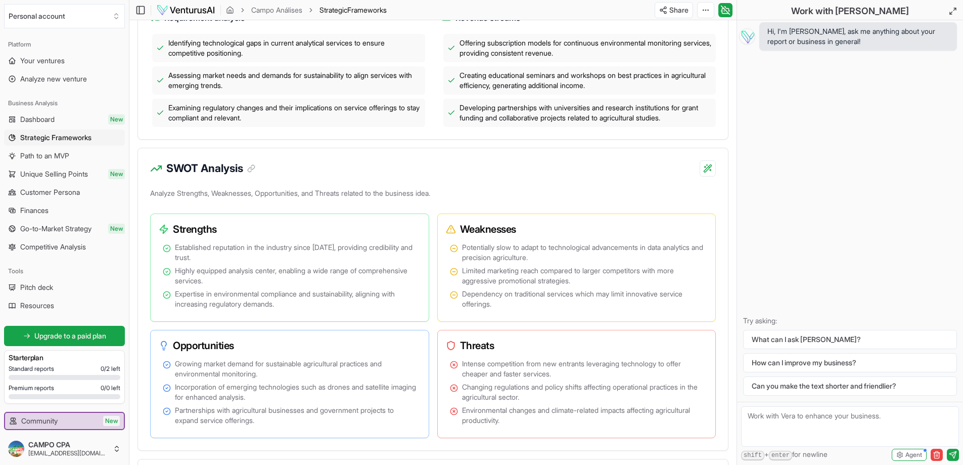
scroll to position [556, 0]
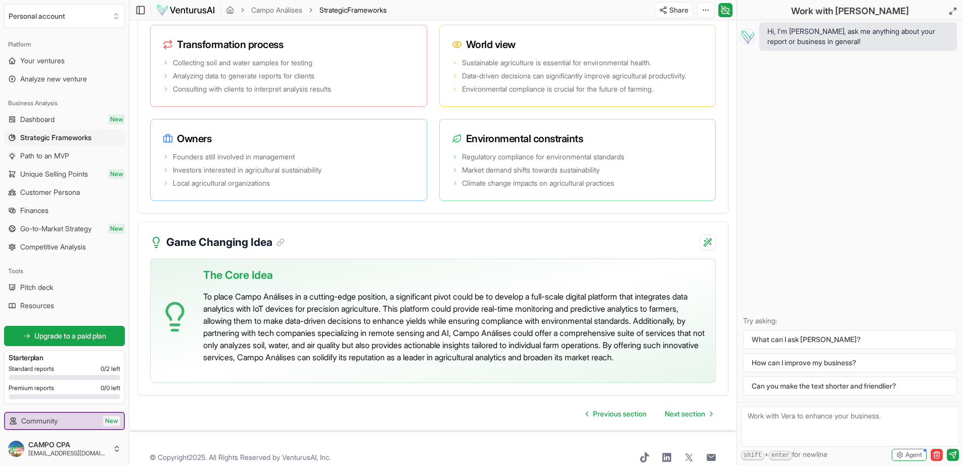
scroll to position [2073, 0]
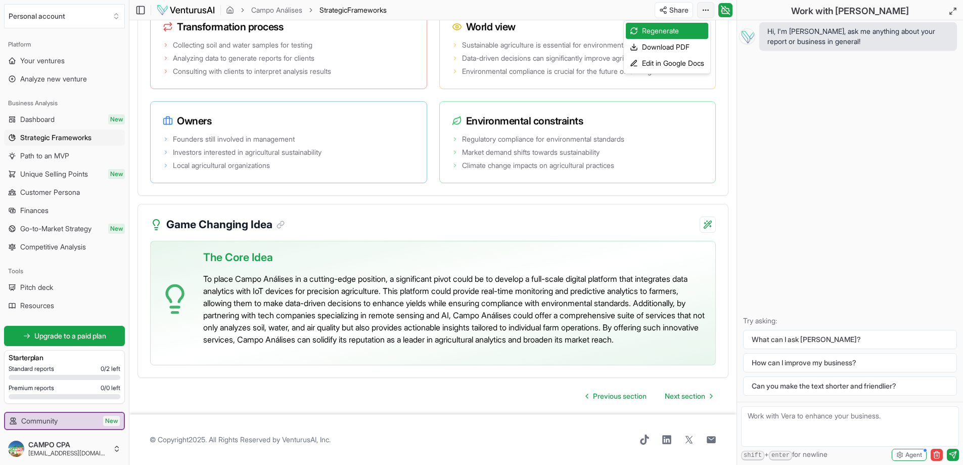
click at [676, 46] on div "Download PDF" at bounding box center [667, 47] width 82 height 16
